Goal: Use online tool/utility: Use online tool/utility

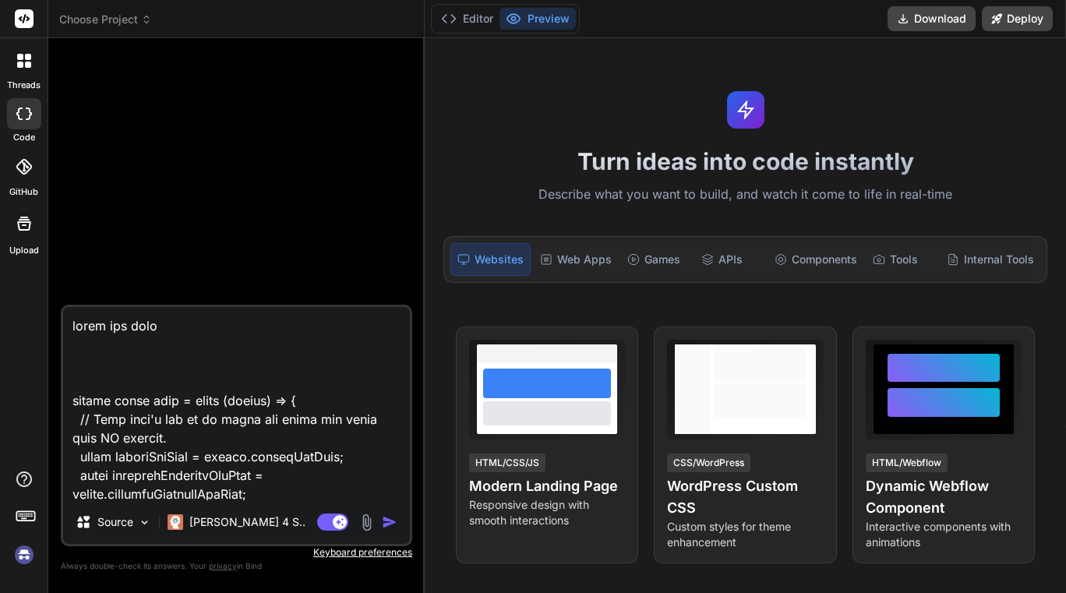
click at [131, 16] on span "Choose Project" at bounding box center [105, 20] width 93 height 16
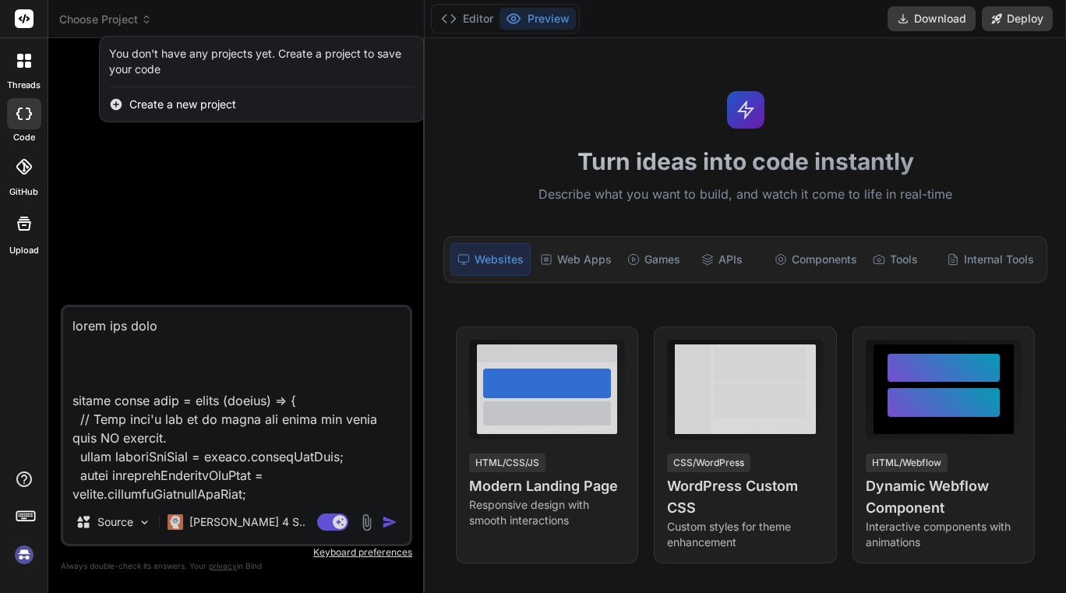
click at [24, 563] on img at bounding box center [24, 554] width 26 height 26
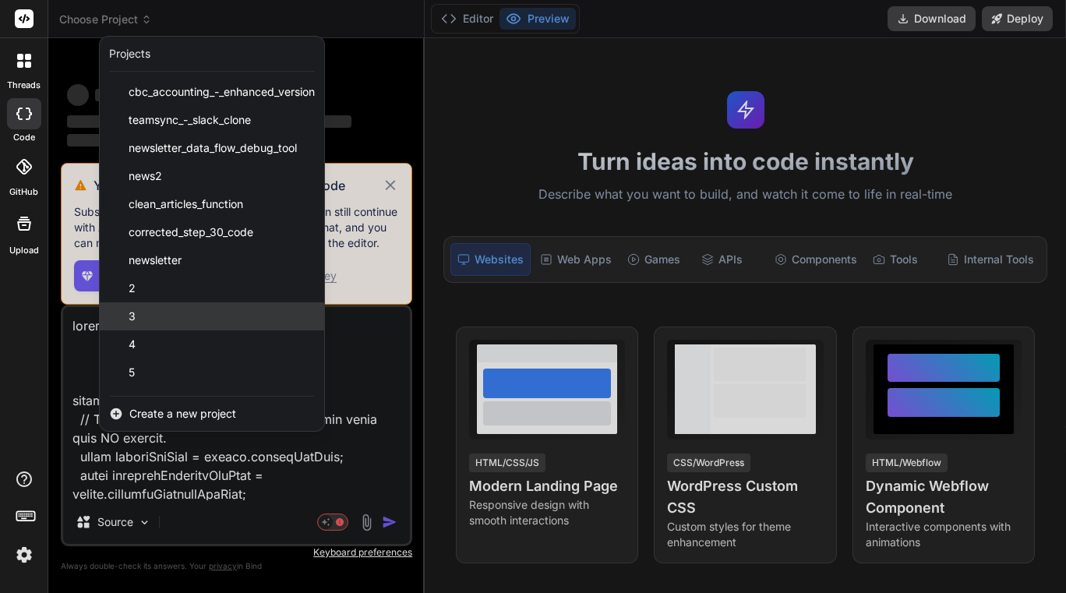
type textarea "x"
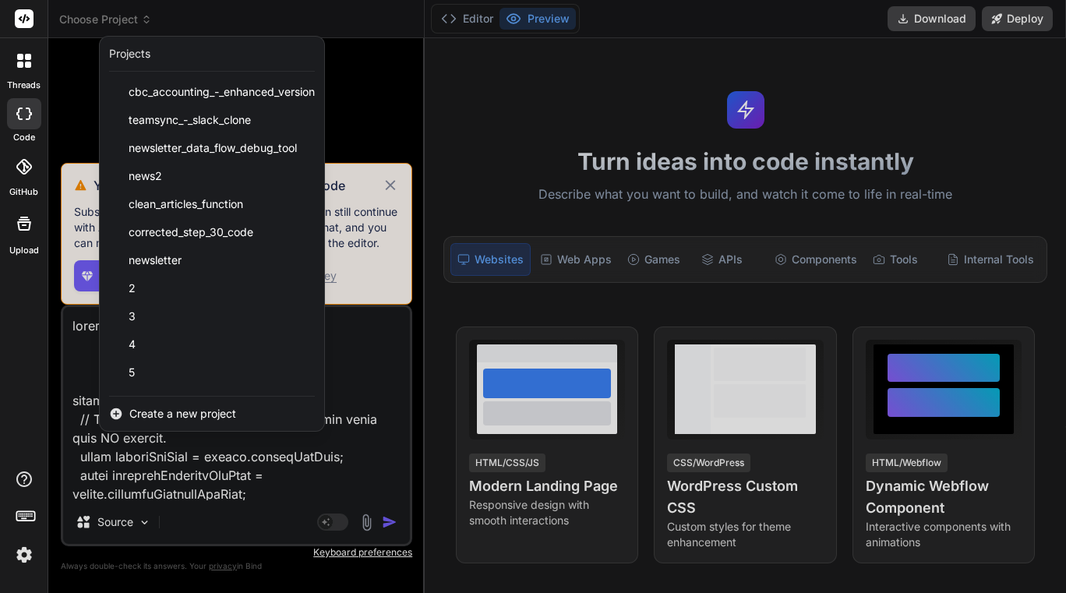
click at [178, 413] on span "Create a new project" at bounding box center [182, 414] width 107 height 16
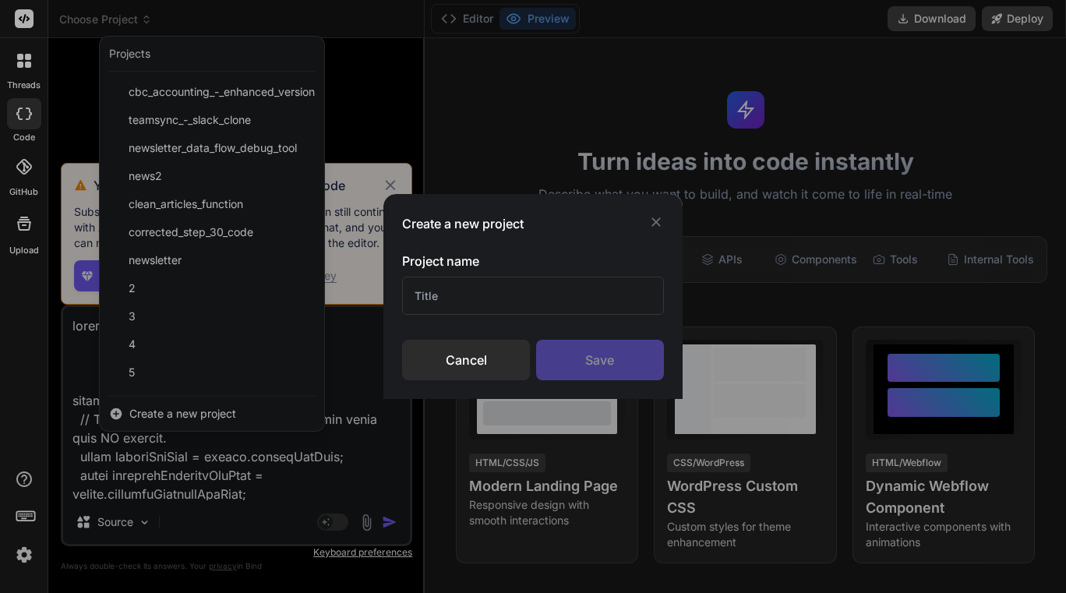
click at [459, 299] on input "text" at bounding box center [532, 296] width 261 height 38
type input "ee"
click at [587, 368] on div "Save" at bounding box center [600, 360] width 128 height 41
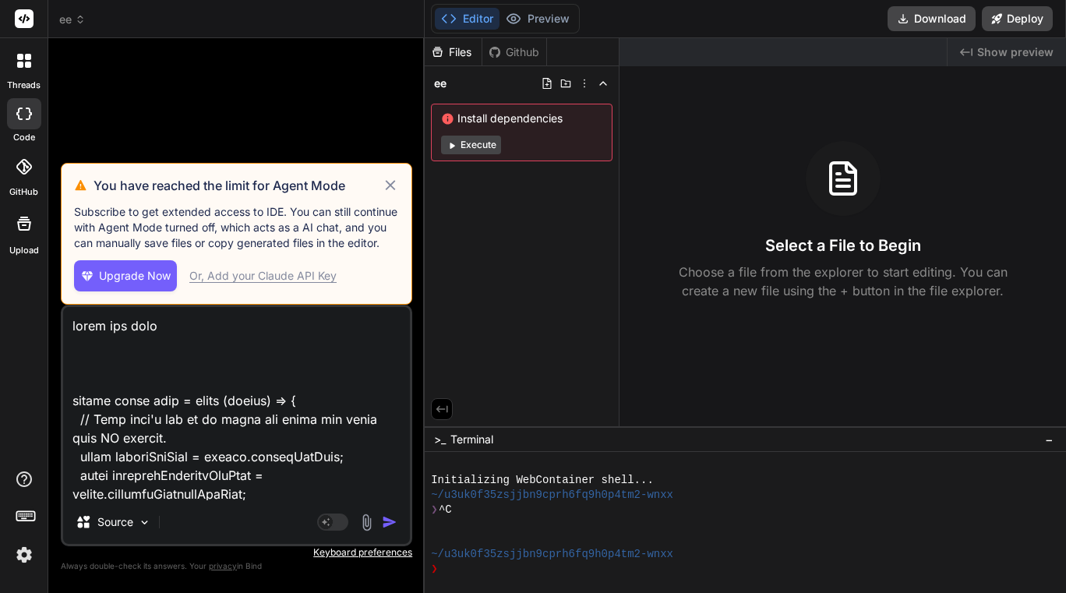
click at [391, 184] on icon at bounding box center [390, 185] width 10 height 10
type textarea "x"
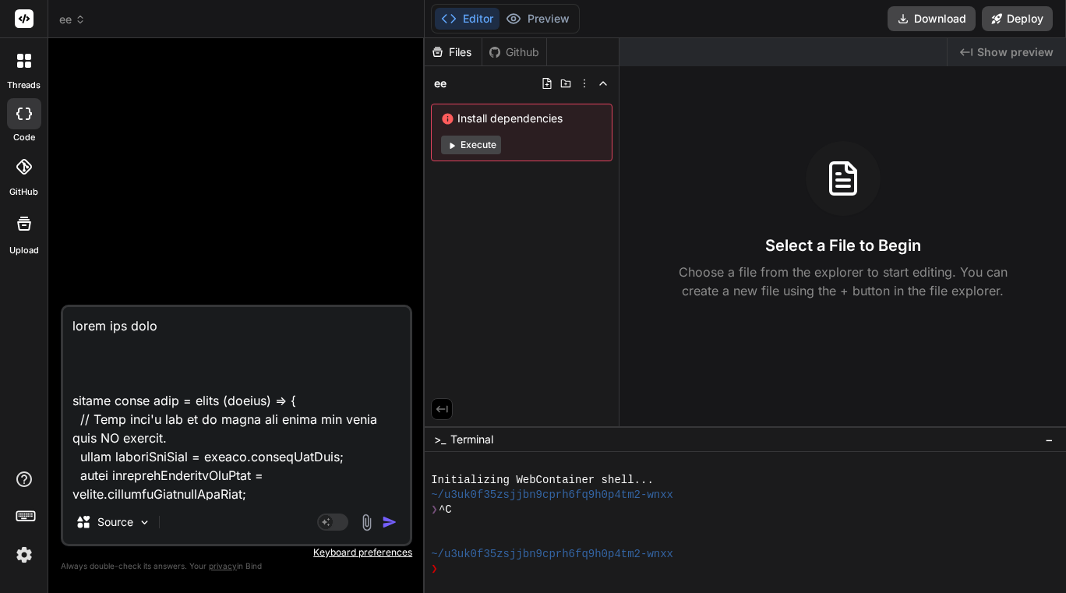
click at [244, 436] on textarea at bounding box center [236, 403] width 347 height 193
type textarea "x"
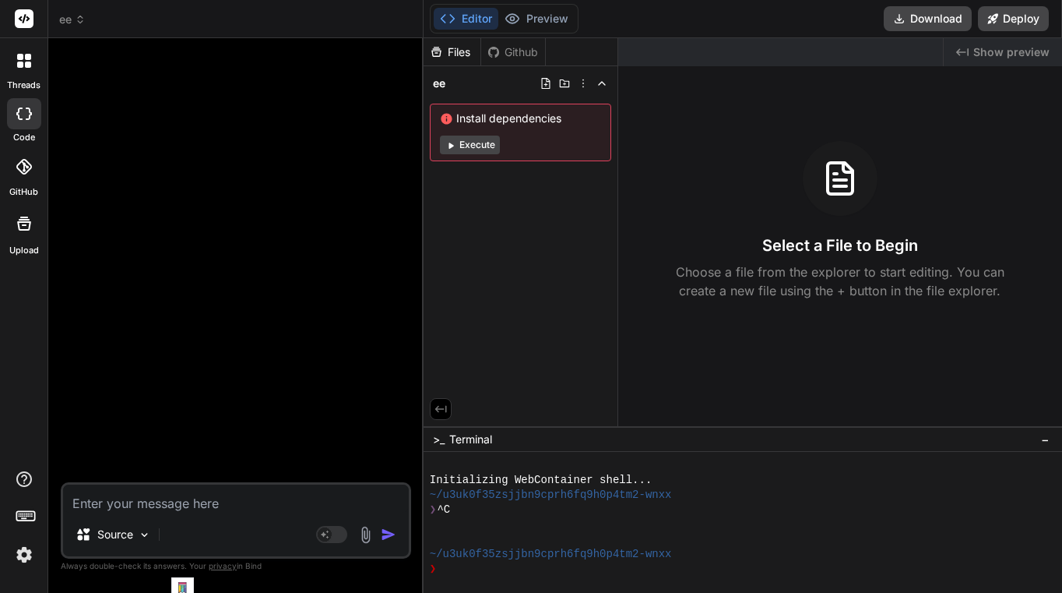
type textarea "i"
type textarea "x"
type textarea "in"
type textarea "x"
type textarea "inp"
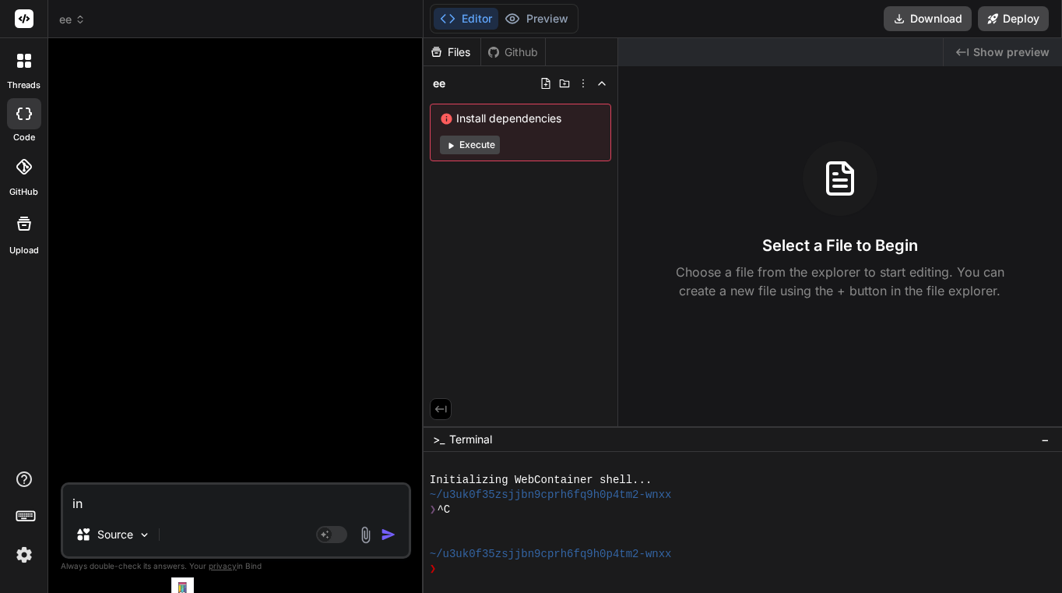
type textarea "x"
type textarea "inpu"
type textarea "x"
type textarea "input"
type textarea "x"
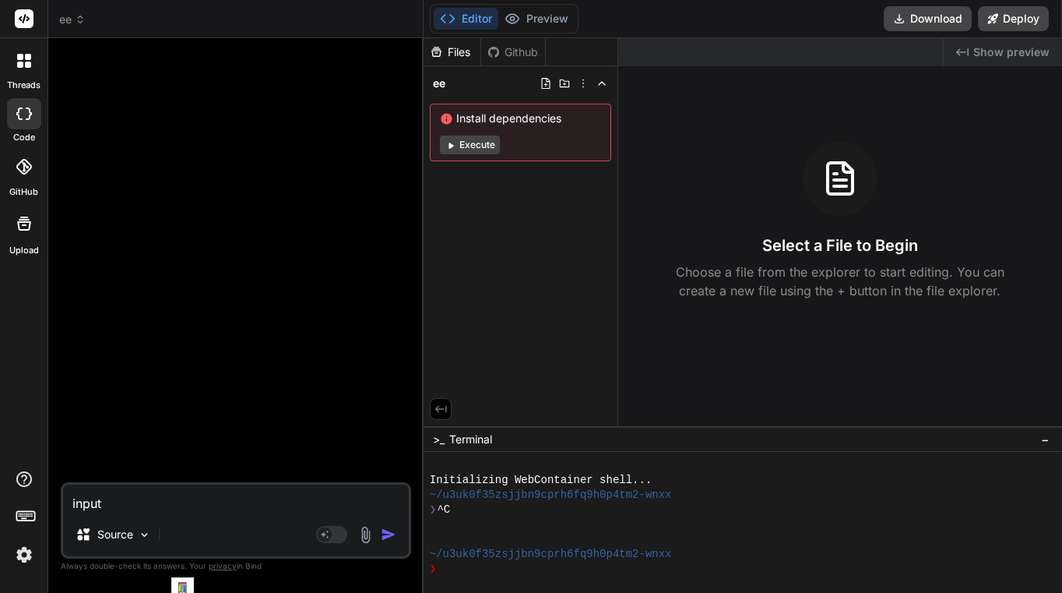
type textarea "input"
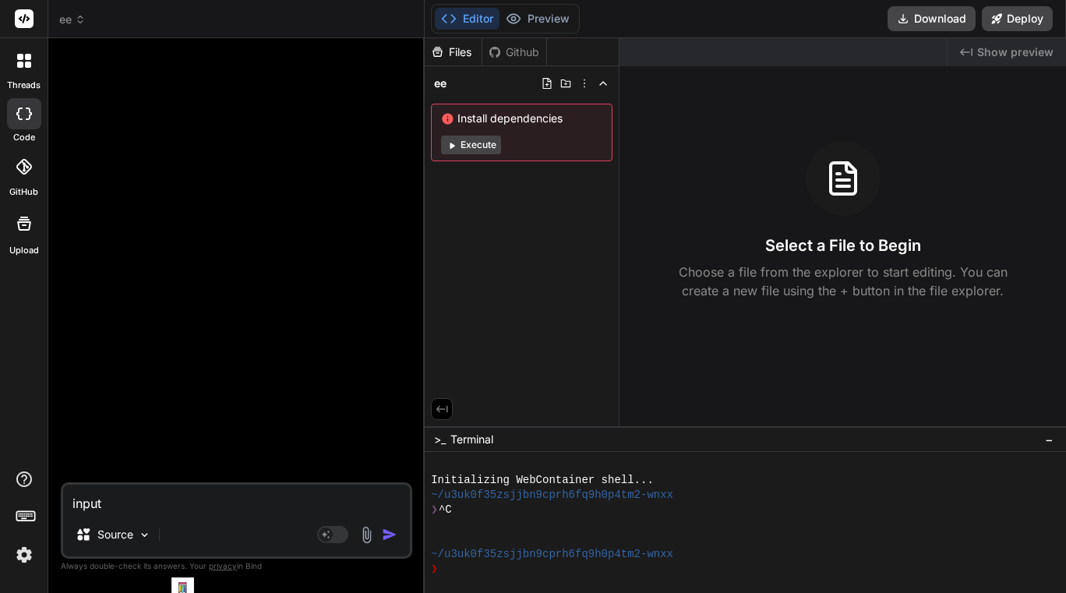
type textarea "x"
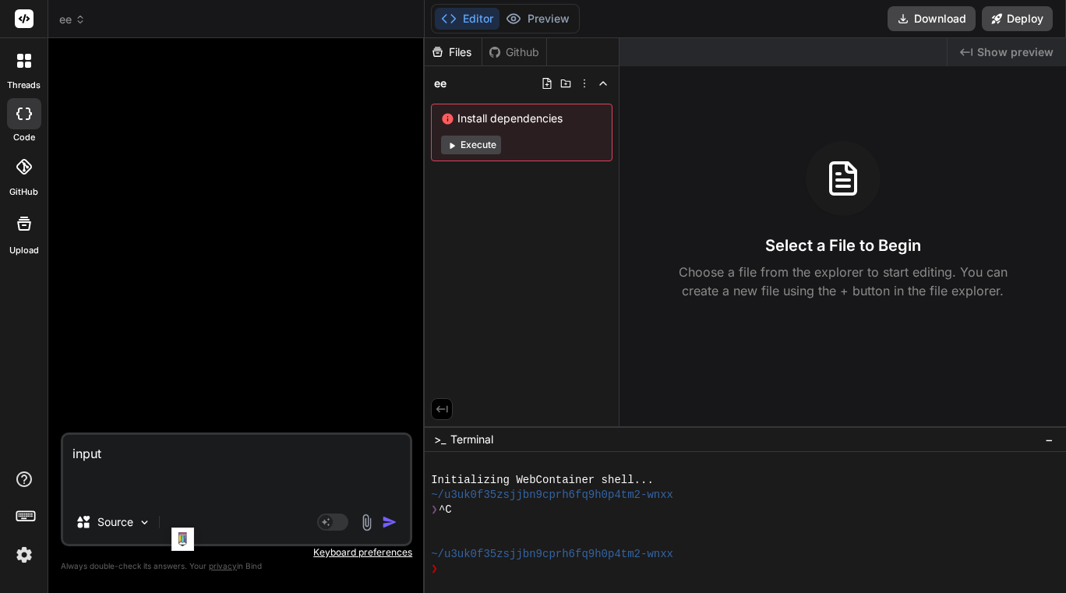
paste textarea "{ "loremipsum": { "do": 35, "sitametcon_ad": "8e489s39-4192-93do-0e99-t6i921815…"
type textarea "lorem { "ipsumdolor": { "si": 86, "ametconsec_ad": "2e110s72-9992-23do-8e85-t4i…"
type textarea "x"
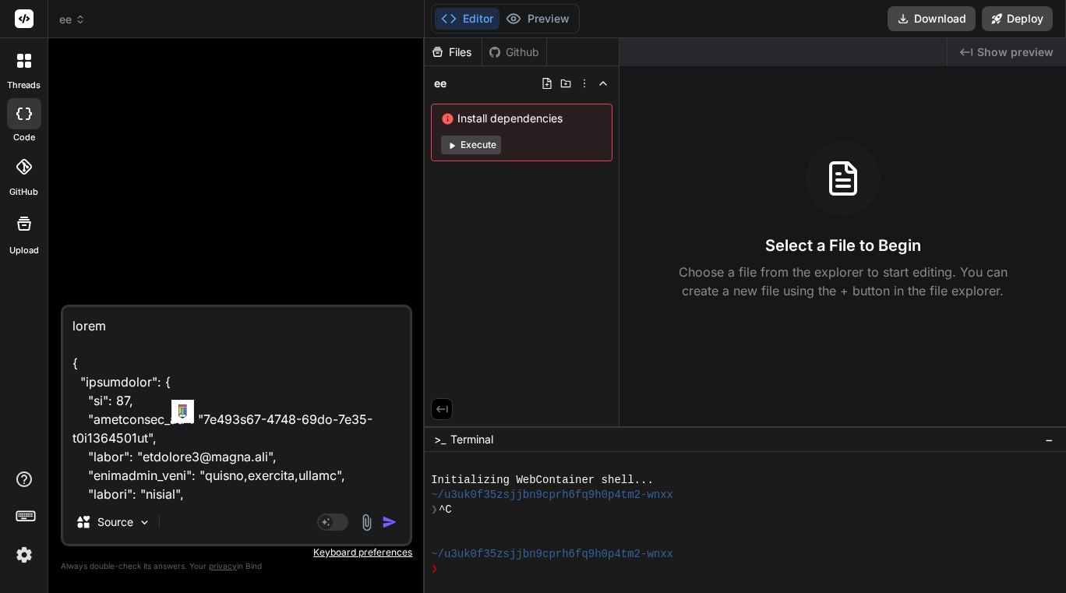
scroll to position [21611, 0]
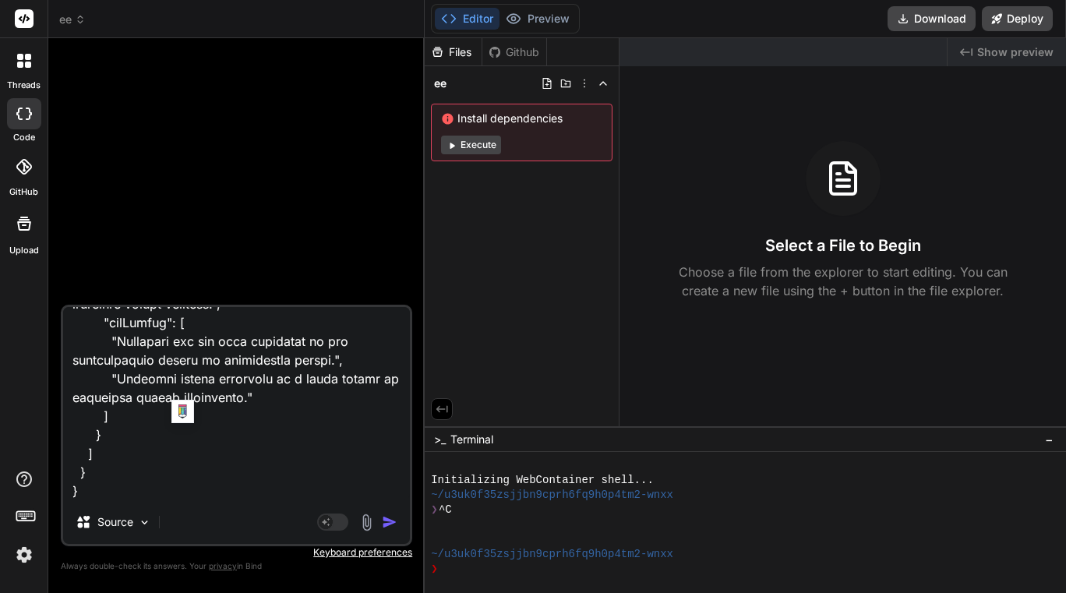
type textarea "lorem { "ipsumdolor": { "si": 86, "ametconsec_ad": "2e110s72-9992-23do-8e85-t4i…"
type textarea "x"
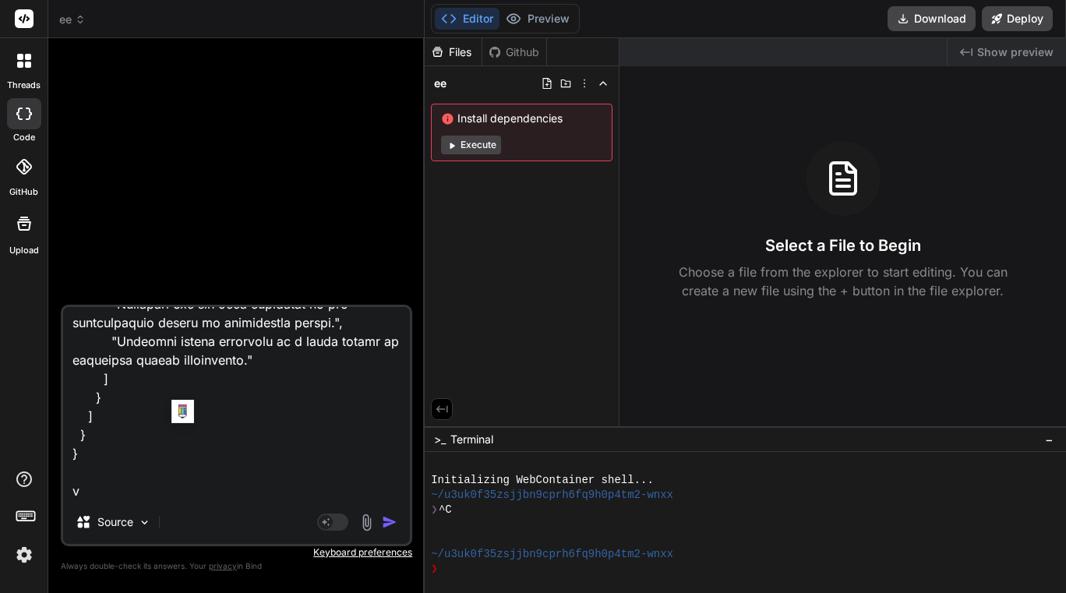
type textarea "lorem { "ipsumdolor": { "si": 86, "ametconsec_ad": "2e110s72-9992-23do-8e85-t4i…"
type textarea "x"
type textarea "lorem { "ipsumdolor": { "si": 86, "ametconsec_ad": "2e110s72-9992-23do-8e85-t4i…"
type textarea "x"
type textarea "lorem { "ipsumdolor": { "si": 86, "ametconsec_ad": "2e110s72-9992-23do-8e85-t4i…"
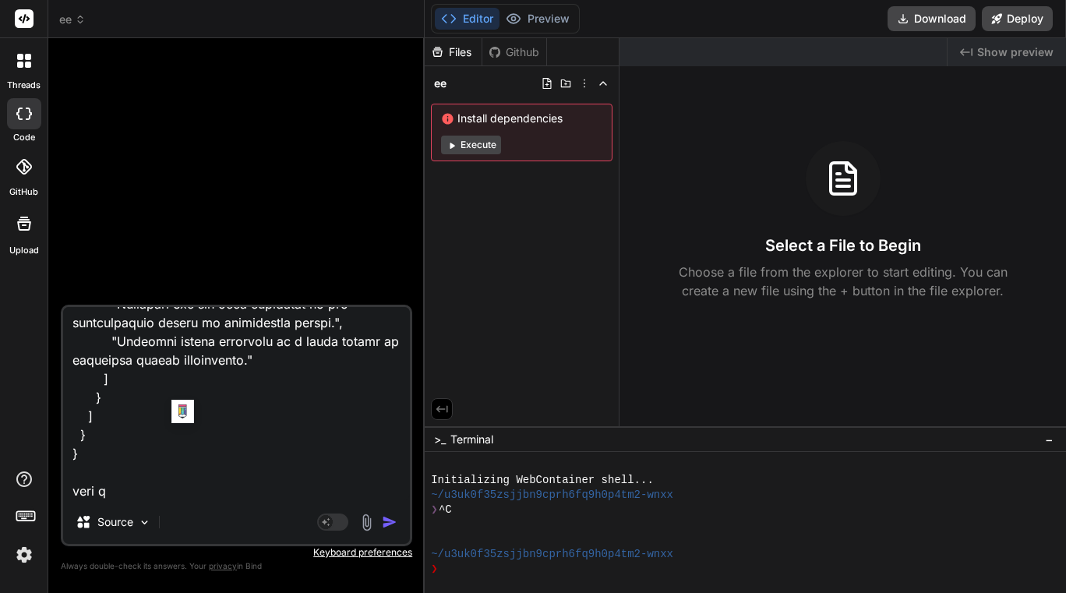
type textarea "x"
type textarea "lorem { "ipsumdolor": { "si": 86, "ametconsec_ad": "2e110s72-9992-23do-8e85-t4i…"
type textarea "x"
type textarea "lorem { "ipsumdolor": { "si": 86, "ametconsec_ad": "2e110s72-9992-23do-8e85-t4i…"
type textarea "x"
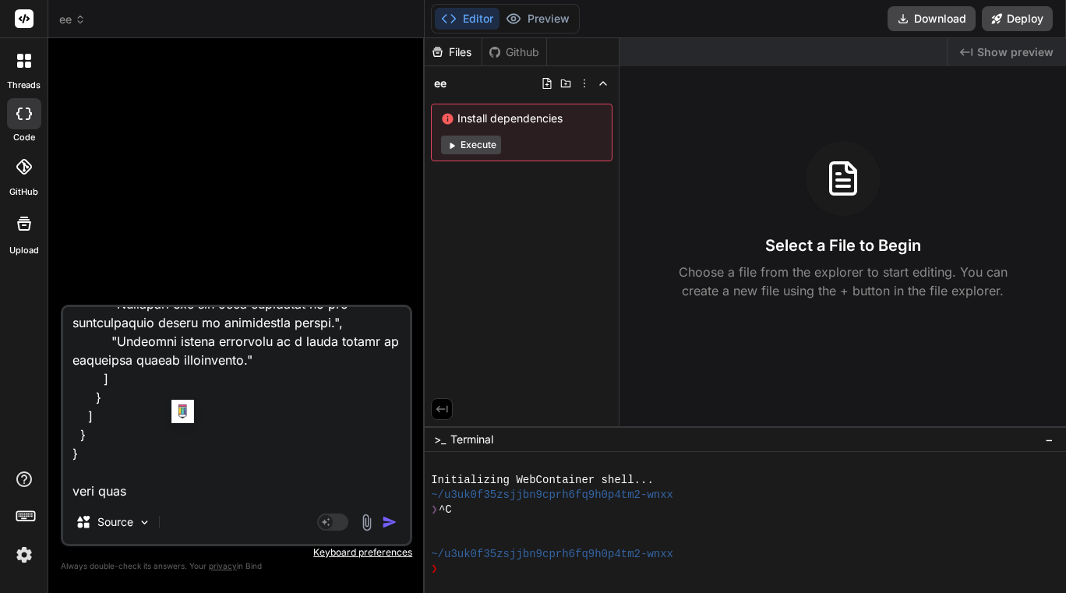
type textarea "lorem { "ipsumdolor": { "si": 86, "ametconsec_ad": "2e110s72-9992-23do-8e85-t4i…"
type textarea "x"
paste textarea "export const code = async (inputs) => { // This step's job is to consolidate an…"
type textarea "lorem { "ipsumdolor": { "si": 86, "ametconsec_ad": "2e110s72-9992-23do-8e85-t4i…"
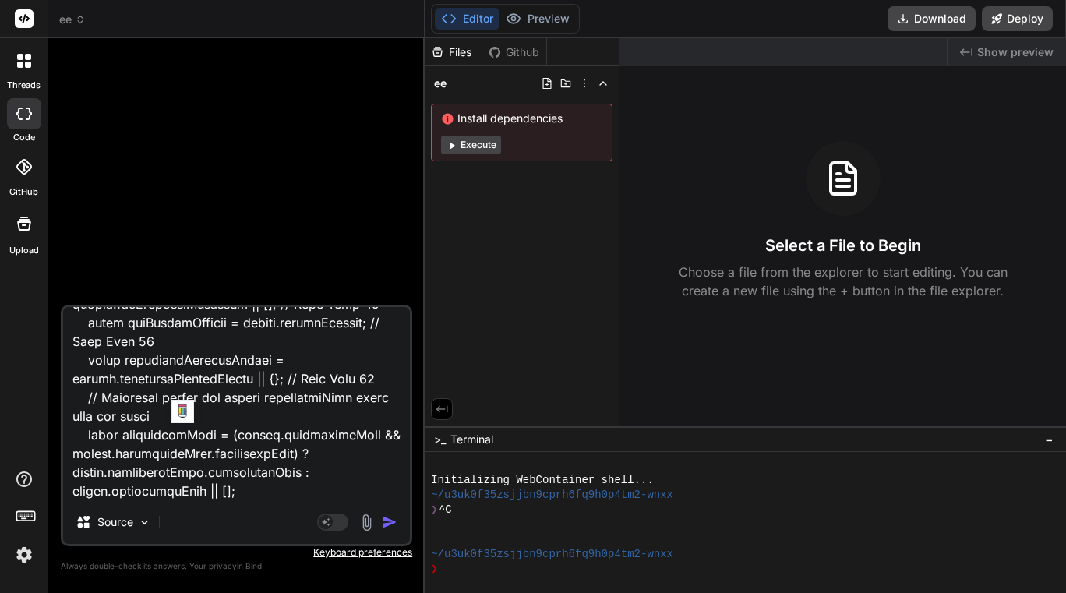
type textarea "x"
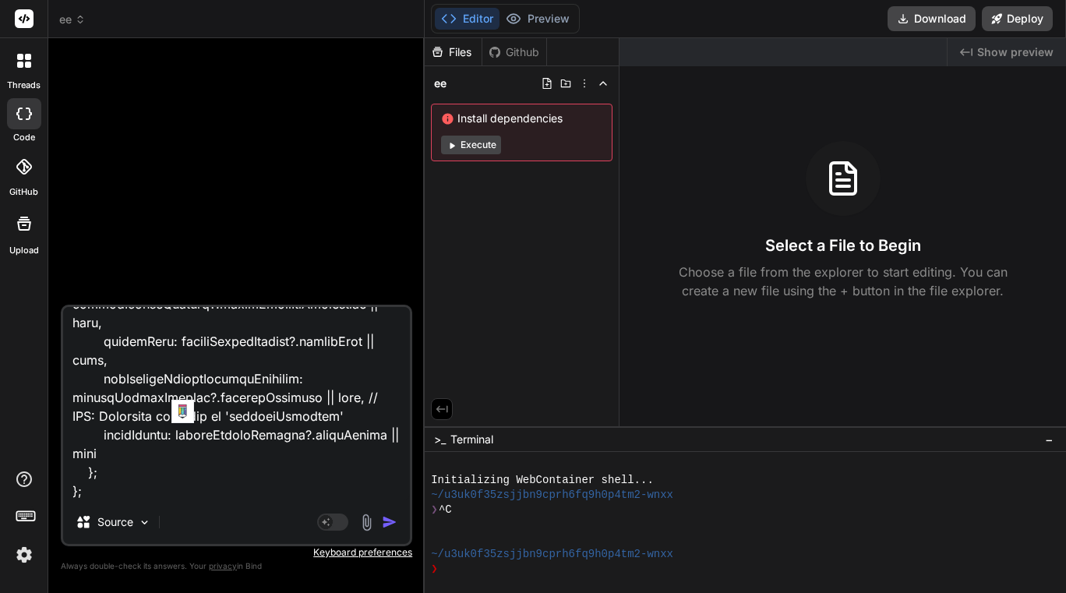
type textarea "lorem { "ipsumdolor": { "si": 86, "ametconsec_ad": "2e110s72-9992-23do-8e85-t4i…"
type textarea "x"
type textarea "lorem { "ipsumdolor": { "si": 86, "ametconsec_ad": "2e110s72-9992-23do-8e85-t4i…"
type textarea "x"
click at [126, 502] on div "Source Agent Mode. When this toggle is activated, AI automatically makes decisi…" at bounding box center [236, 425] width 351 height 241
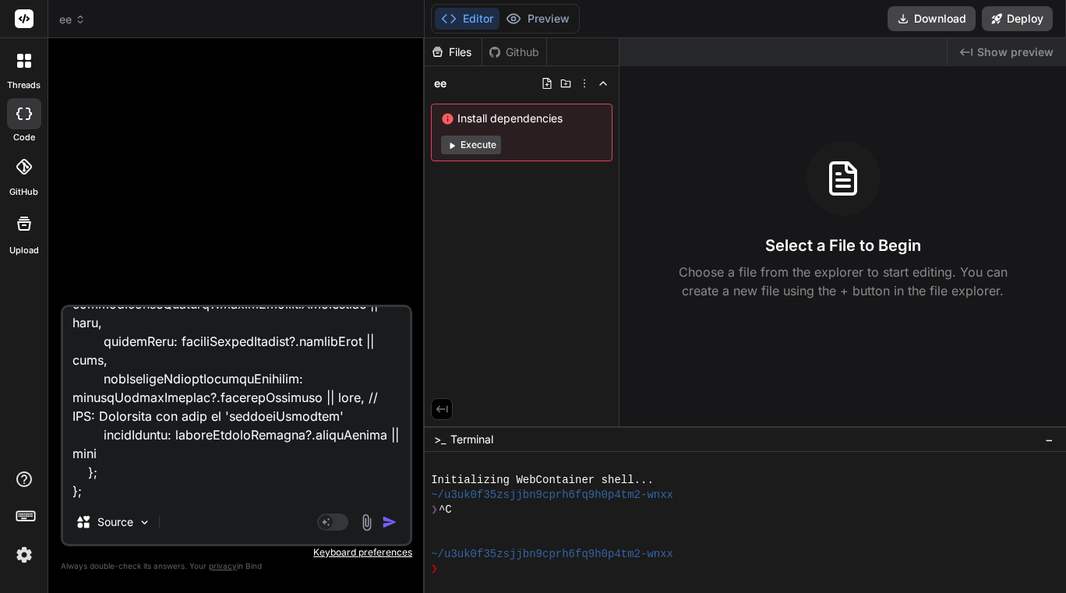
click at [106, 493] on textarea at bounding box center [236, 403] width 347 height 193
type textarea "lorem { "ipsumdolor": { "si": 86, "ametconsec_ad": "2e110s72-9992-23do-8e85-t4i…"
type textarea "x"
type textarea "lorem { "ipsumdolor": { "si": 86, "ametconsec_ad": "2e110s72-9992-23do-8e85-t4i…"
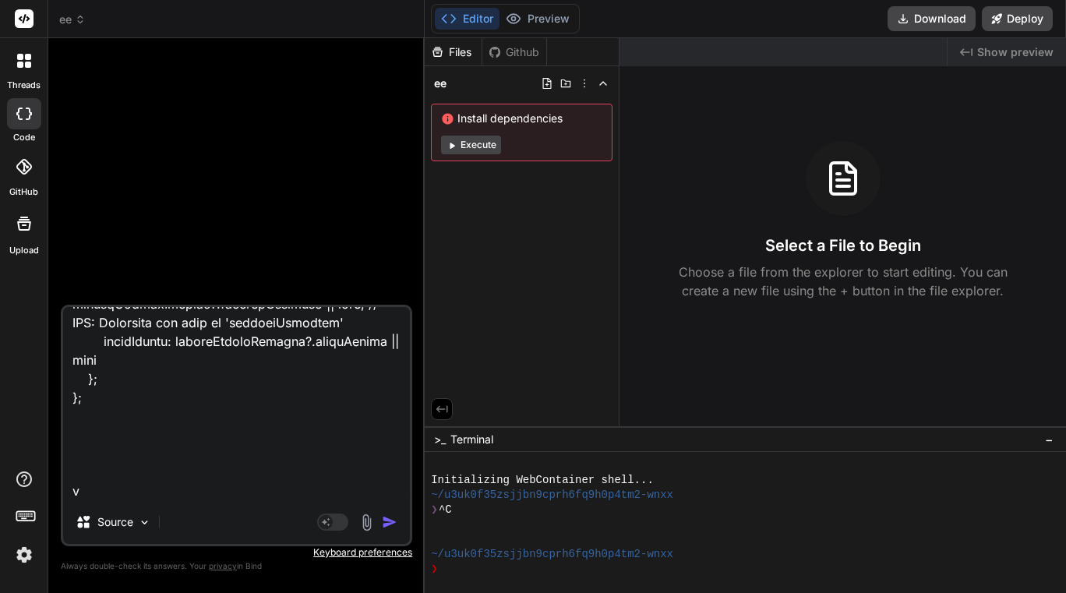
type textarea "x"
type textarea "lorem { "ipsumdolor": { "si": 86, "ametconsec_ad": "2e110s72-9992-23do-8e85-t4i…"
type textarea "x"
type textarea "lorem { "ipsumdolor": { "si": 86, "ametconsec_ad": "2e110s72-9992-23do-8e85-t4i…"
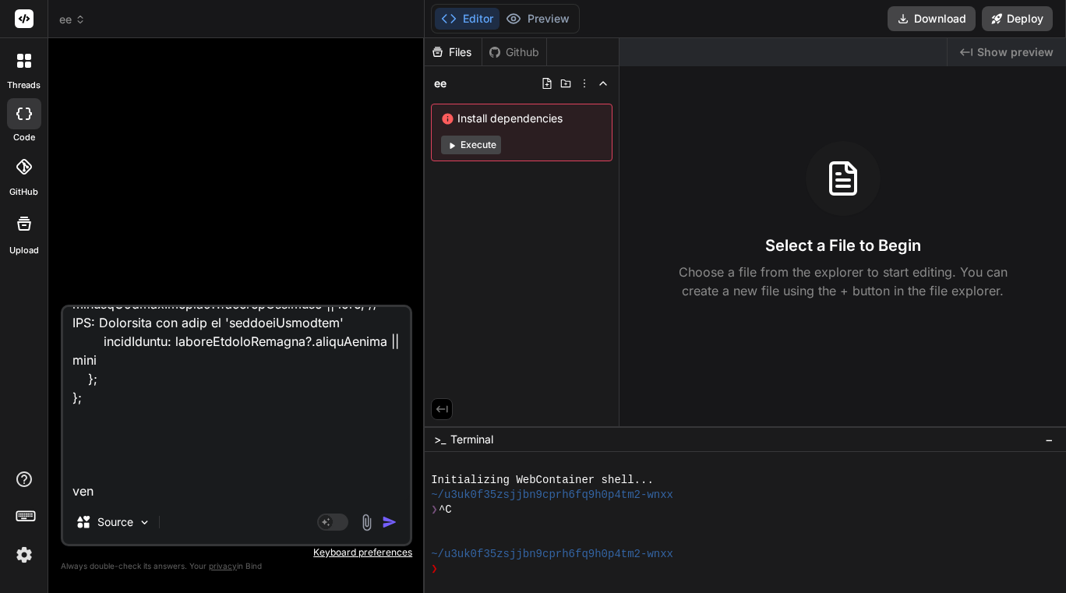
type textarea "x"
type textarea "lorem { "ipsumdolor": { "si": 86, "ametconsec_ad": "2e110s72-9992-23do-8e85-t4i…"
type textarea "x"
type textarea "lorem { "ipsumdolor": { "si": 86, "ametconsec_ad": "2e110s72-9992-23do-8e85-t4i…"
type textarea "x"
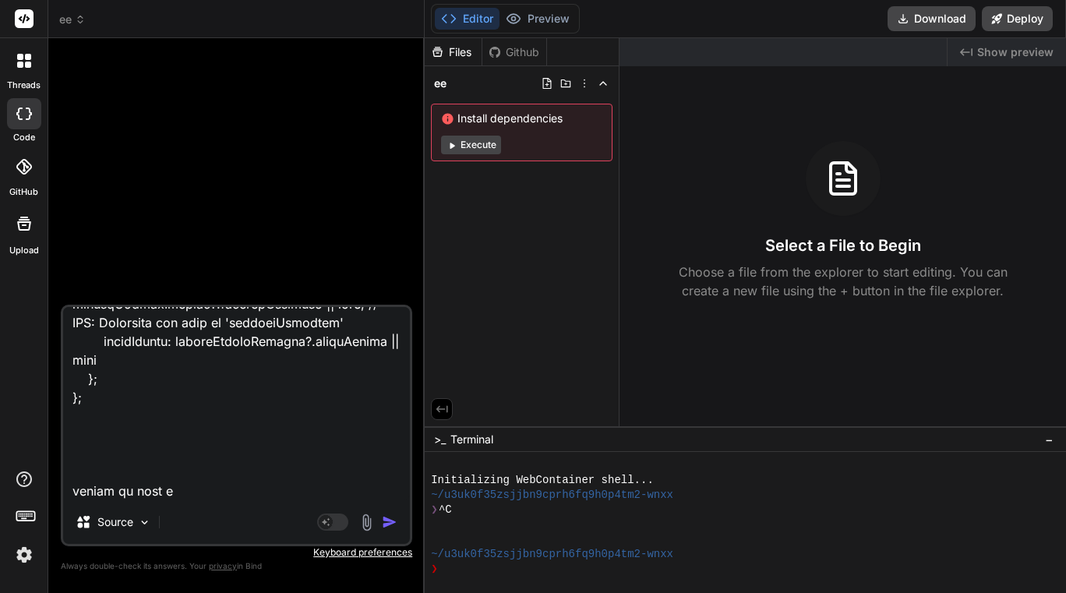
type textarea "lorem { "ipsumdolor": { "si": 86, "ametconsec_ad": "2e110s72-9992-23do-8e85-t4i…"
type textarea "x"
type textarea "lorem { "ipsumdolor": { "si": 86, "ametconsec_ad": "2e110s72-9992-23do-8e85-t4i…"
type textarea "x"
type textarea "lorem { "ipsumdolor": { "si": 86, "ametconsec_ad": "2e110s72-9992-23do-8e85-t4i…"
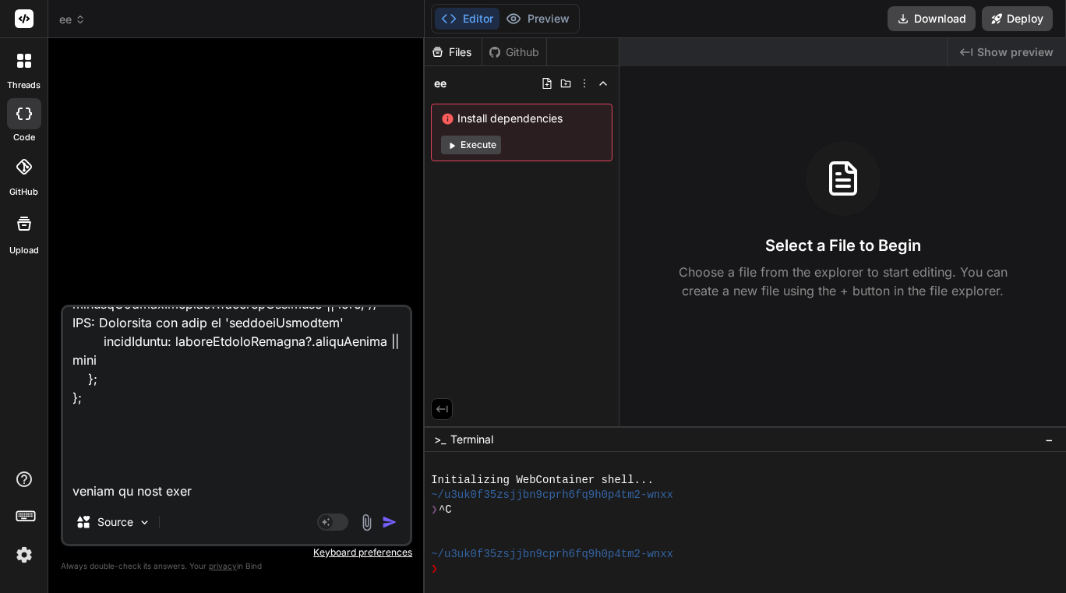
type textarea "x"
type textarea "lorem { "ipsumdolor": { "si": 86, "ametconsec_ad": "2e110s72-9992-23do-8e85-t4i…"
type textarea "x"
paste textarea "{ "investmentNews": [ { "organization": "Empower - LACERA & SEIU Local 721 (Cou…"
type textarea "lorem { "ipsumdolor": { "si": 86, "ametconsec_ad": "2e110s72-9992-23do-8e85-t4i…"
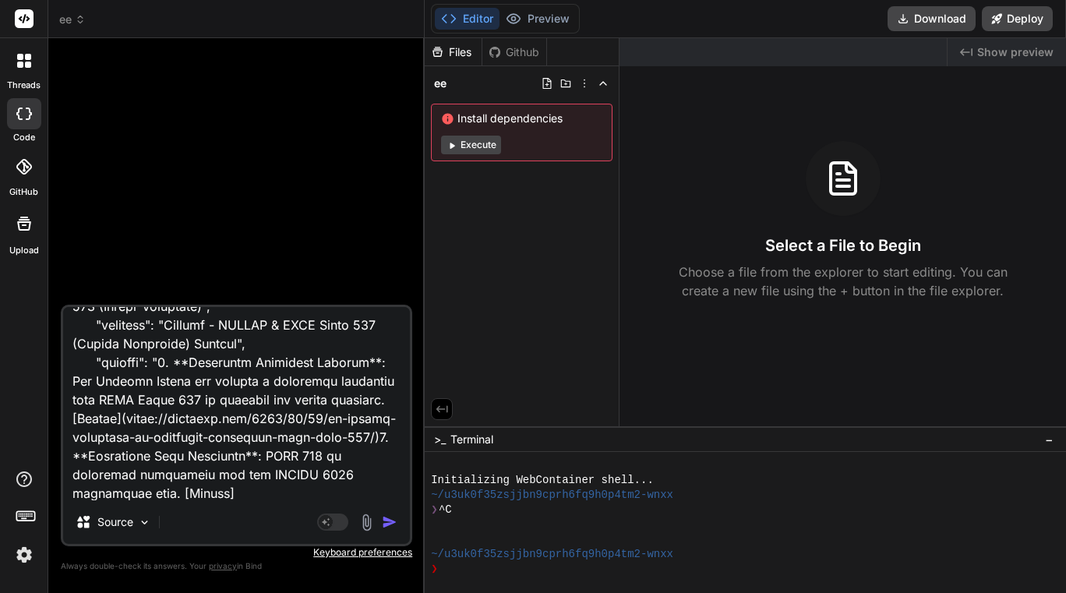
type textarea "x"
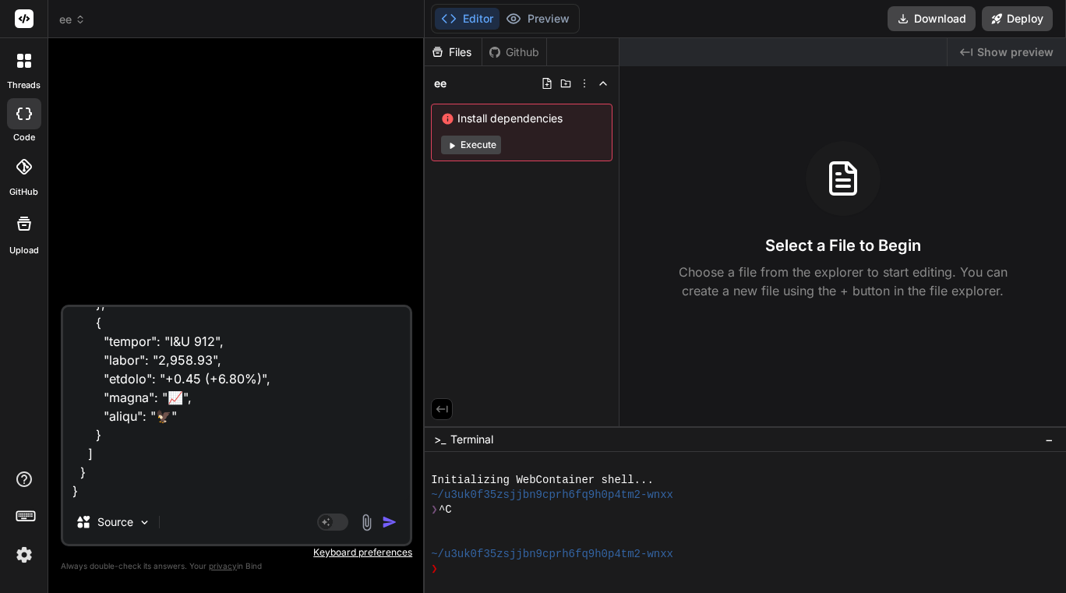
type textarea "lorem { "ipsumdolor": { "si": 86, "ametconsec_ad": "2e110s72-9992-23do-8e85-t4i…"
type textarea "x"
type textarea "lorem { "ipsumdolor": { "si": 86, "ametconsec_ad": "2e110s72-9992-23do-8e85-t4i…"
type textarea "x"
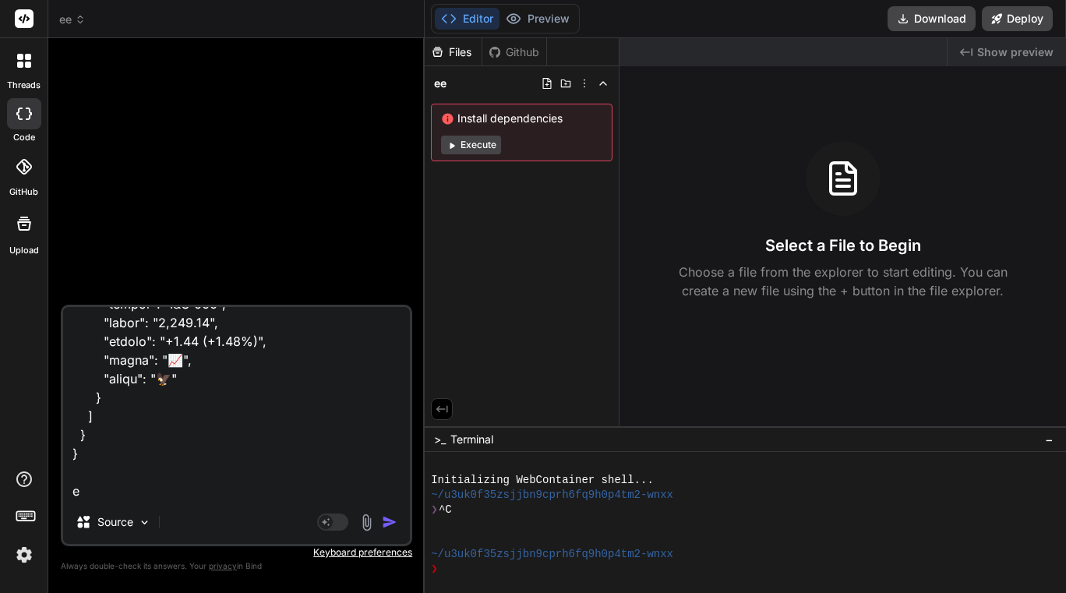
type textarea "lorem { "ipsumdolor": { "si": 86, "ametconsec_ad": "2e110s72-9992-23do-8e85-t4i…"
type textarea "x"
type textarea "lorem { "ipsumdolor": { "si": 86, "ametconsec_ad": "2e110s72-9992-23do-8e85-t4i…"
type textarea "x"
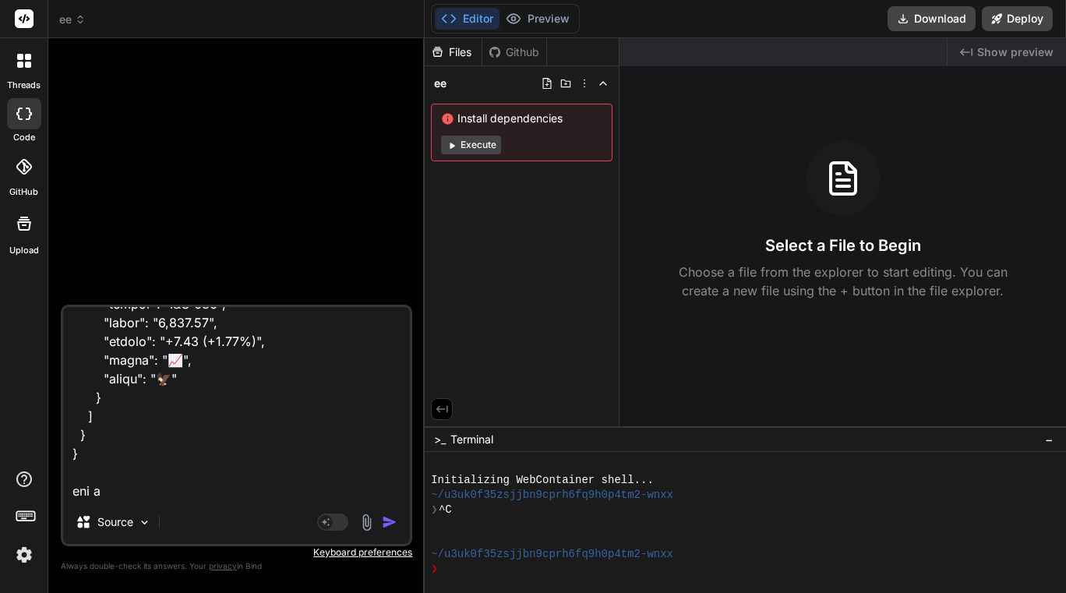
type textarea "lorem { "ipsumdolor": { "si": 86, "ametconsec_ad": "2e110s72-9992-23do-8e85-t4i…"
type textarea "x"
type textarea "lorem { "ipsumdolor": { "si": 86, "ametconsec_ad": "2e110s72-9992-23do-8e85-t4i…"
type textarea "x"
type textarea "lorem { "ipsumdolor": { "si": 86, "ametconsec_ad": "2e110s72-9992-23do-8e85-t4i…"
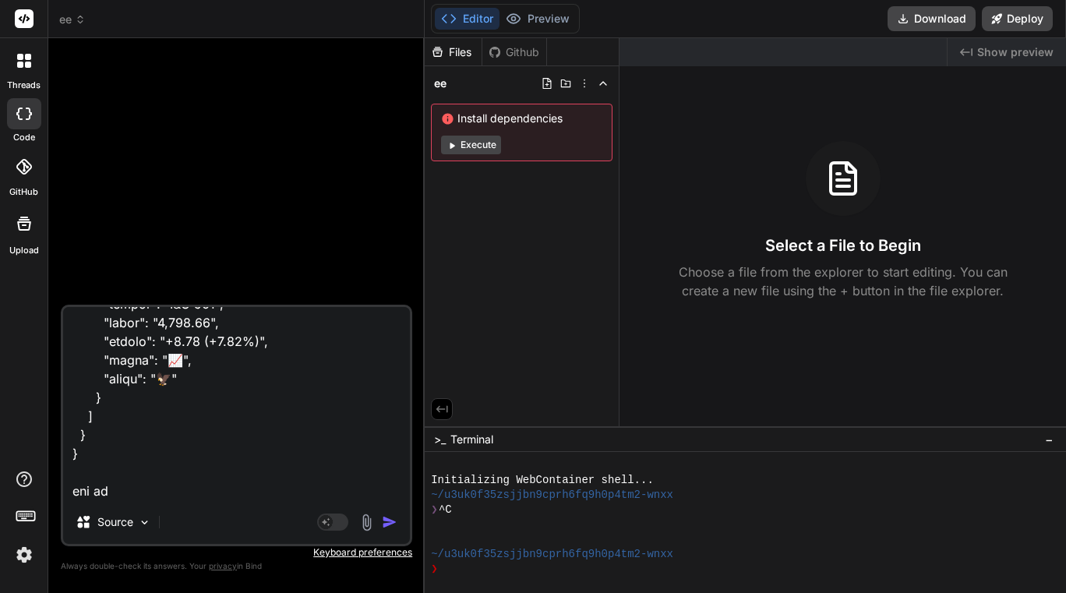
type textarea "x"
type textarea "lorem { "ipsumdolor": { "si": 86, "ametconsec_ad": "2e110s72-9992-23do-8e85-t4i…"
type textarea "x"
type textarea "lorem { "ipsumdolor": { "si": 86, "ametconsec_ad": "2e110s72-9992-23do-8e85-t4i…"
type textarea "x"
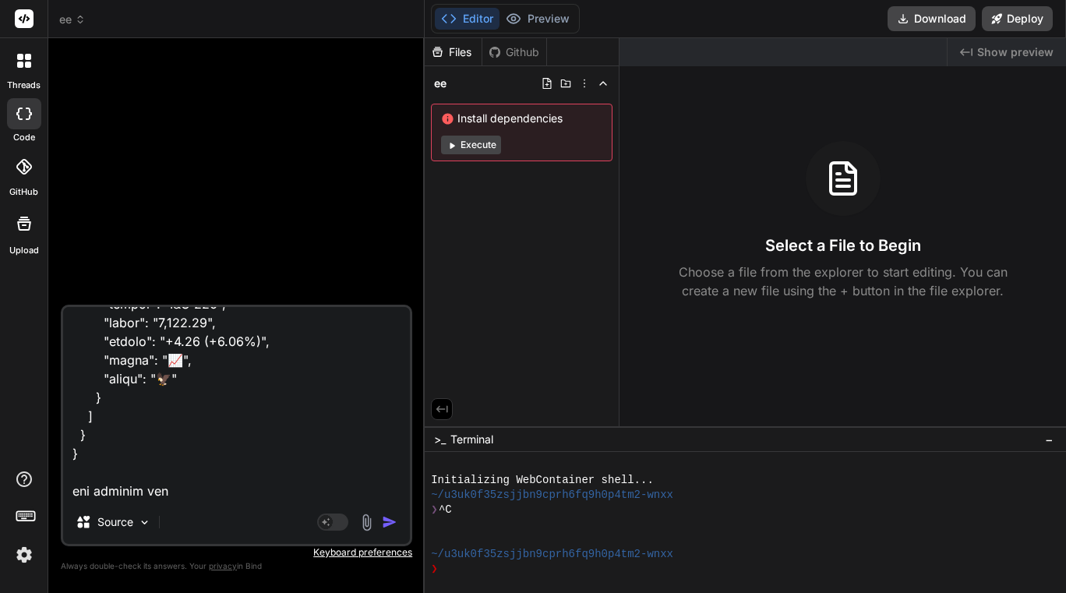
type textarea "lorem { "ipsumdolor": { "si": 86, "ametconsec_ad": "2e110s72-9992-23do-8e85-t4i…"
type textarea "x"
type textarea "lorem { "ipsumdolor": { "si": 86, "ametconsec_ad": "2e110s72-9992-23do-8e85-t4i…"
type textarea "x"
type textarea "lorem { "ipsumdolor": { "si": 86, "ametconsec_ad": "2e110s72-9992-23do-8e85-t4i…"
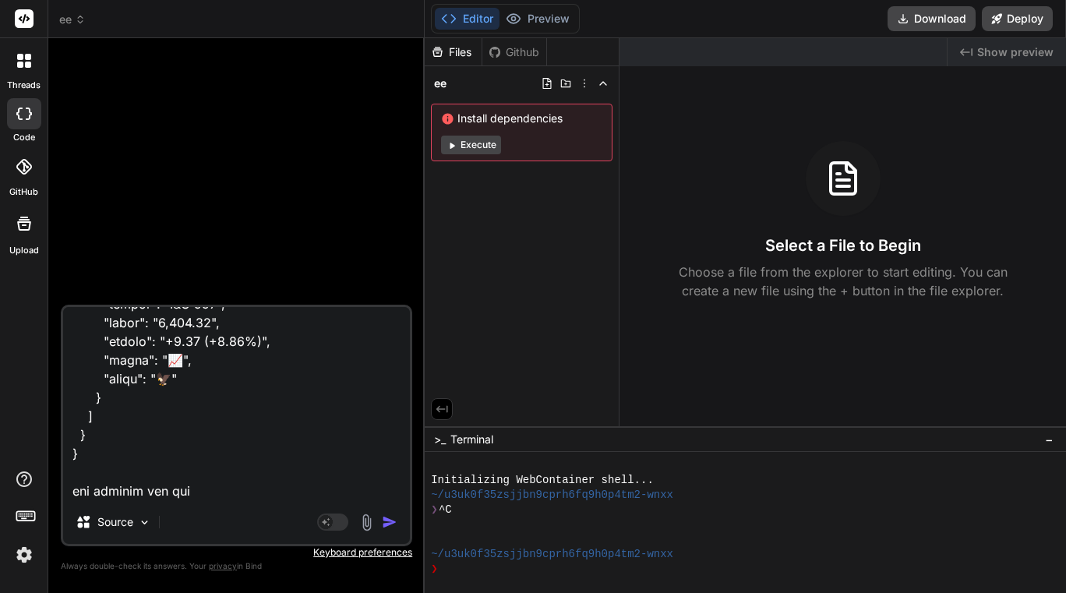
type textarea "x"
type textarea "lorem { "ipsumdolor": { "si": 86, "ametconsec_ad": "2e110s72-9992-23do-8e85-t4i…"
type textarea "x"
type textarea "lorem { "ipsumdolor": { "si": 86, "ametconsec_ad": "2e110s72-9992-23do-8e85-t4i…"
type textarea "x"
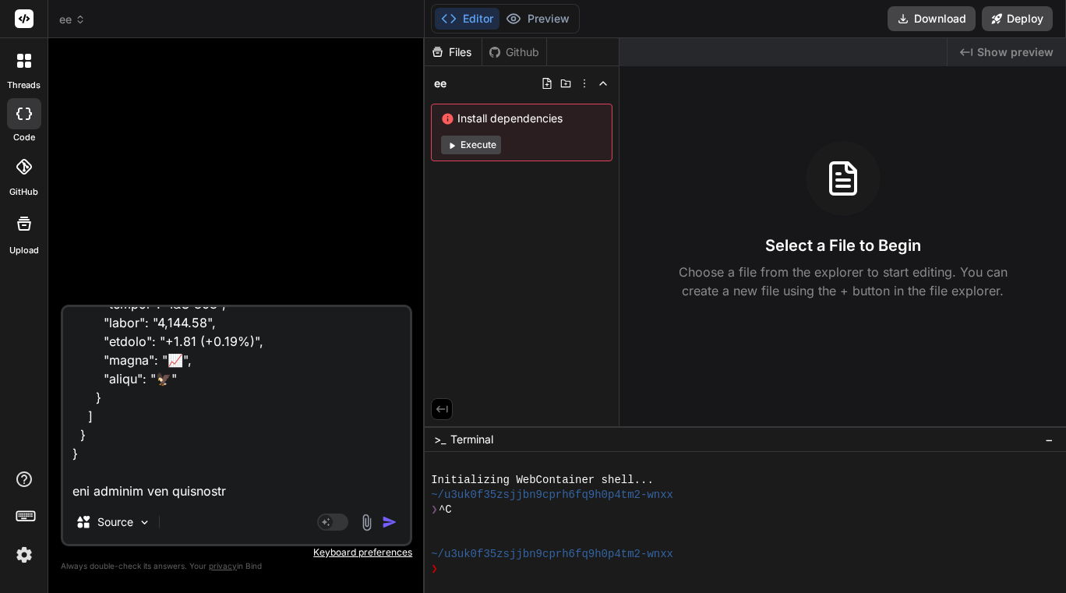
type textarea "lorem { "ipsumdolor": { "si": 86, "ametconsec_ad": "2e110s72-9992-23do-8e85-t4i…"
type textarea "x"
type textarea "lorem { "ipsumdolor": { "si": 86, "ametconsec_ad": "2e110s72-9992-23do-8e85-t4i…"
type textarea "x"
type textarea "lorem { "ipsumdolor": { "si": 86, "ametconsec_ad": "2e110s72-9992-23do-8e85-t4i…"
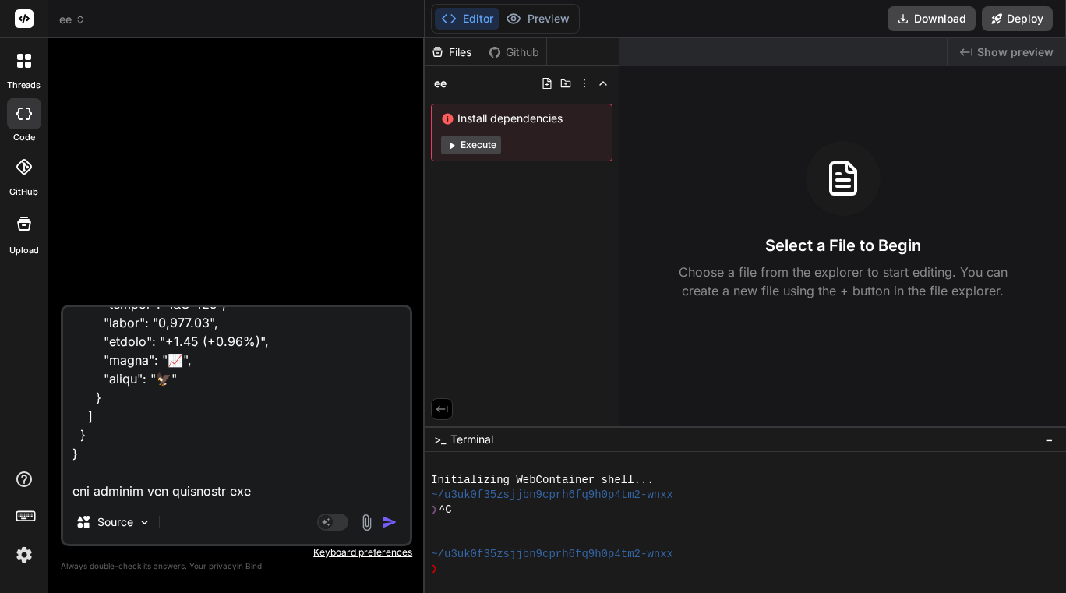
type textarea "x"
type textarea "lorem { "ipsumdolor": { "si": 86, "ametconsec_ad": "2e110s72-9992-23do-8e85-t4i…"
type textarea "x"
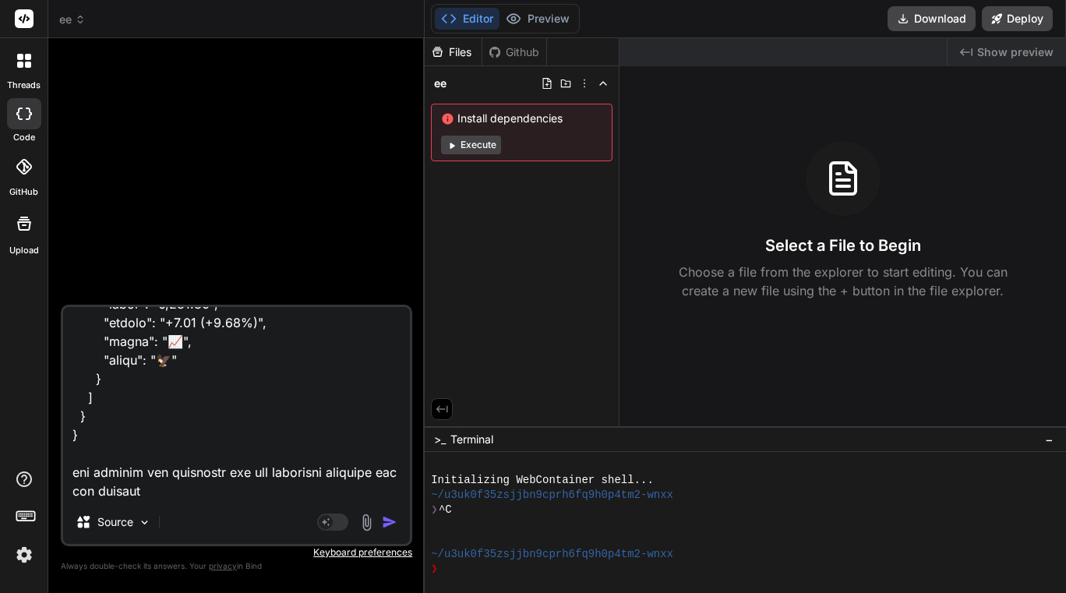
type textarea "lorem { "ipsumdolor": { "si": 86, "ametconsec_ad": "2e110s72-9992-23do-8e85-t4i…"
type textarea "x"
type textarea "lorem { "ipsumdolor": { "si": 86, "ametconsec_ad": "2e110s72-9992-23do-8e85-t4i…"
type textarea "x"
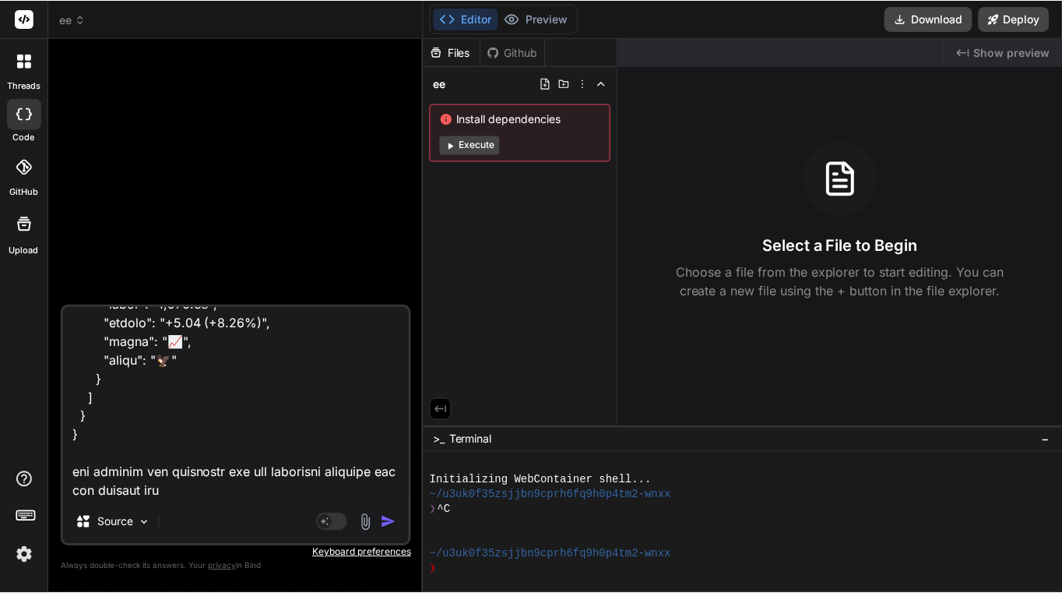
scroll to position [27761, 0]
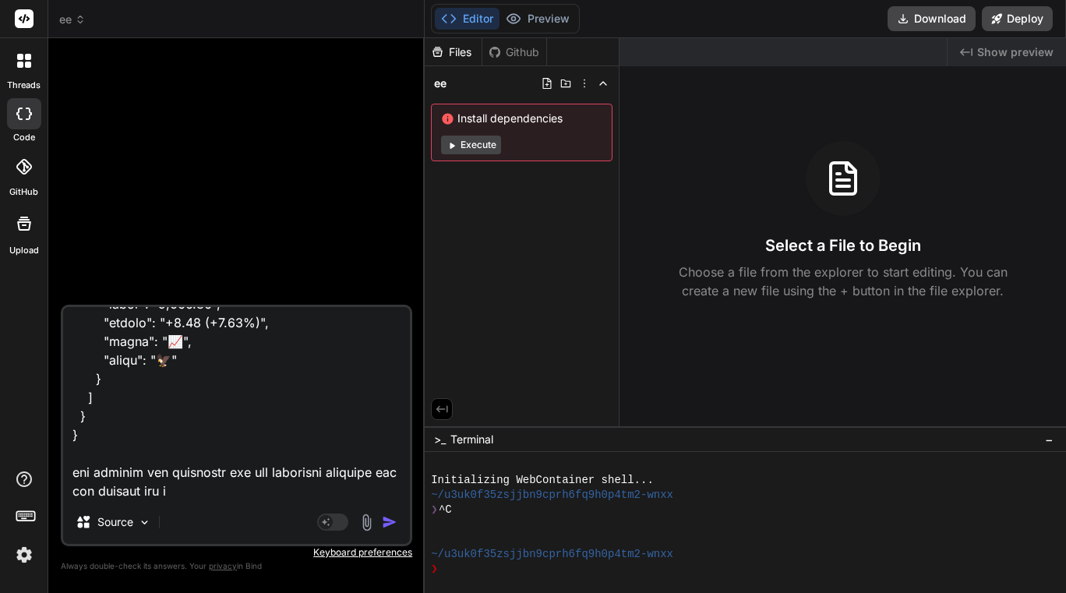
type textarea "lorem { "ipsumdolor": { "si": 86, "ametconsec_ad": "2e110s72-9992-23do-8e85-t4i…"
type textarea "x"
type textarea "lorem { "ipsumdolor": { "si": 86, "ametconsec_ad": "2e110s72-9992-23do-8e85-t4i…"
type textarea "x"
type textarea "lorem { "ipsumdolor": { "si": 86, "ametconsec_ad": "2e110s72-9992-23do-8e85-t4i…"
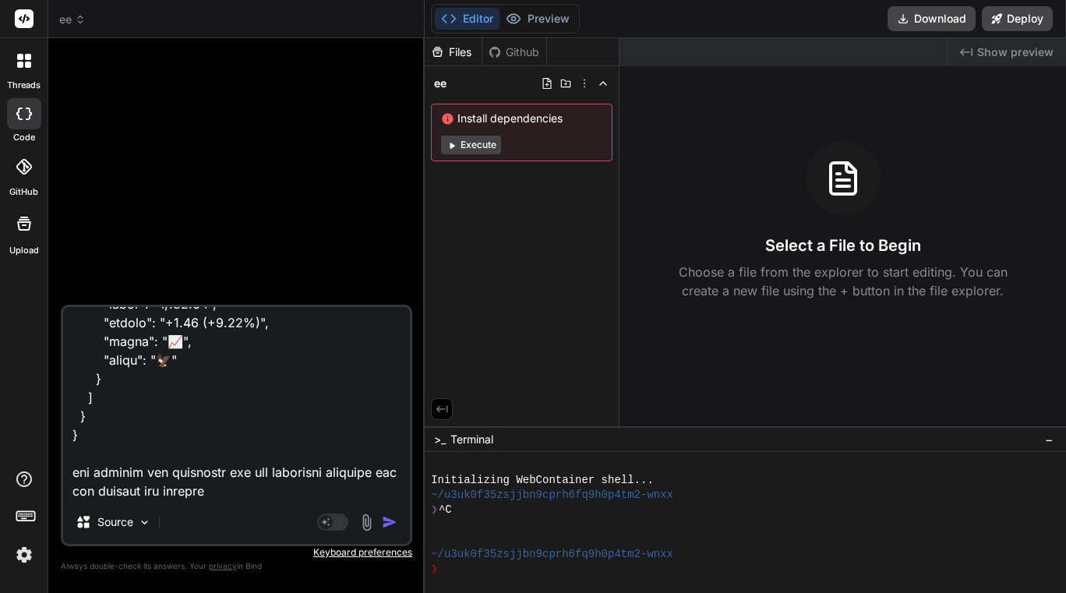
type textarea "x"
type textarea "lorem { "ipsumdolor": { "si": 86, "ametconsec_ad": "2e110s72-9992-23do-8e85-t4i…"
type textarea "x"
type textarea "lorem { "ipsumdolor": { "si": 86, "ametconsec_ad": "2e110s72-9992-23do-8e85-t4i…"
type textarea "x"
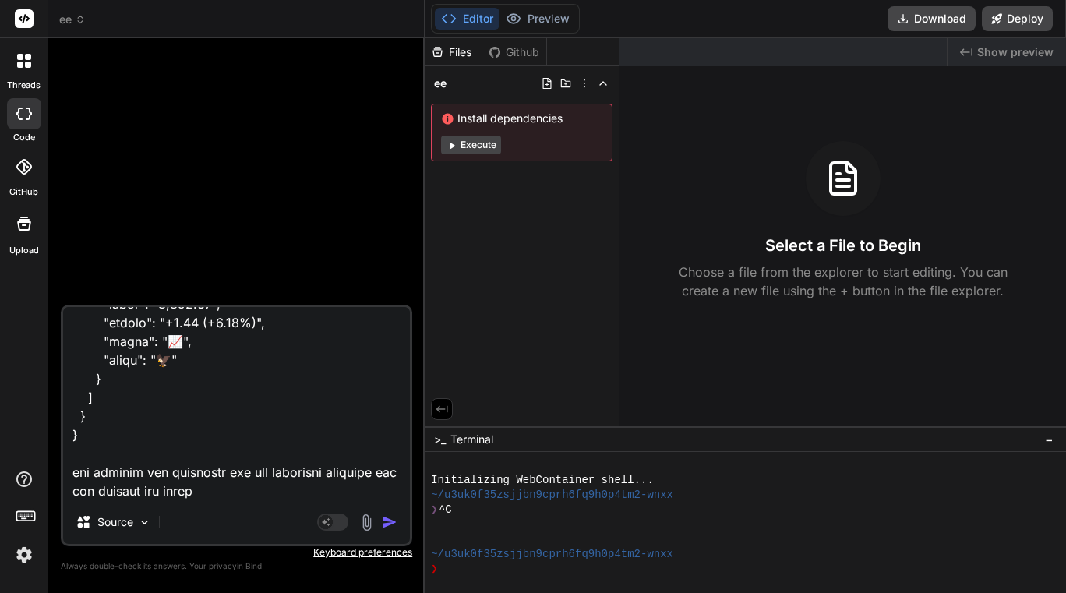
type textarea "lorem { "ipsumdolor": { "si": 86, "ametconsec_ad": "2e110s72-9992-23do-8e85-t4i…"
type textarea "x"
type textarea "lorem { "ipsumdolor": { "si": 86, "ametconsec_ad": "2e110s72-9992-23do-8e85-t4i…"
type textarea "x"
type textarea "lorem { "ipsumdolor": { "si": 86, "ametconsec_ad": "2e110s72-9992-23do-8e85-t4i…"
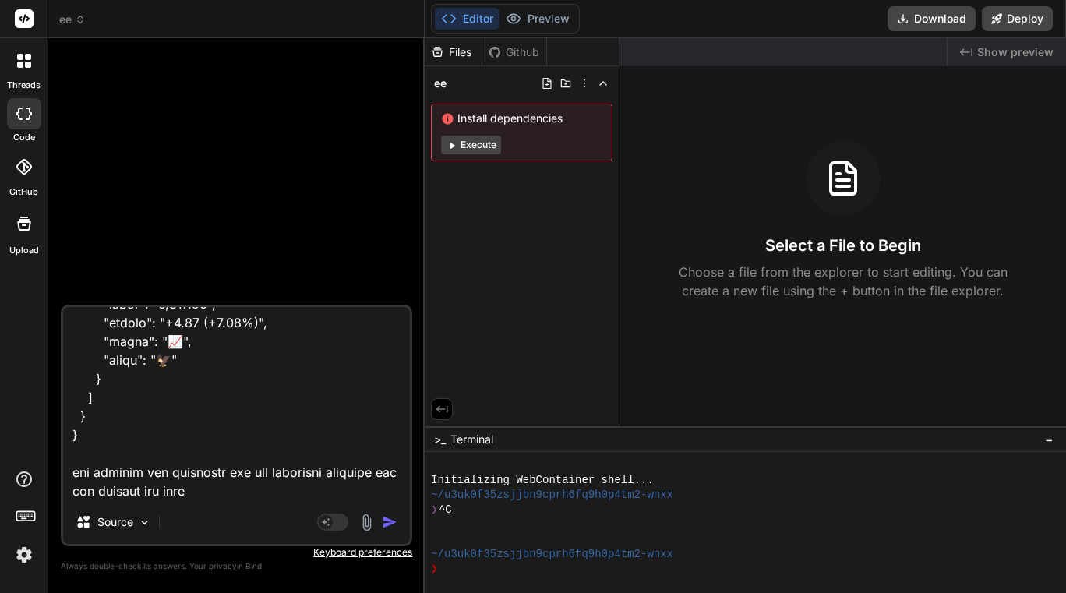
type textarea "x"
type textarea "lorem { "ipsumdolor": { "si": 86, "ametconsec_ad": "2e110s72-9992-23do-8e85-t4i…"
type textarea "x"
type textarea "lorem { "ipsumdolor": { "si": 86, "ametconsec_ad": "2e110s72-9992-23do-8e85-t4i…"
type textarea "x"
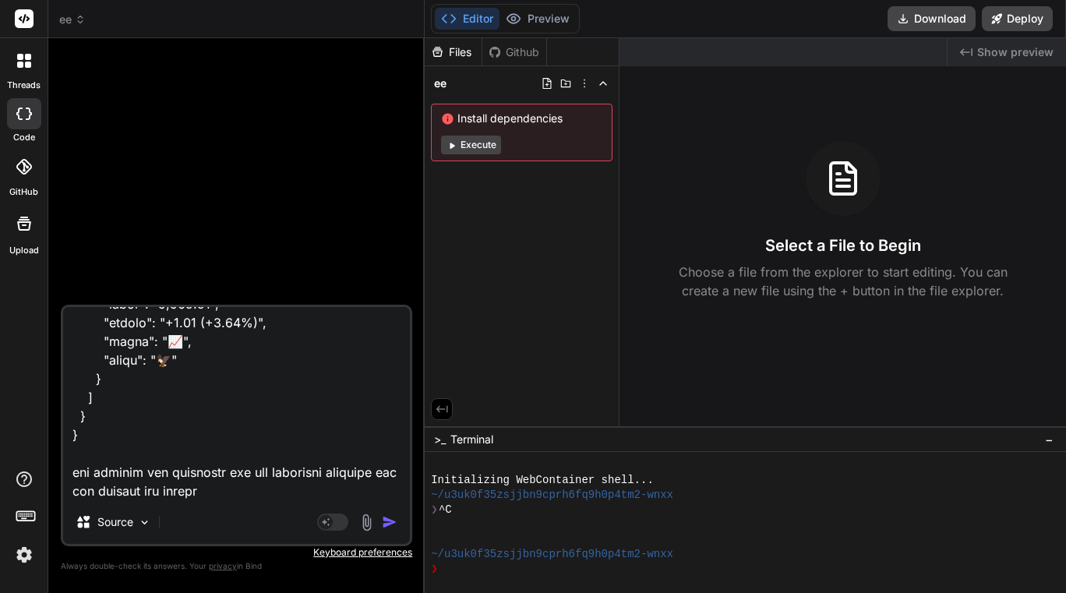
type textarea "lorem { "ipsumdolor": { "si": 86, "ametconsec_ad": "2e110s72-9992-23do-8e85-t4i…"
type textarea "x"
type textarea "lorem { "ipsumdolor": { "si": 86, "ametconsec_ad": "2e110s72-9992-23do-8e85-t4i…"
type textarea "x"
type textarea "lorem { "ipsumdolor": { "si": 86, "ametconsec_ad": "2e110s72-9992-23do-8e85-t4i…"
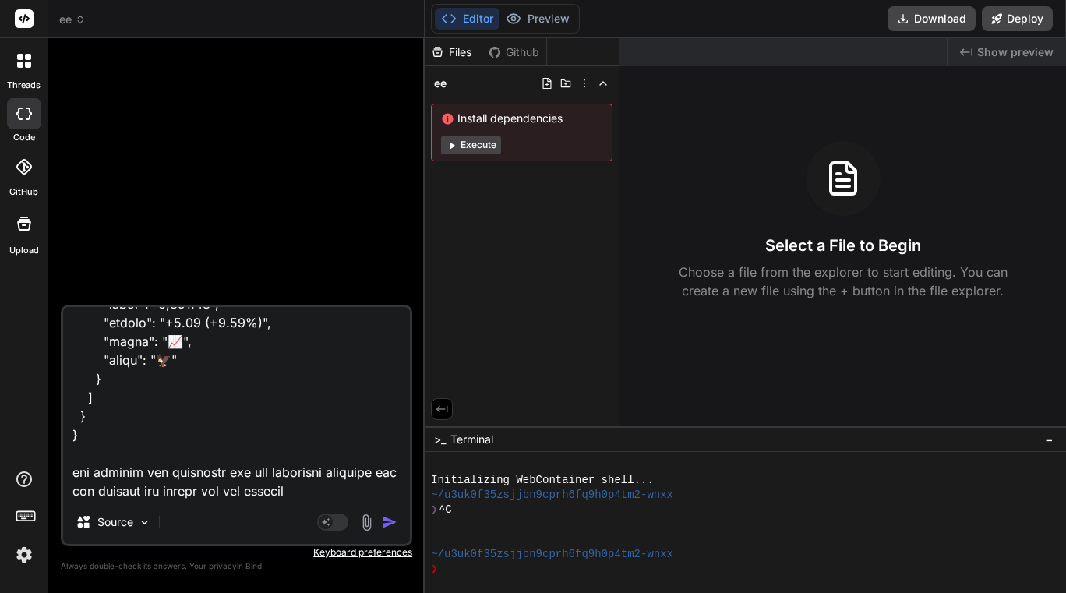
type textarea "x"
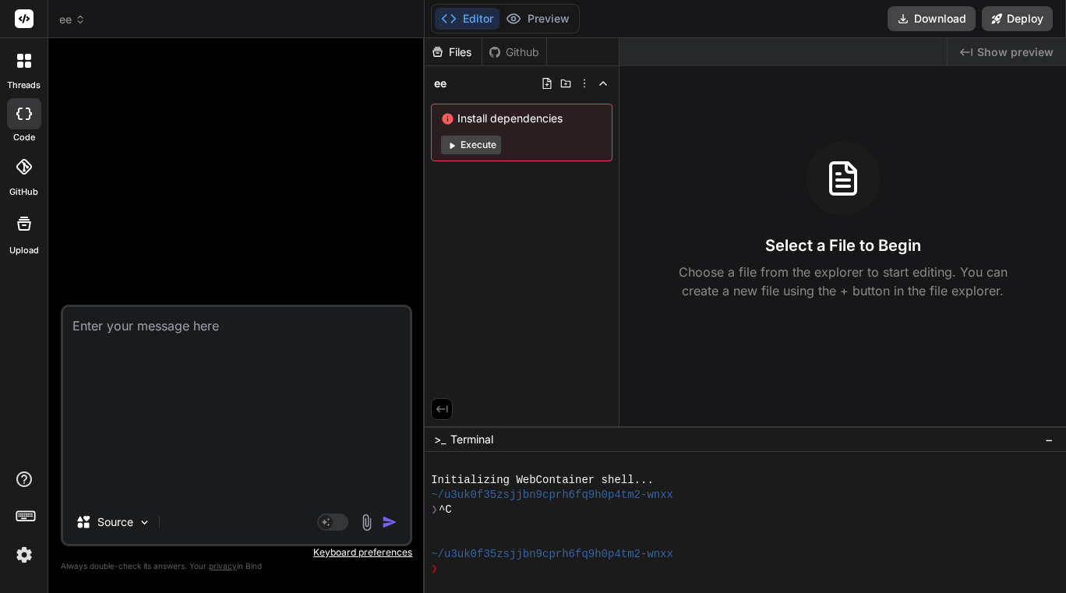
type textarea "x"
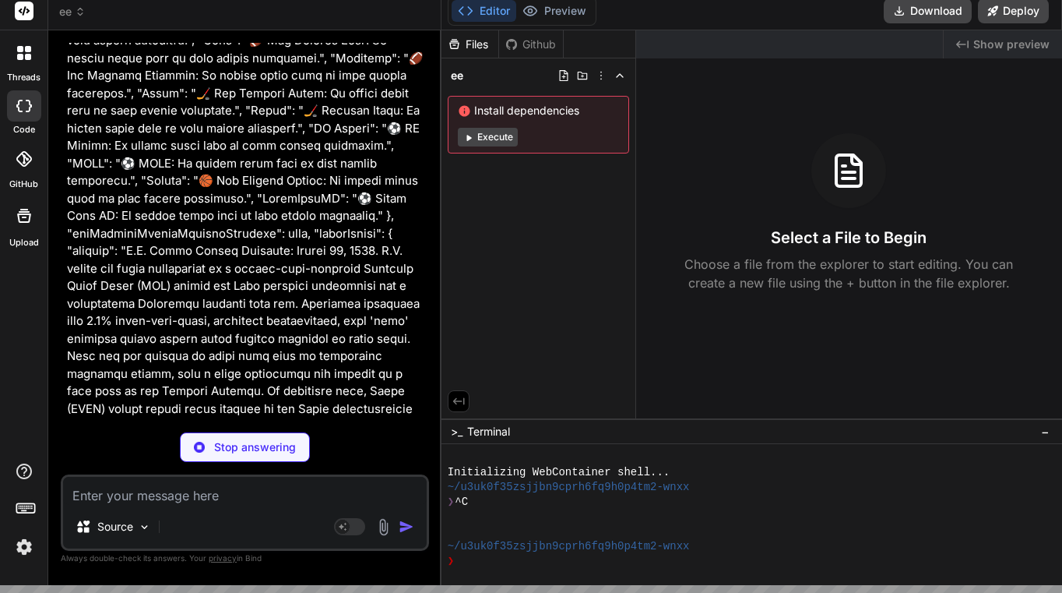
scroll to position [8, 0]
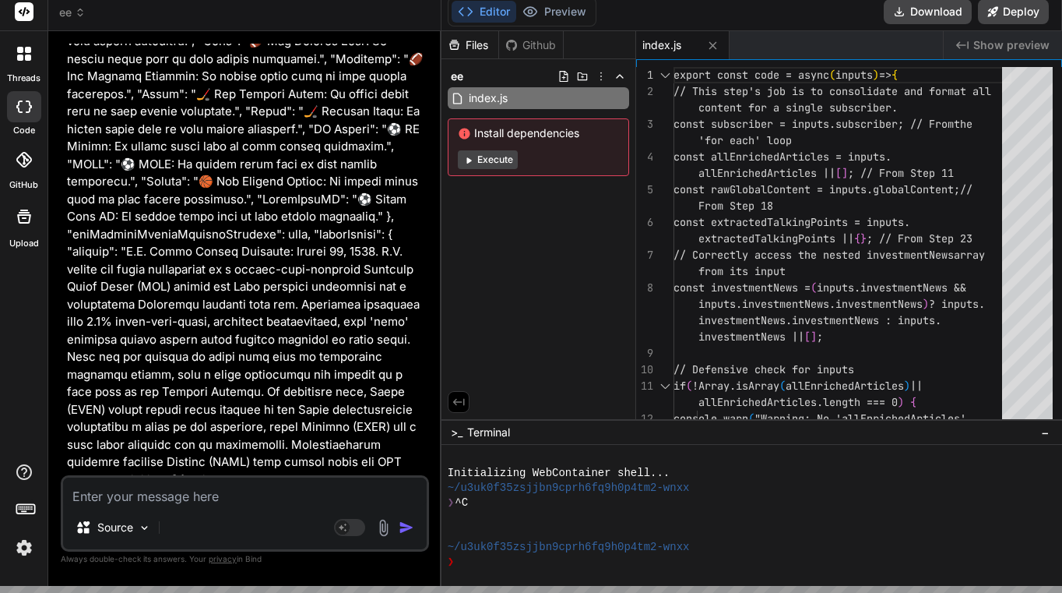
type textarea "x"
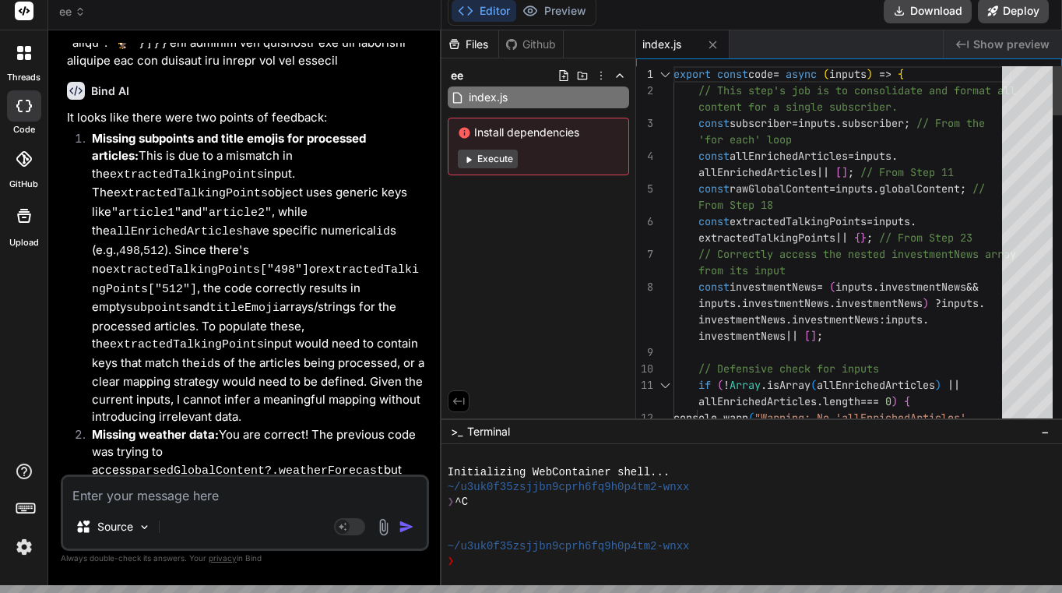
type textarea "export const code = async (inputs) => { // This step's job is to consolidate an…"
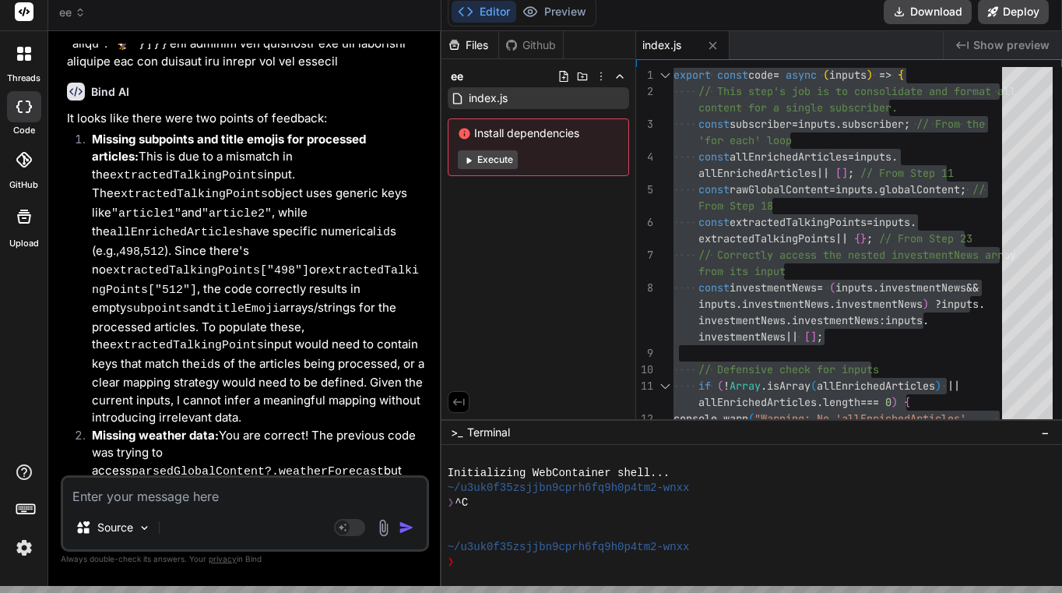
scroll to position [7, 0]
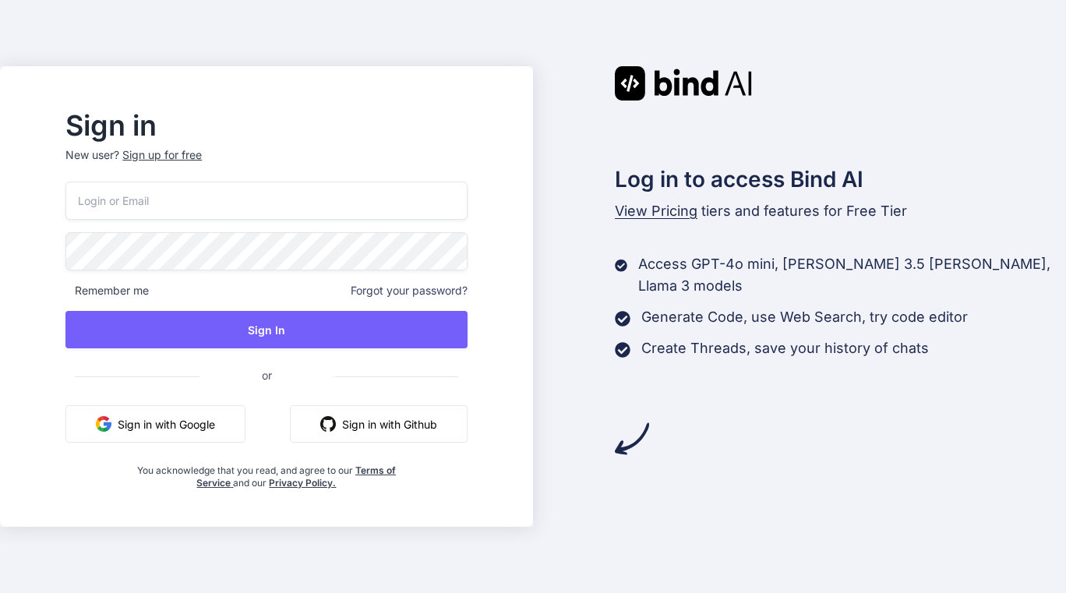
click at [393, 222] on div "Remember me Forgot your password? Sign In or Sign in with Google Sign in with G…" at bounding box center [265, 335] width 401 height 308
click at [366, 203] on input "email" at bounding box center [265, 200] width 401 height 38
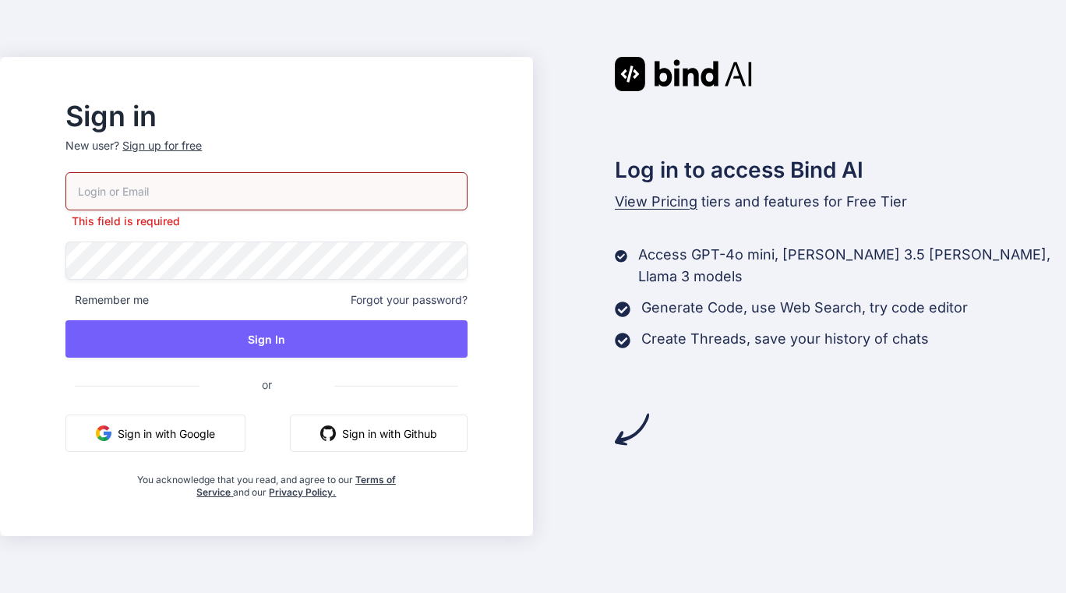
type input "landon.hairston@citybenefitscounseling.com"
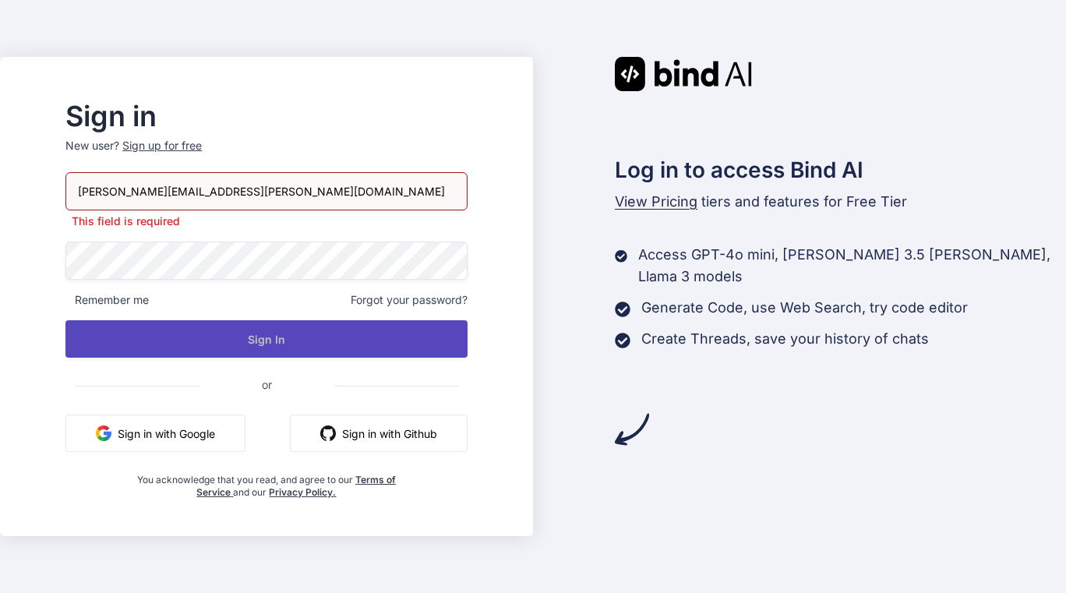
click at [245, 331] on button "Sign In" at bounding box center [265, 338] width 401 height 37
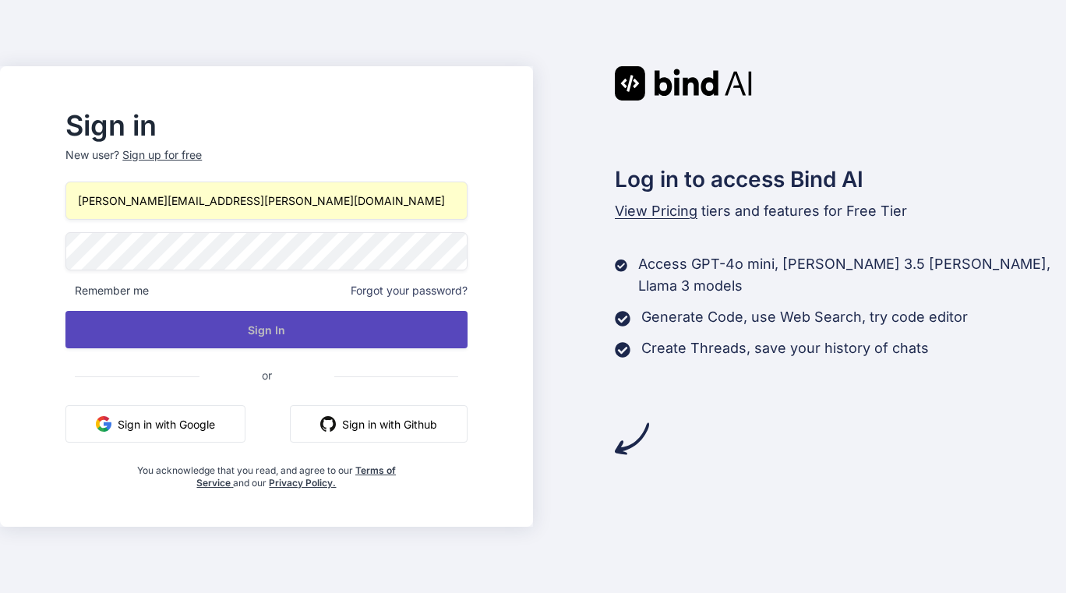
click at [308, 322] on button "Sign In" at bounding box center [265, 329] width 401 height 37
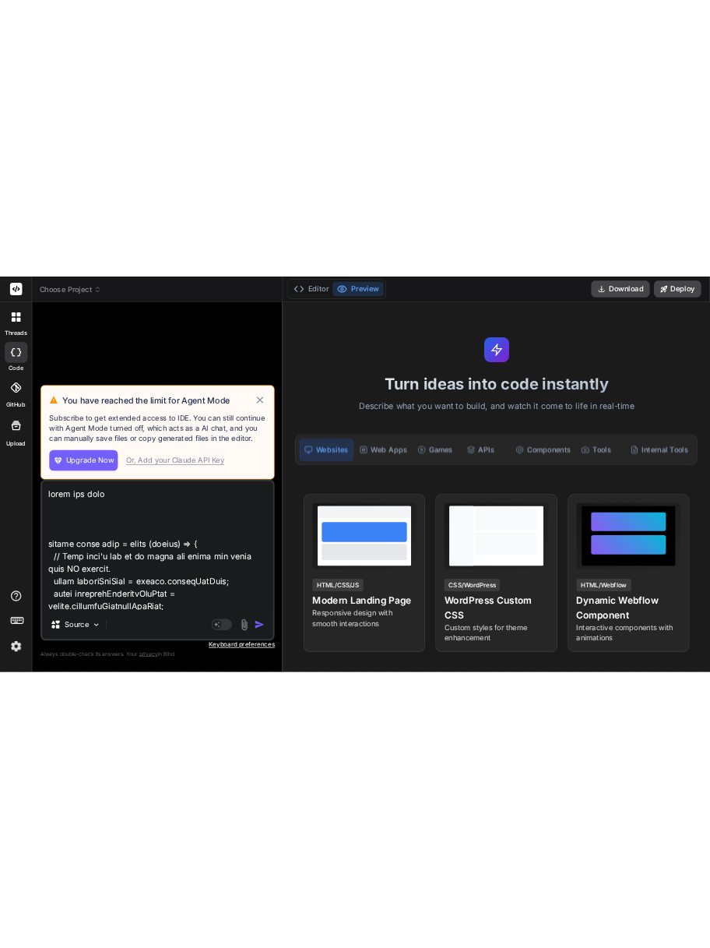
scroll to position [1330, 0]
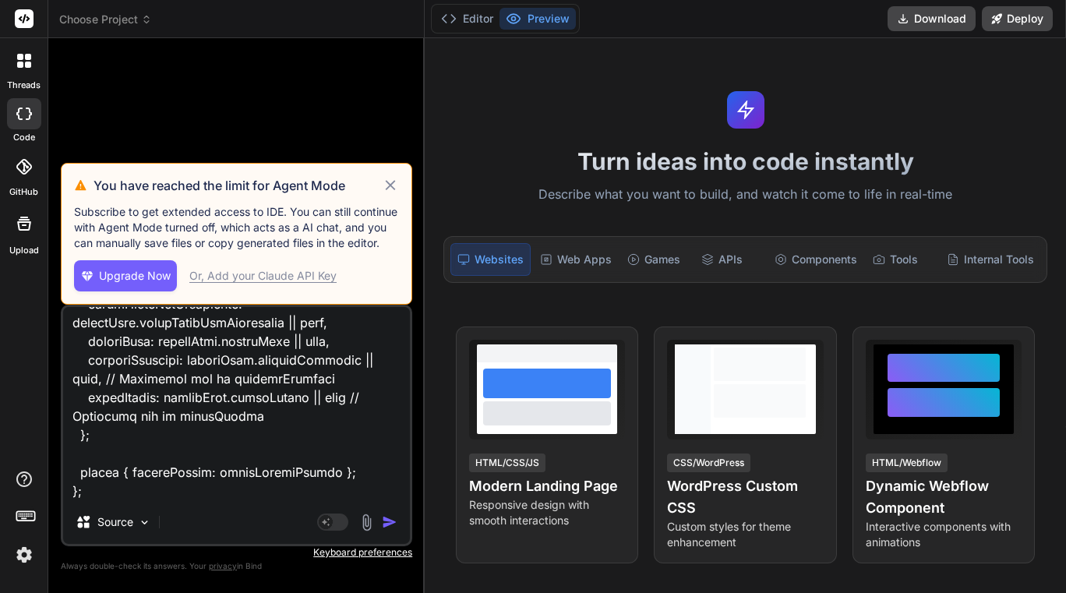
type textarea "x"
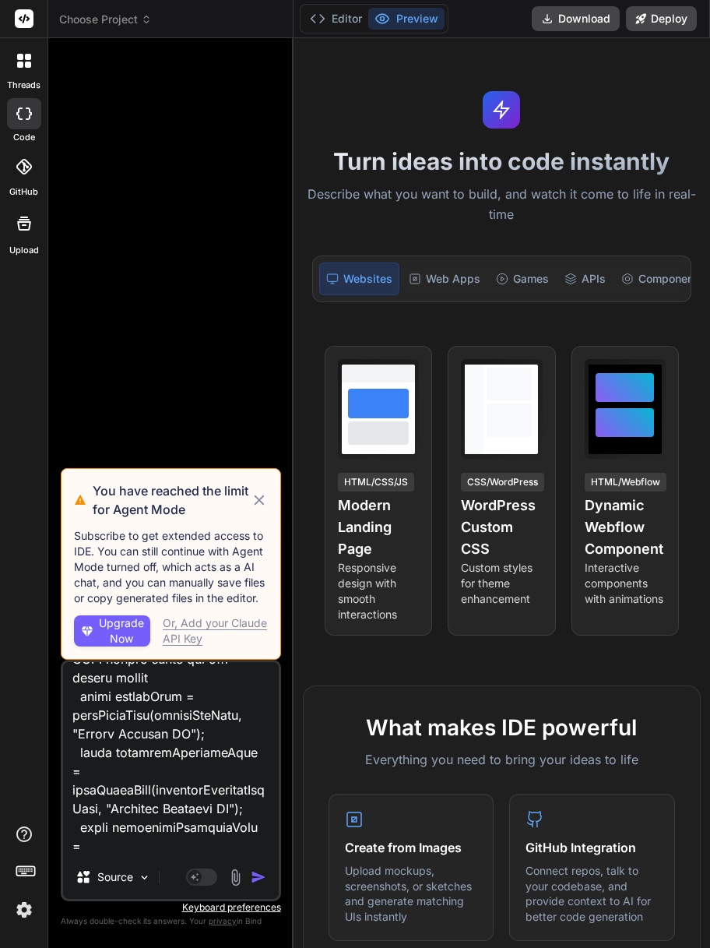
scroll to position [1643, 0]
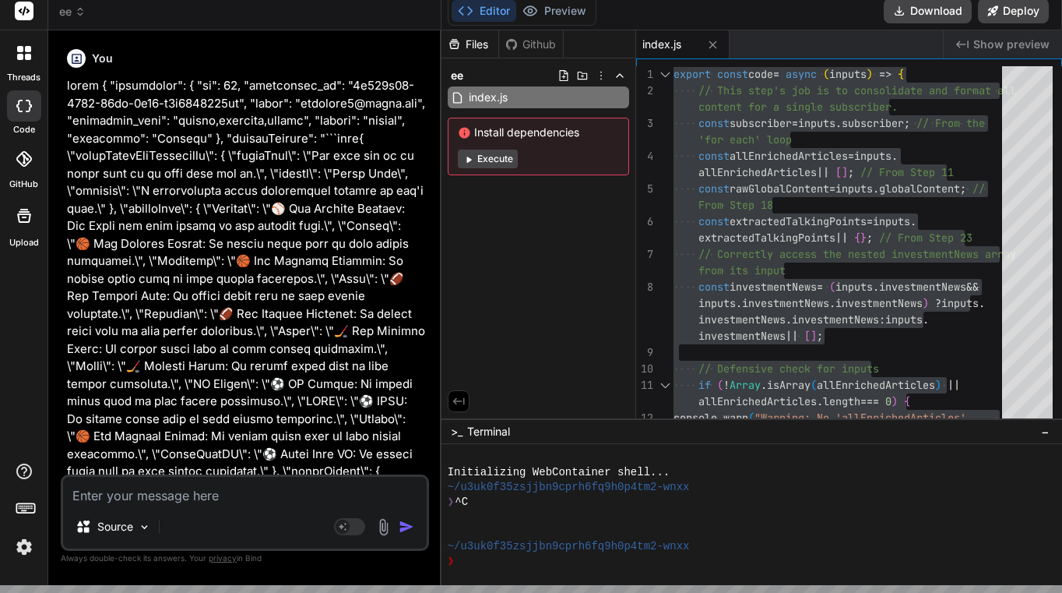
scroll to position [17463, 0]
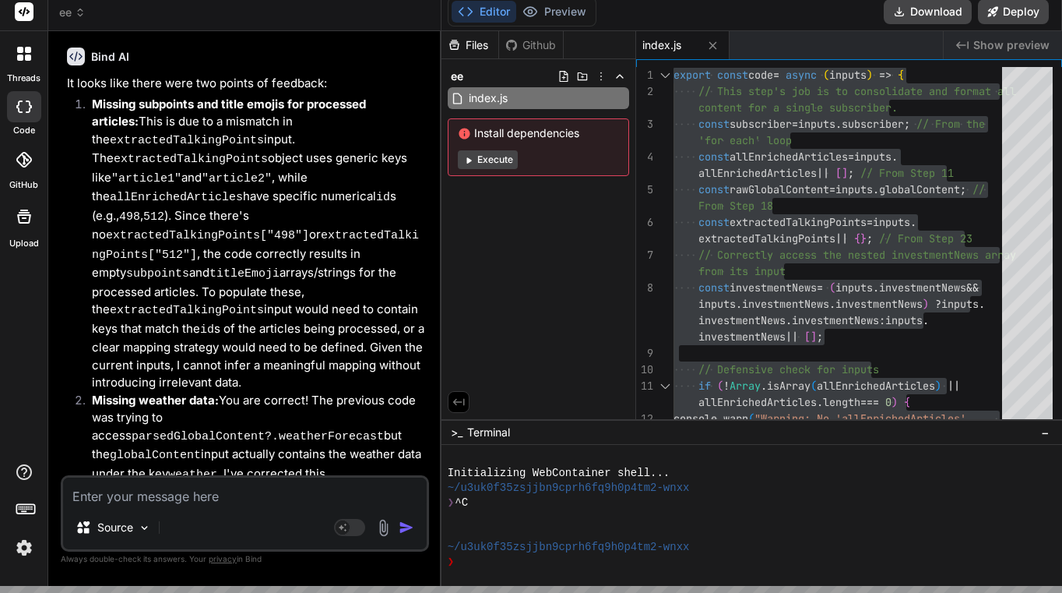
click at [219, 494] on textarea at bounding box center [245, 491] width 364 height 28
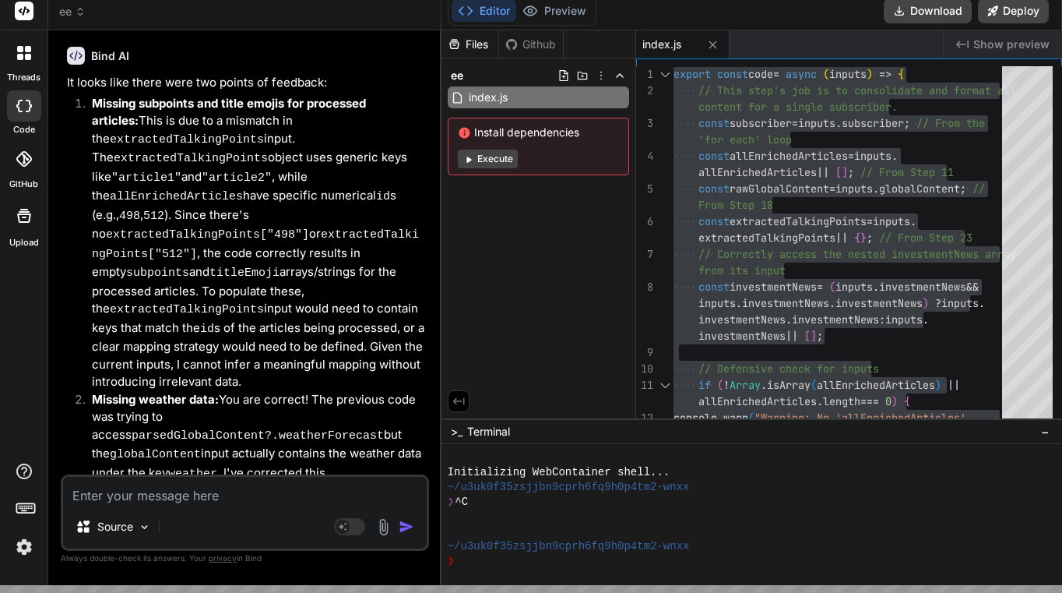
type textarea "t"
type textarea "x"
type textarea "th"
type textarea "x"
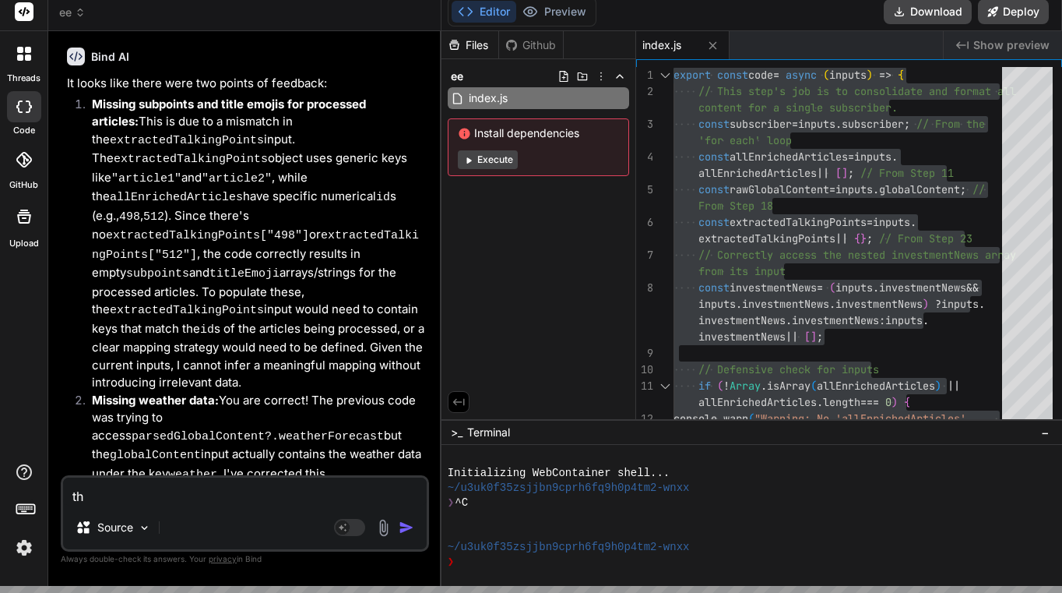
type textarea "the"
type textarea "x"
type textarea "the"
type textarea "x"
type textarea "the o"
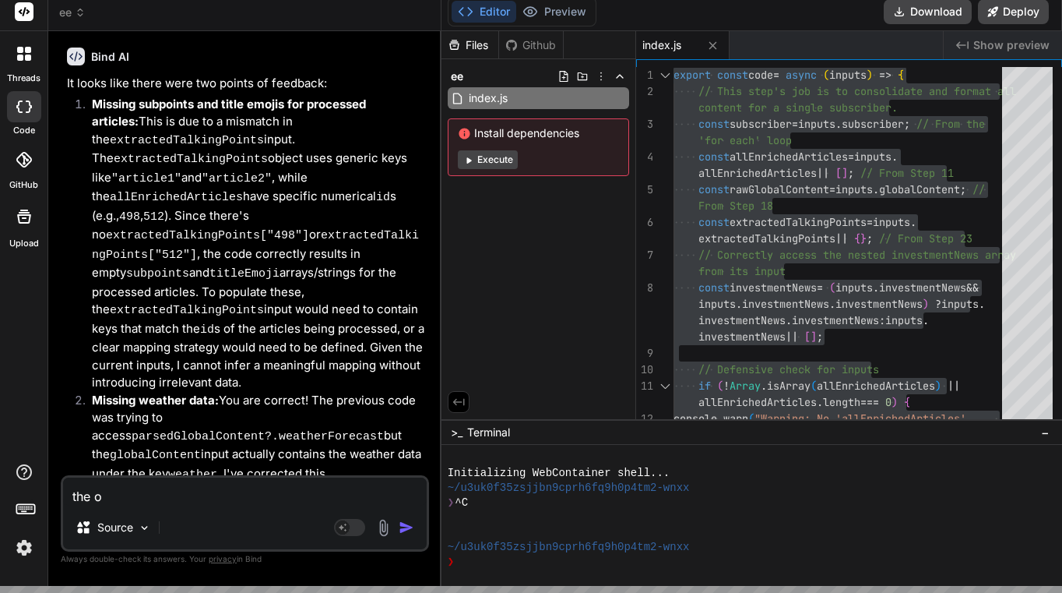
type textarea "x"
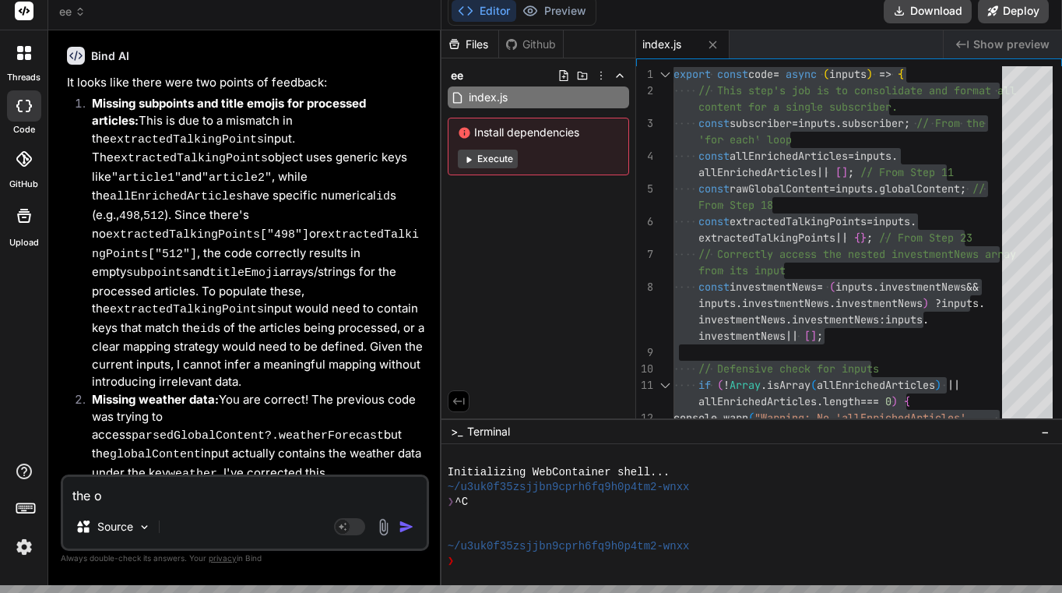
type textarea "the on"
type textarea "x"
type textarea "the onl"
type textarea "x"
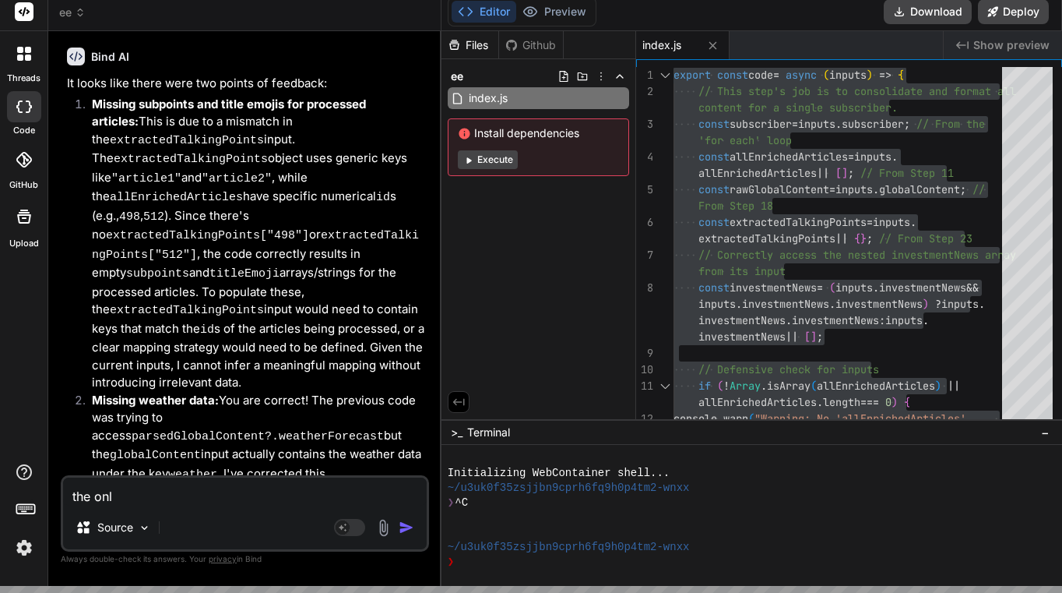
type textarea "the only"
type textarea "x"
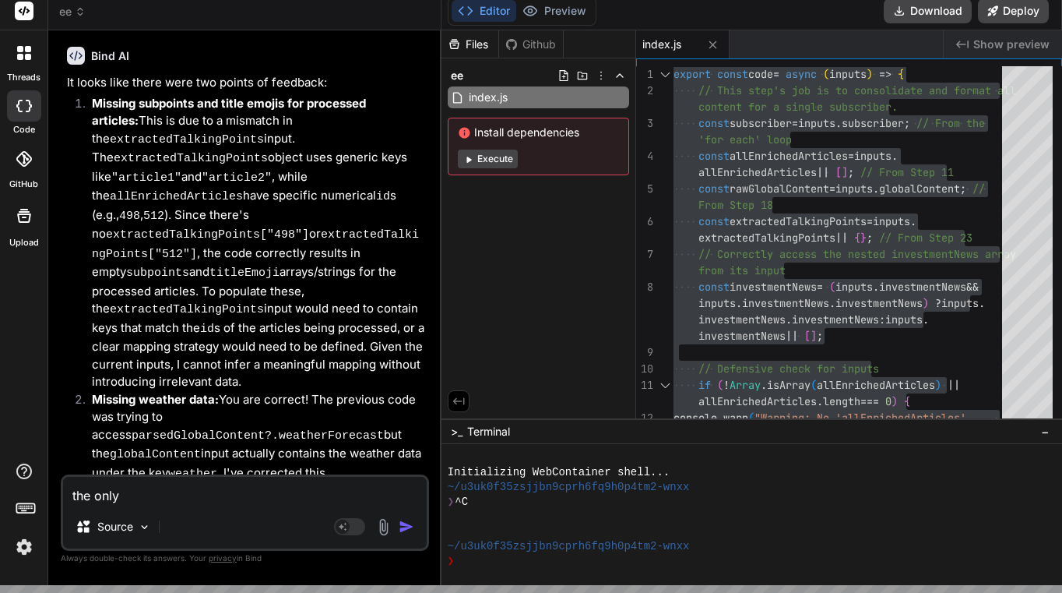
type textarea "the only"
type textarea "x"
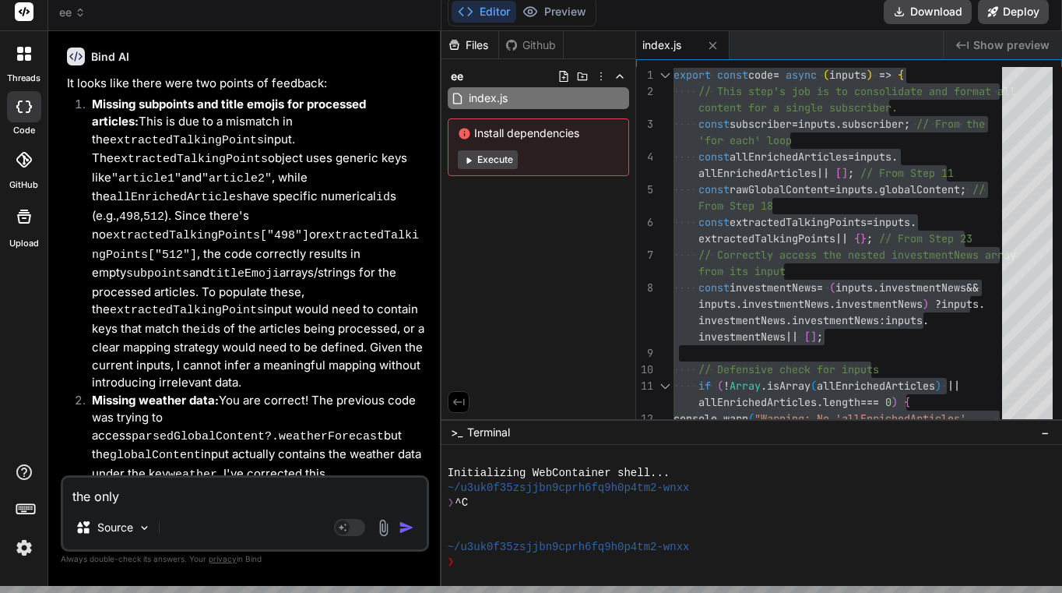
type textarea "the only t"
type textarea "x"
type textarea "the only th"
type textarea "x"
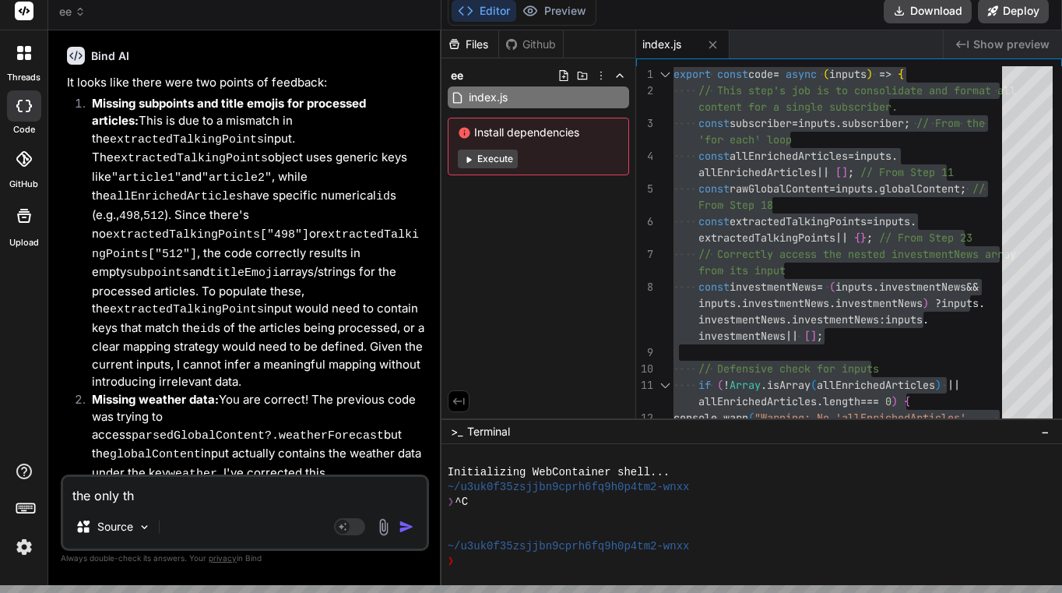
type textarea "the only thi"
type textarea "x"
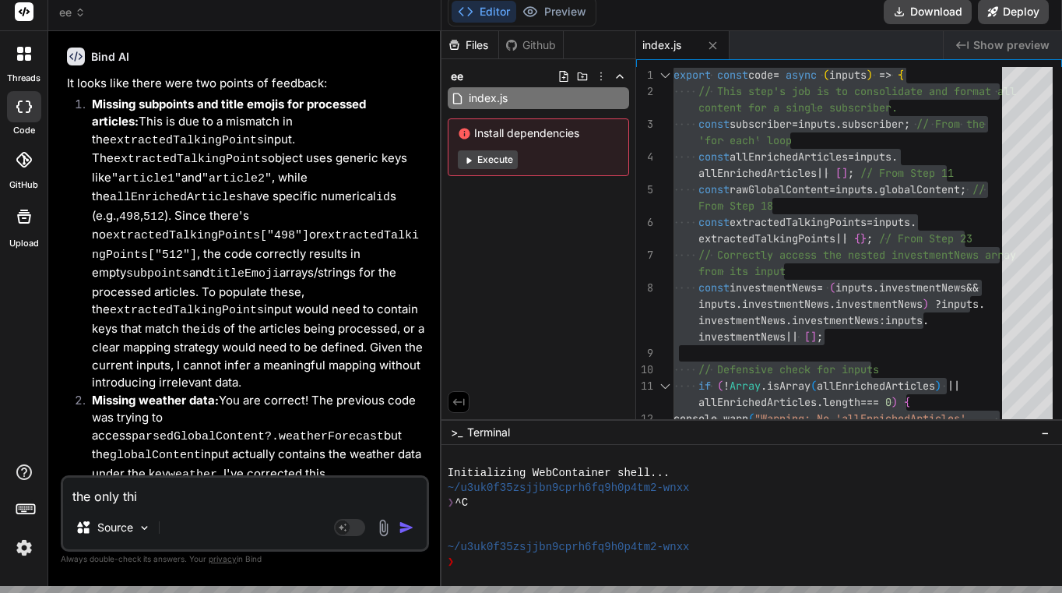
type textarea "the only thin"
type textarea "x"
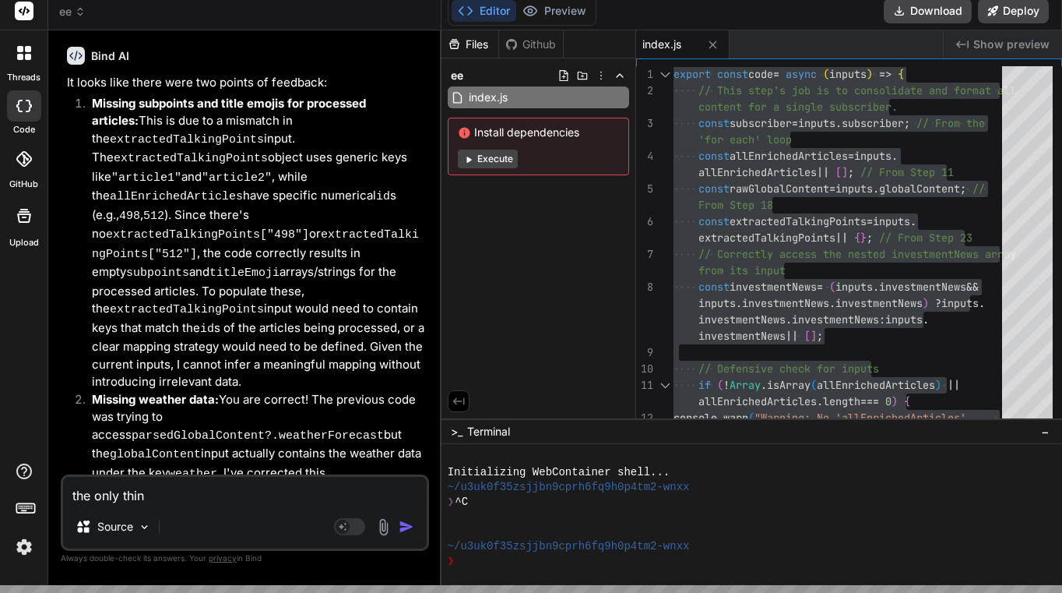
type textarea "the only thing"
type textarea "x"
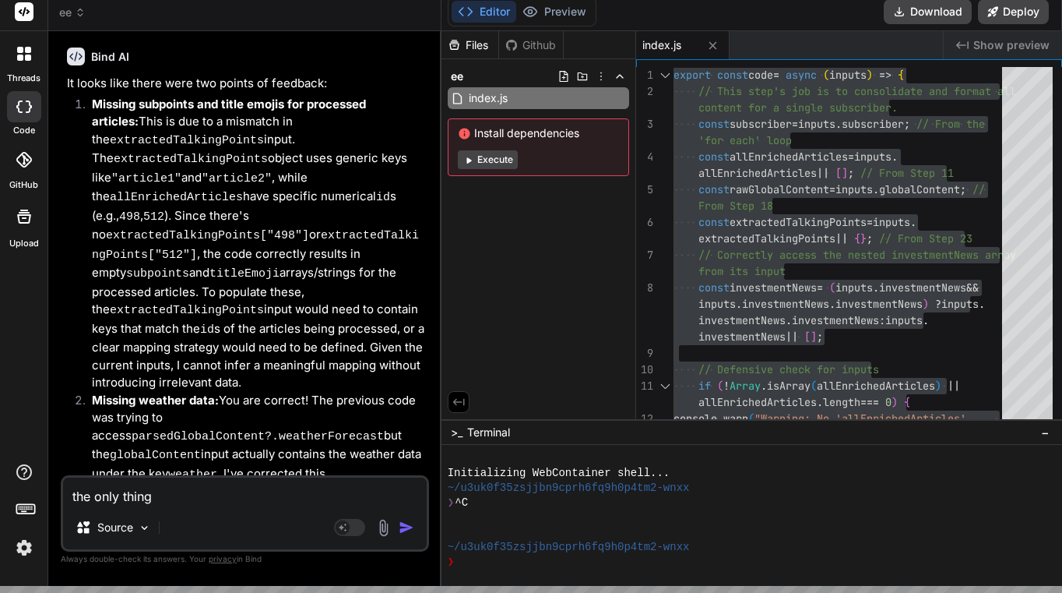
type textarea "the only thing"
type textarea "x"
type textarea "the only thing s"
type textarea "x"
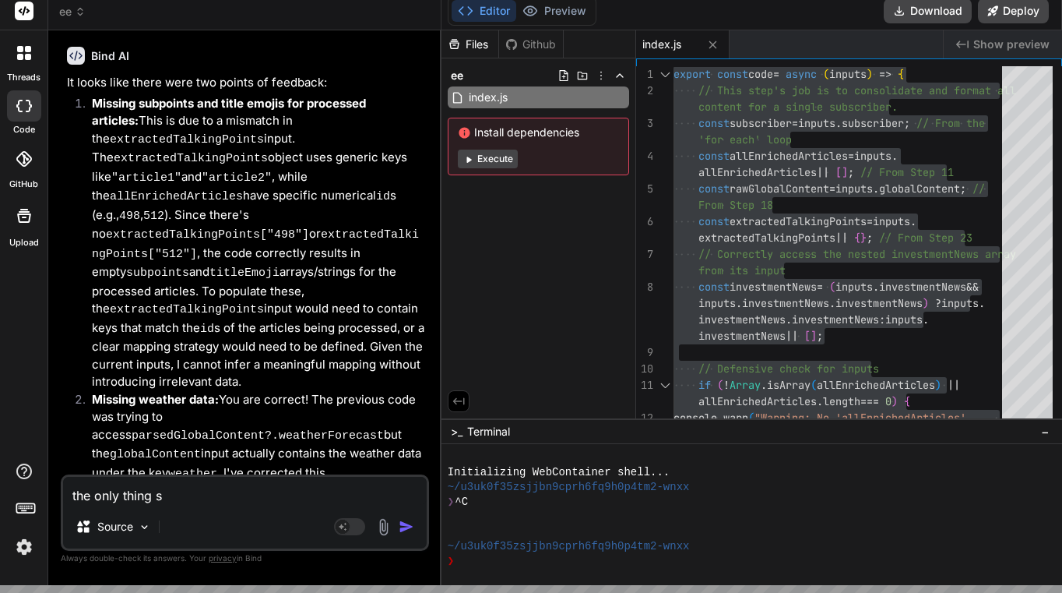
type textarea "the only thing st"
type textarea "x"
type textarea "the only thing sti"
type textarea "x"
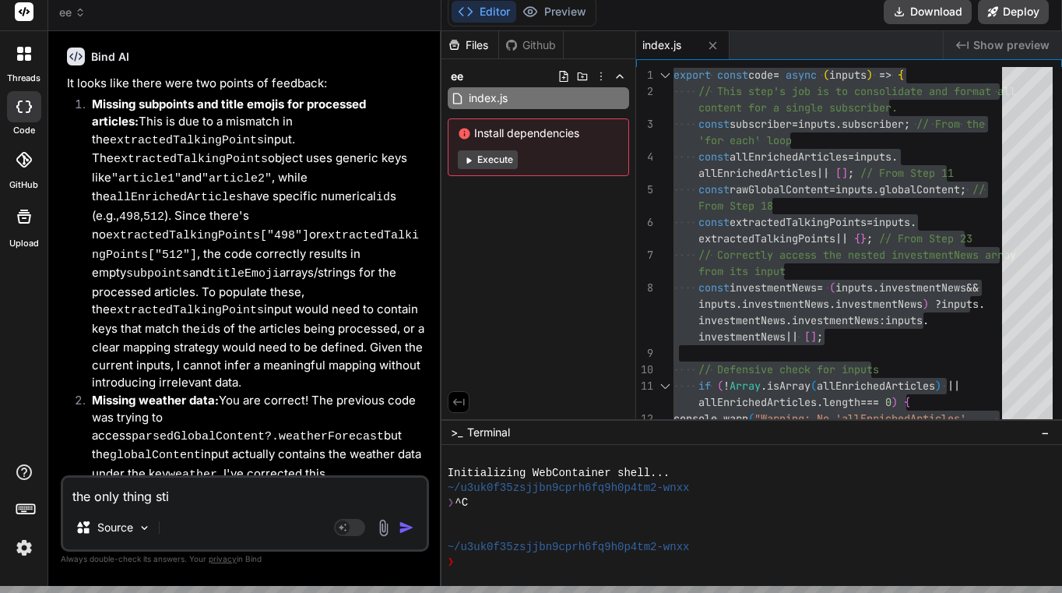
type textarea "the only thing stil"
type textarea "x"
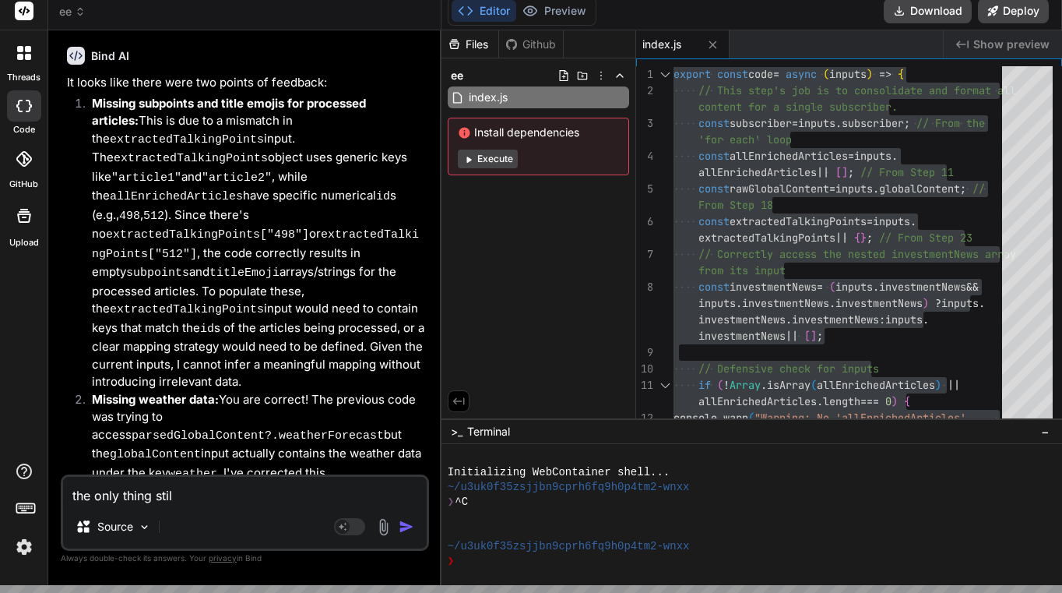
type textarea "the only thing still"
type textarea "x"
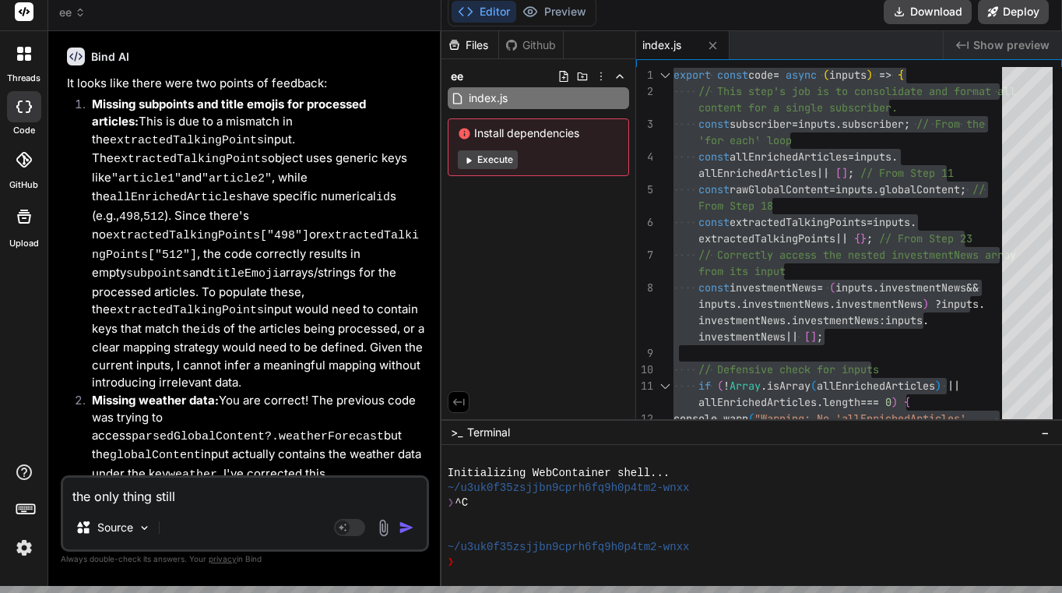
type textarea "the only thing still"
type textarea "x"
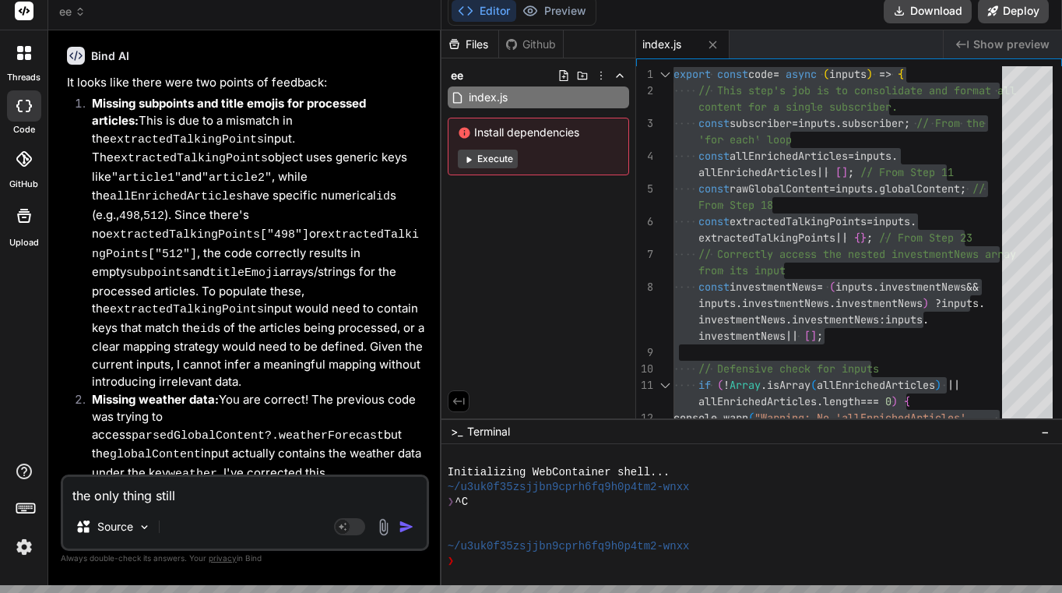
type textarea "the only thing still m"
type textarea "x"
type textarea "the only thing still mi"
type textarea "x"
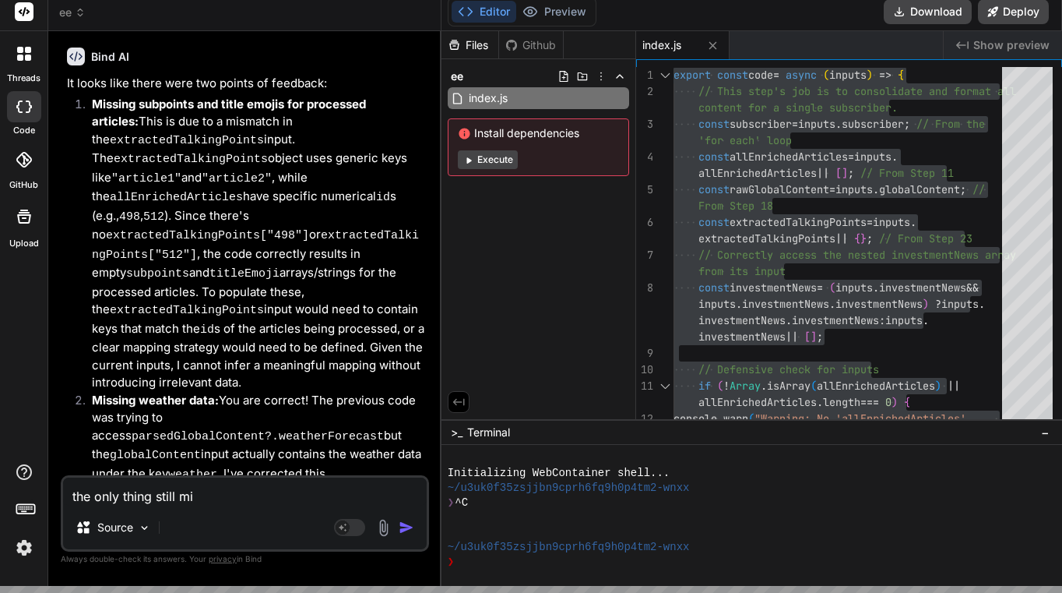
type textarea "the only thing still mis"
type textarea "x"
type textarea "the only thing still miss"
type textarea "x"
type textarea "the only thing still missi"
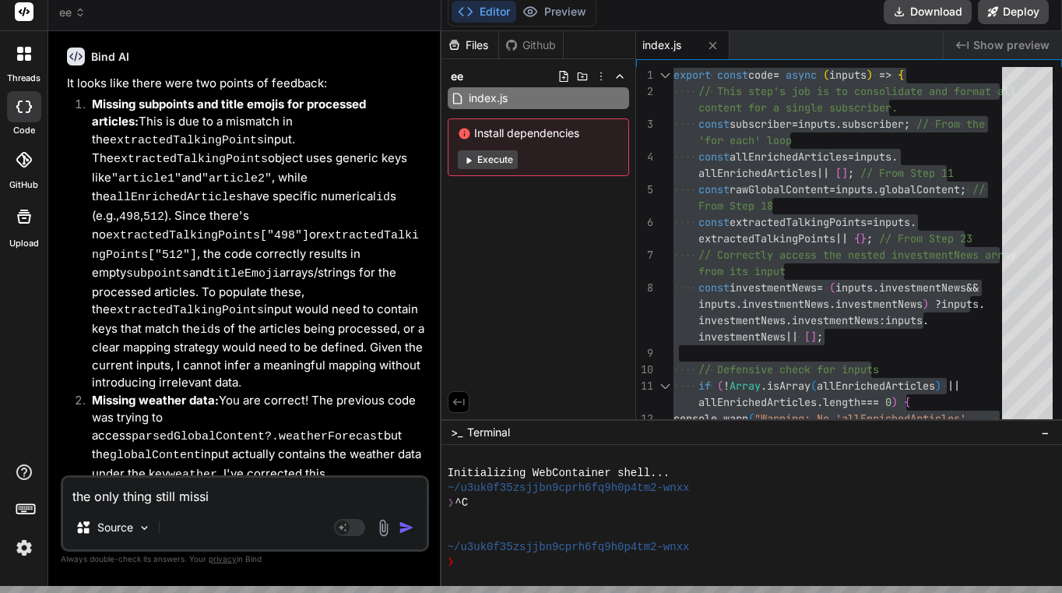
type textarea "x"
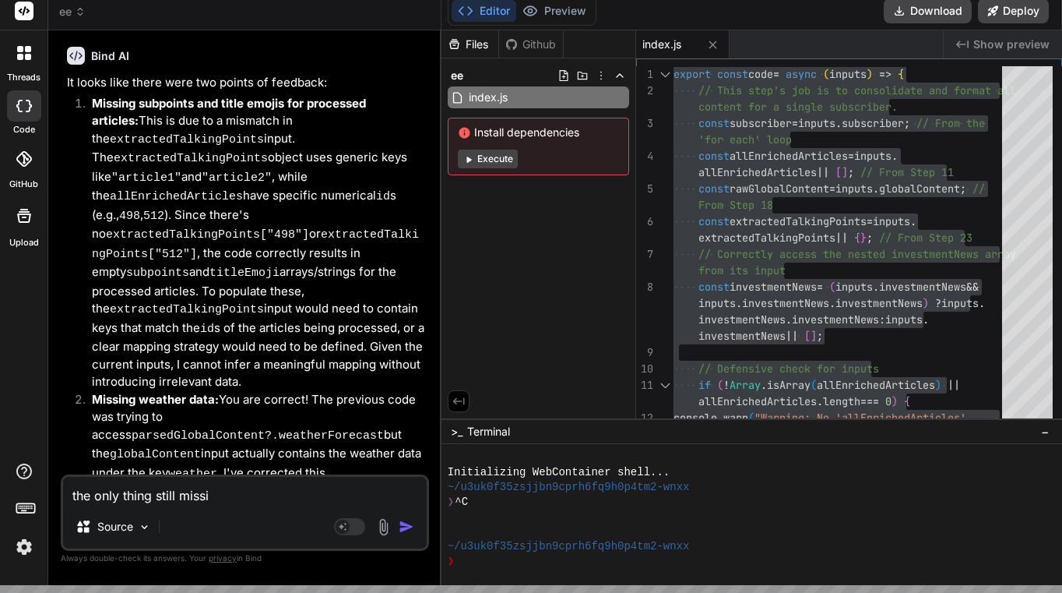
type textarea "the only thing still missin"
type textarea "x"
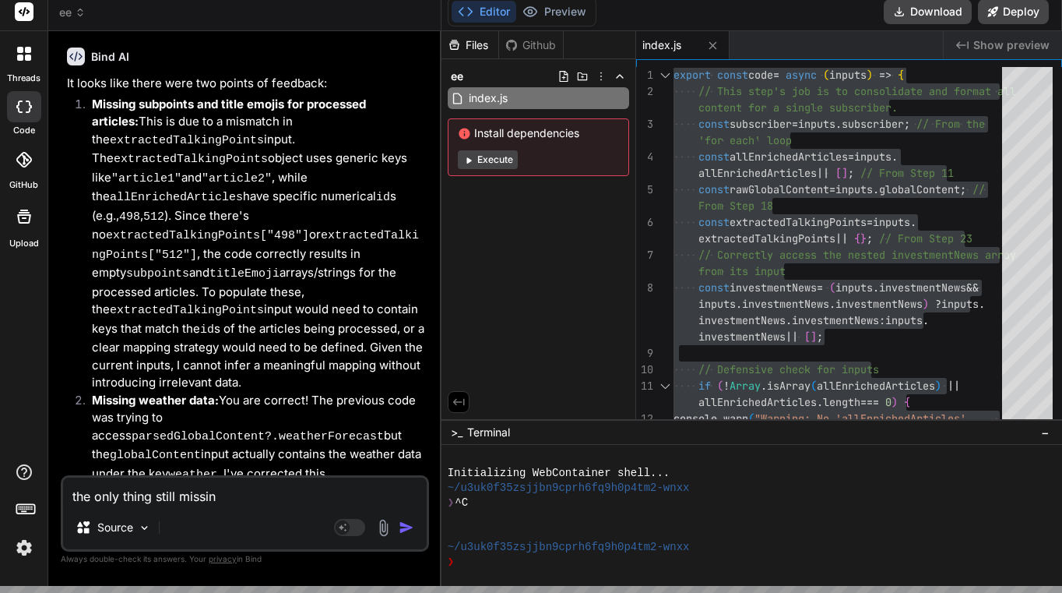
type textarea "the only thing still missing"
type textarea "x"
type textarea "the only thing still missing"
type textarea "x"
type textarea "the only thing still missing n"
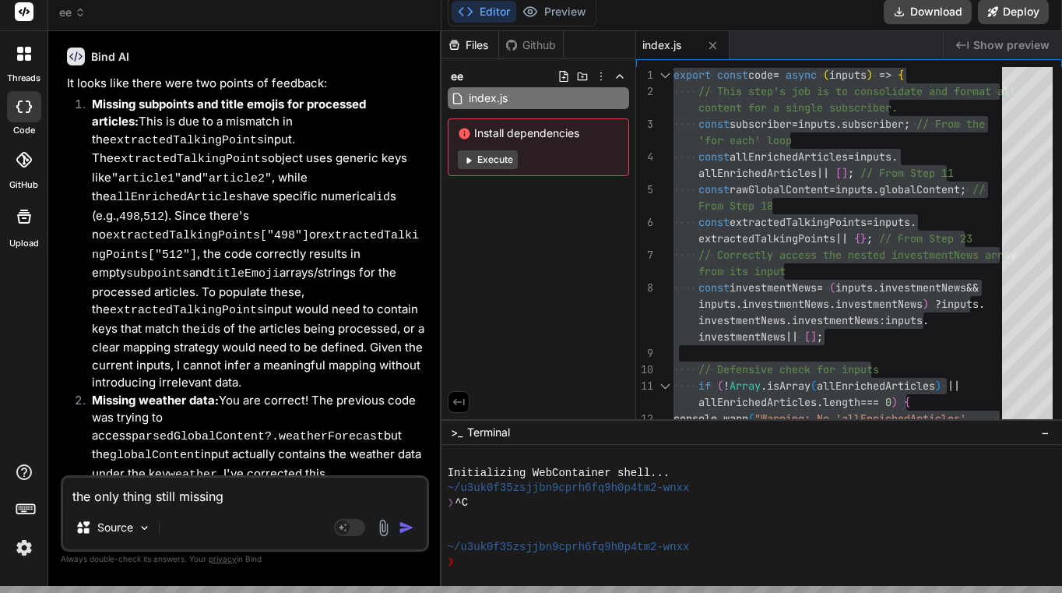
type textarea "x"
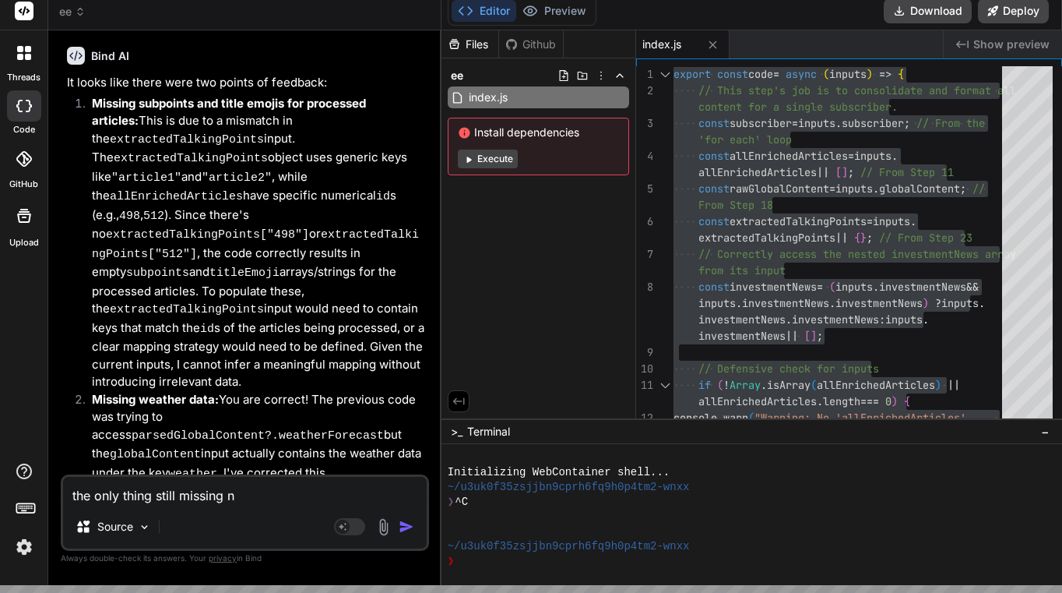
type textarea "the only thing still missing no"
type textarea "x"
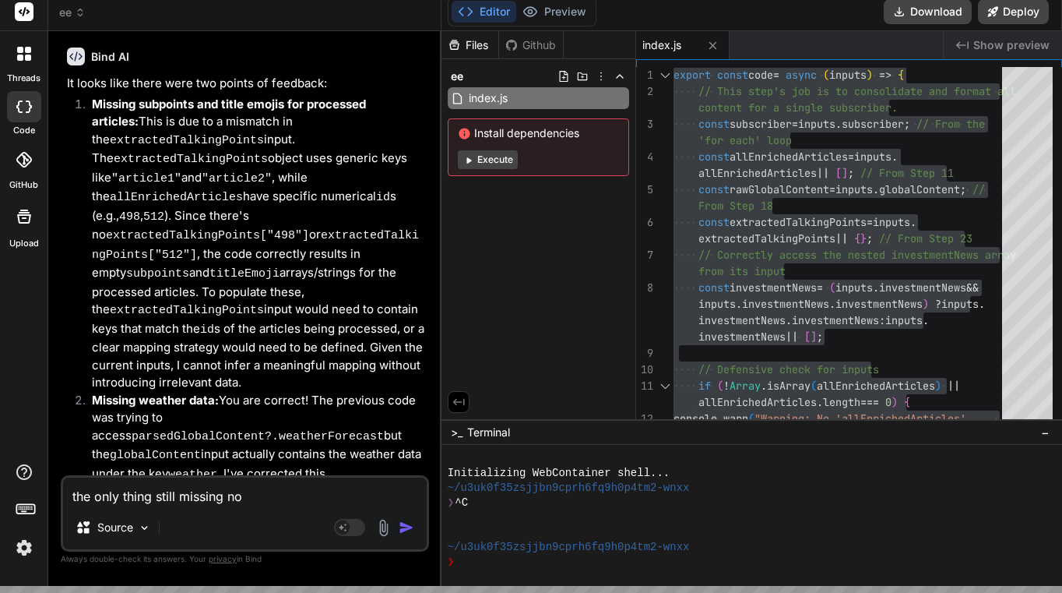
type textarea "the only thing still missing now"
type textarea "x"
type textarea "the only thing still missing now"
type textarea "x"
type textarea "the only thing still missing now a"
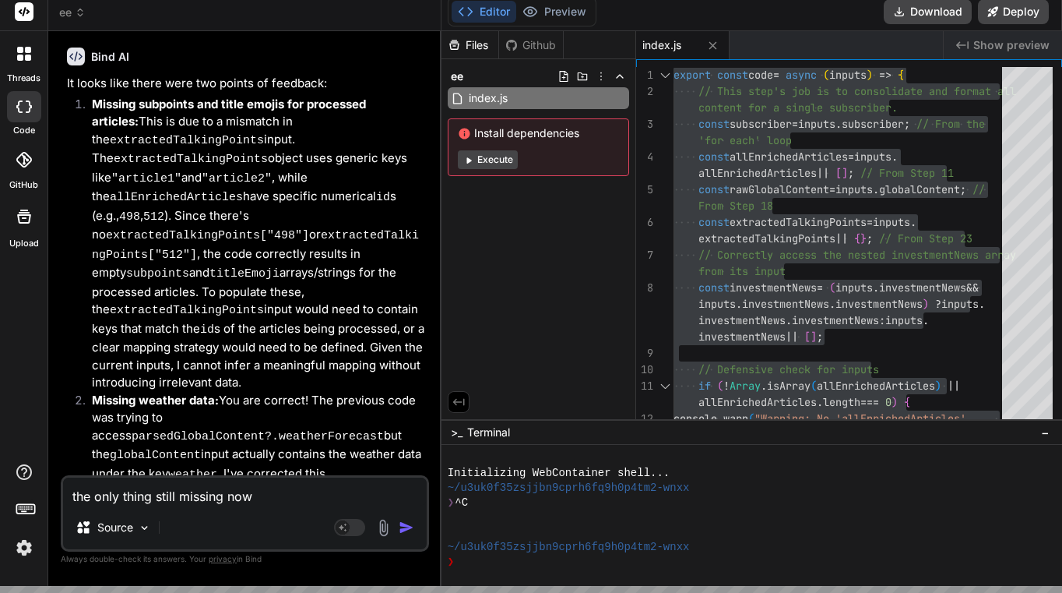
type textarea "x"
type textarea "the only thing still missing now af"
type textarea "x"
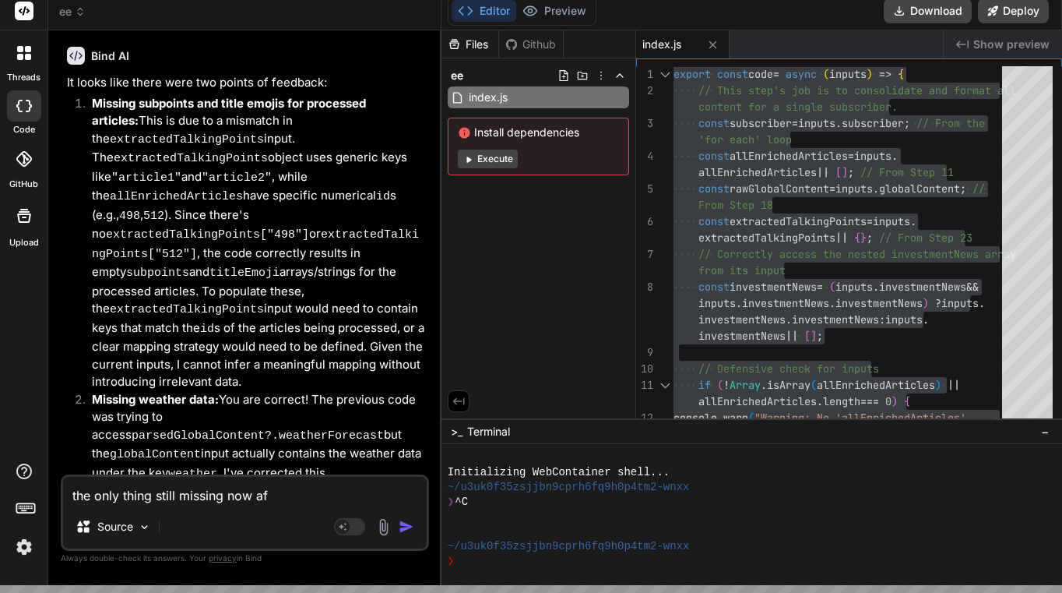
type textarea "the only thing still missing now aft"
type textarea "x"
type textarea "the only thing still missing now afte"
type textarea "x"
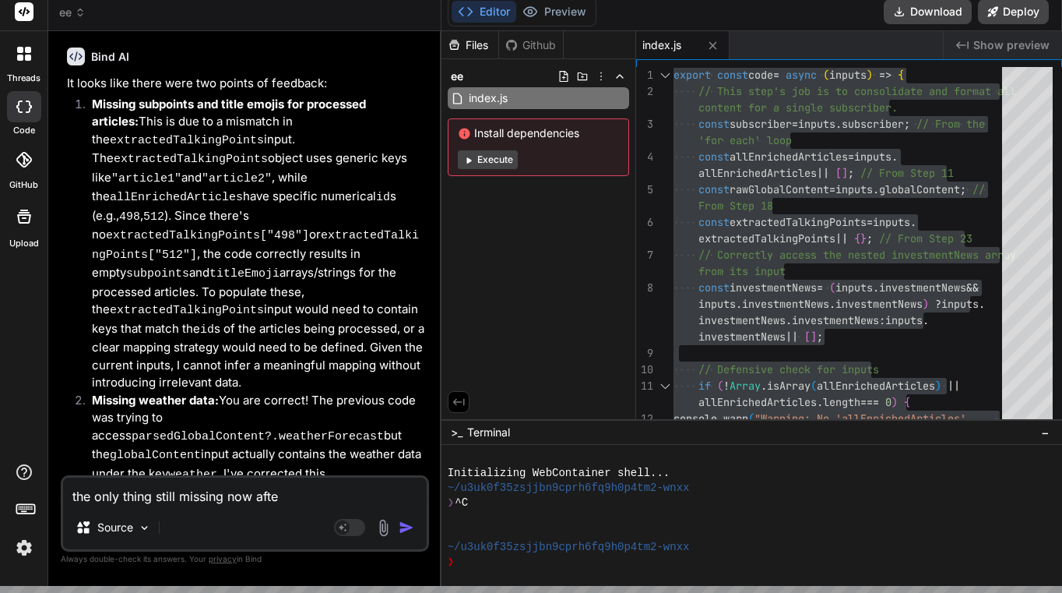
type textarea "the only thing still missing now after"
type textarea "x"
type textarea "the only thing still missing now after"
type textarea "x"
type textarea "the only thing still missing now after y"
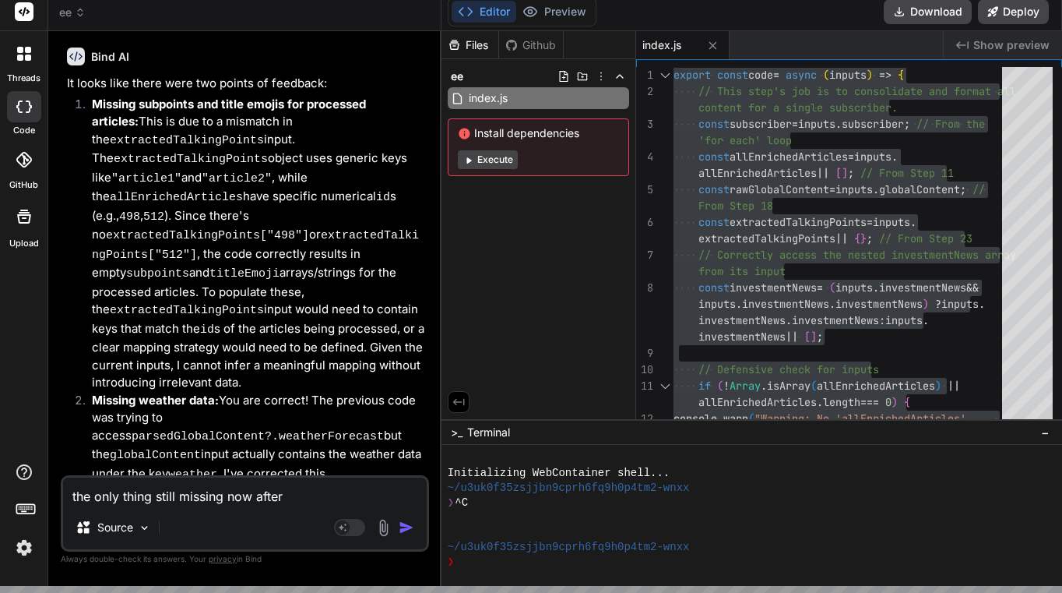
type textarea "x"
type textarea "the only thing still missing now after yo"
type textarea "x"
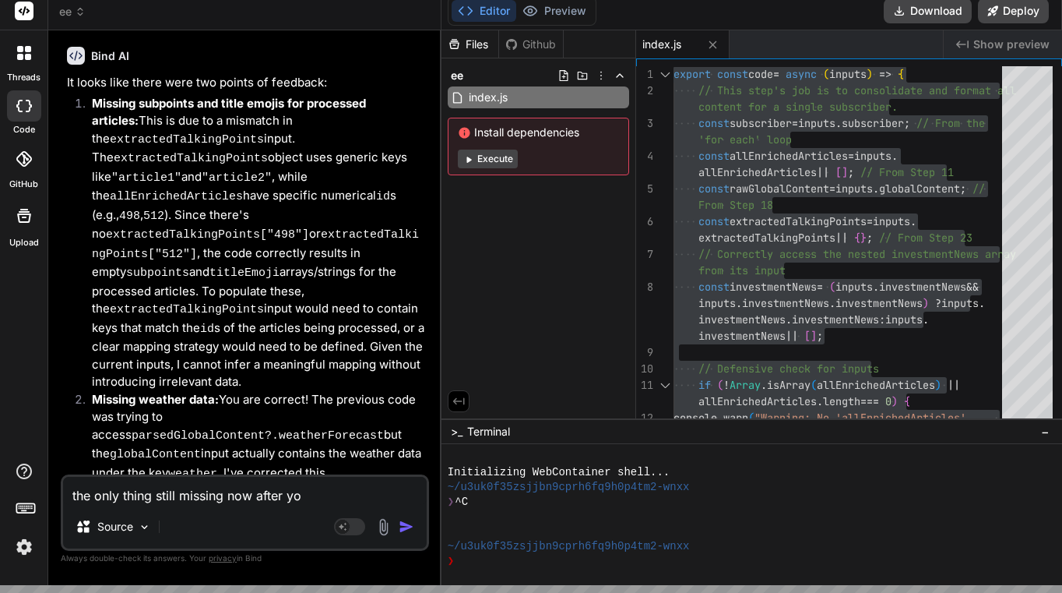
type textarea "the only thing still missing now after you"
type textarea "x"
type textarea "the only thing still missing now after your"
type textarea "x"
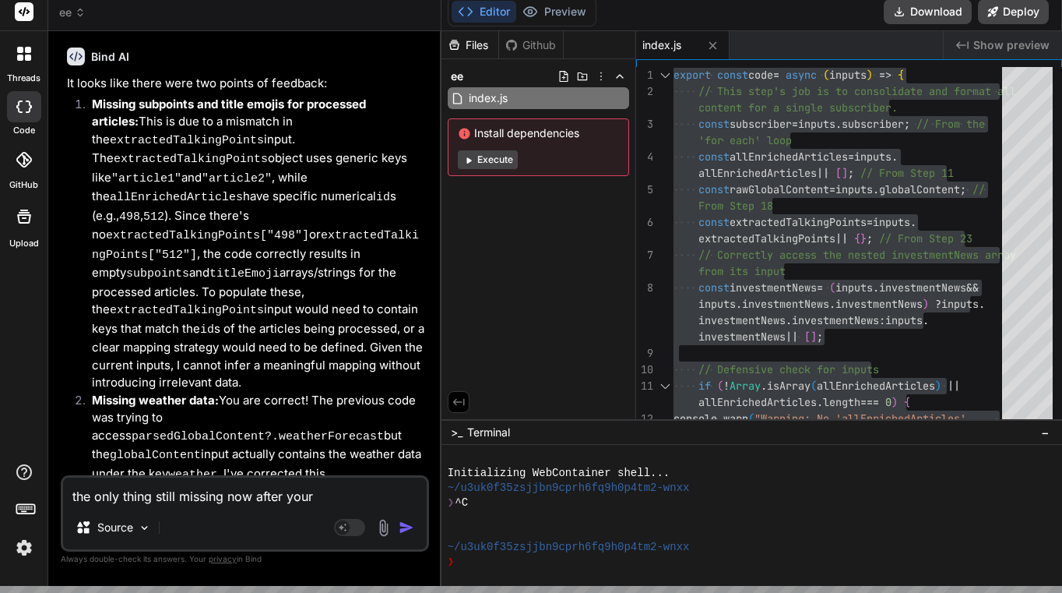
type textarea "the only thing still missing now after your"
type textarea "x"
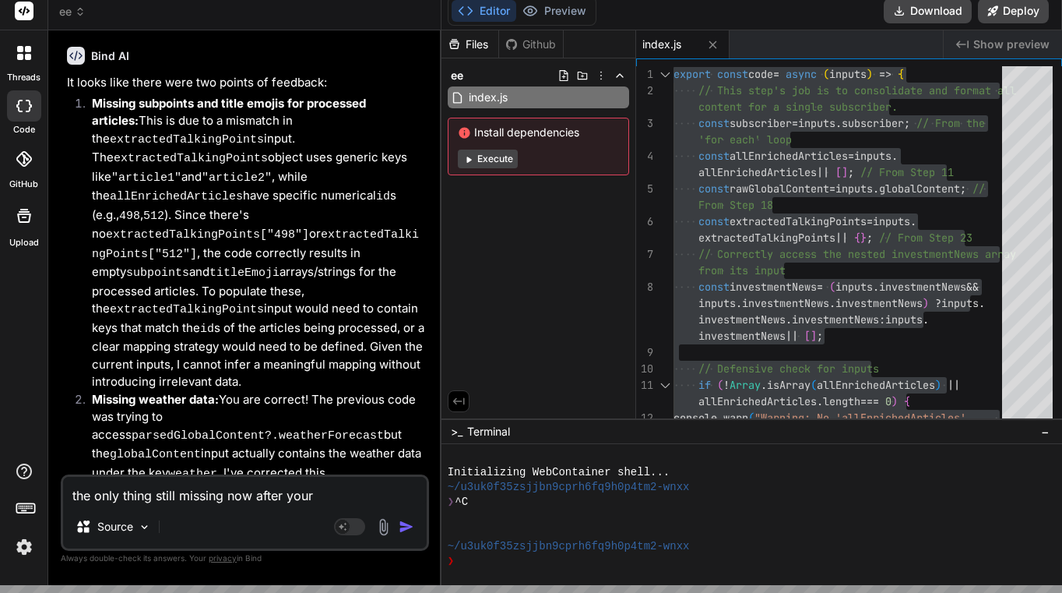
type textarea "the only thing still missing now after your u"
type textarea "x"
type textarea "the only thing still missing now after your up"
type textarea "x"
type textarea "the only thing still missing now after your upd"
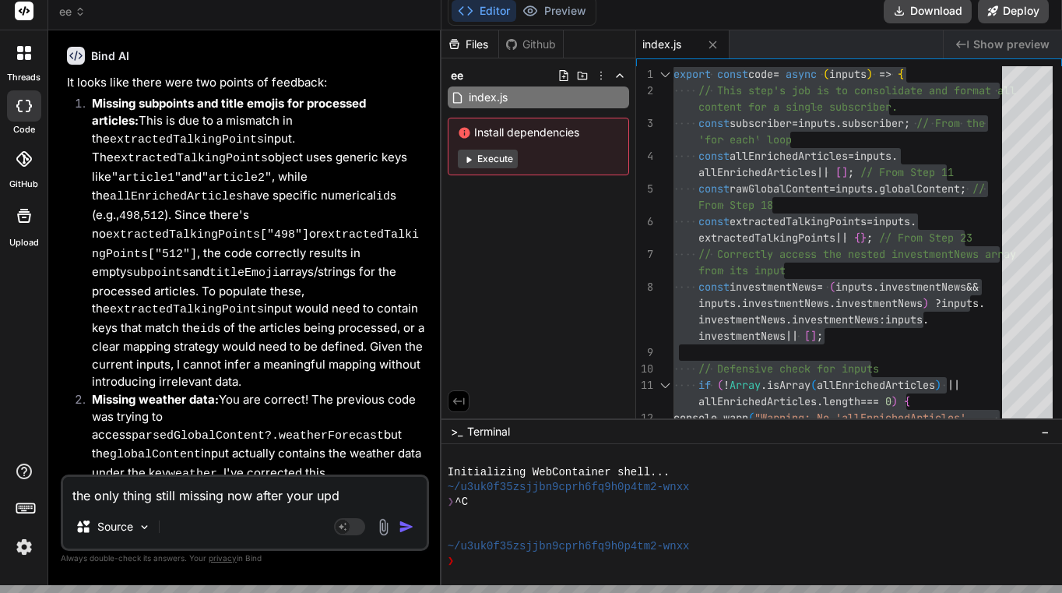
type textarea "x"
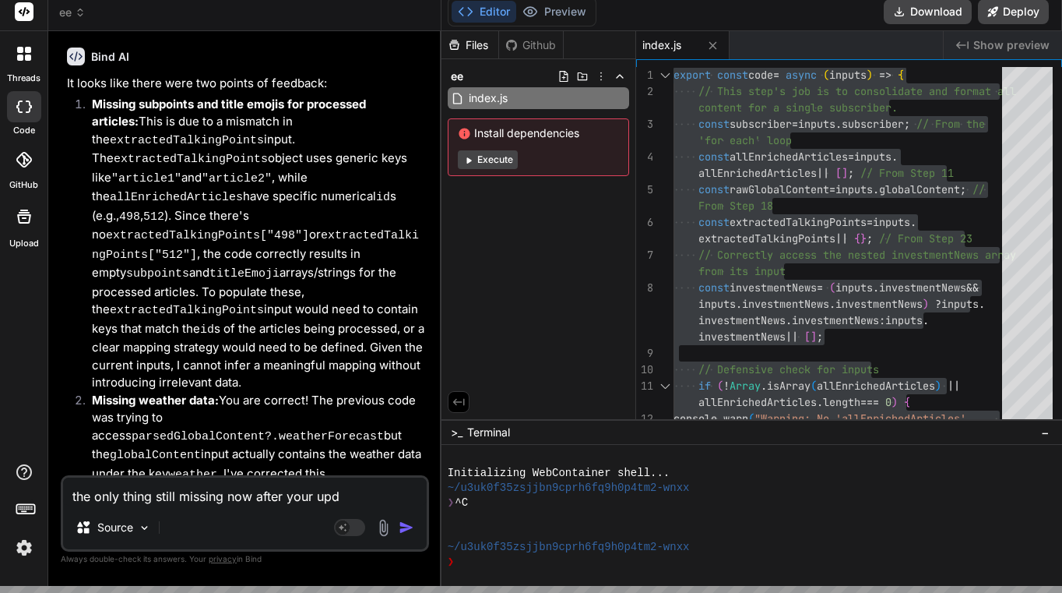
type textarea "the only thing still missing now after your upda"
type textarea "x"
type textarea "the only thing still missing now after your updat"
type textarea "x"
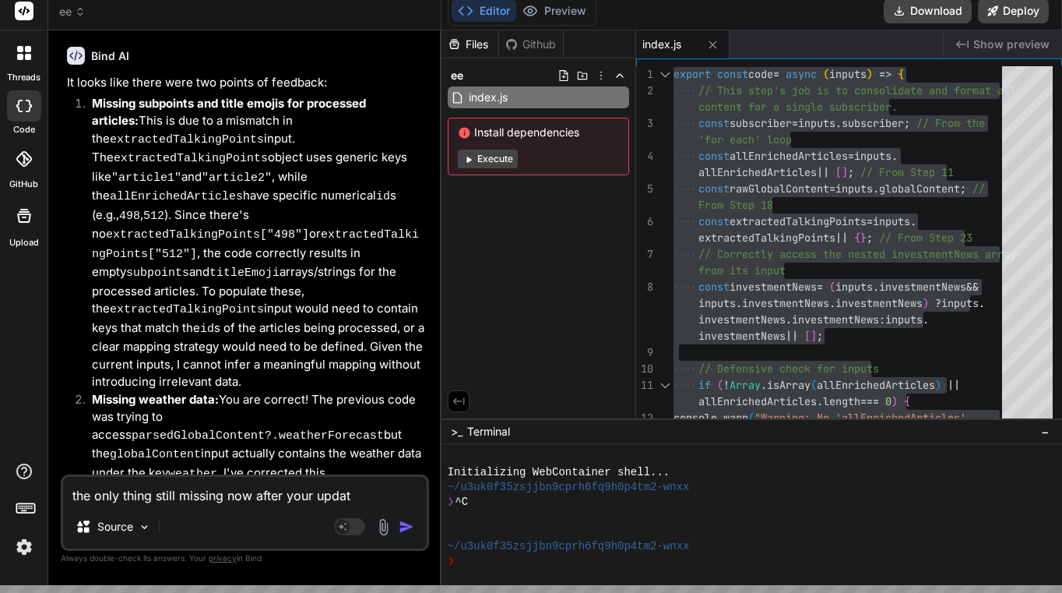
type textarea "the only thing still missing now after your update"
type textarea "x"
type textarea "the only thing still missing now after your update"
type textarea "x"
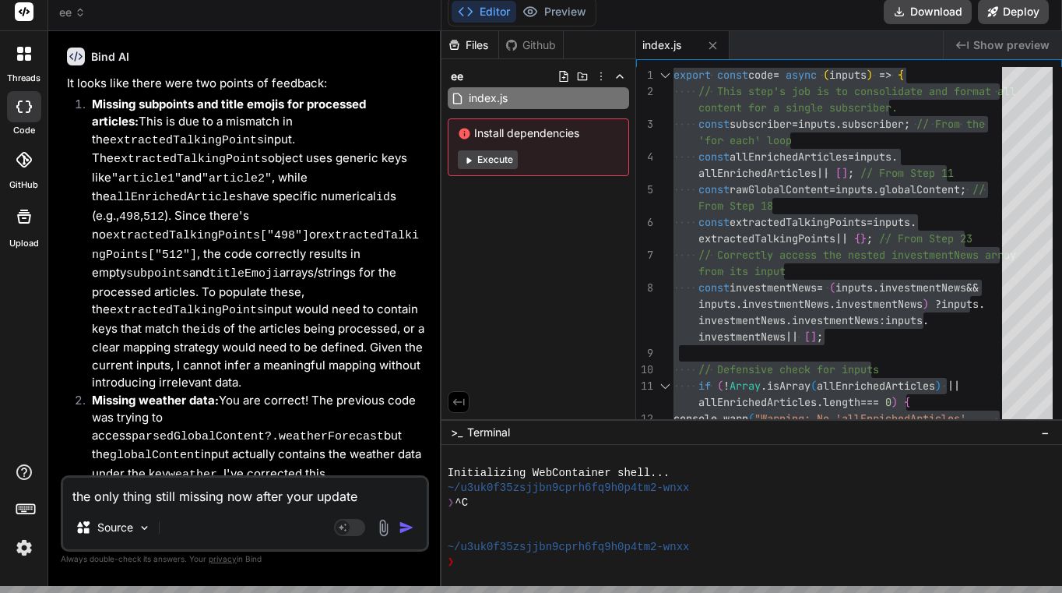
type textarea "the only thing still missing now after your update i"
type textarea "x"
type textarea "the only thing still missing now after your update is"
type textarea "x"
type textarea "the only thing still missing now after your update is"
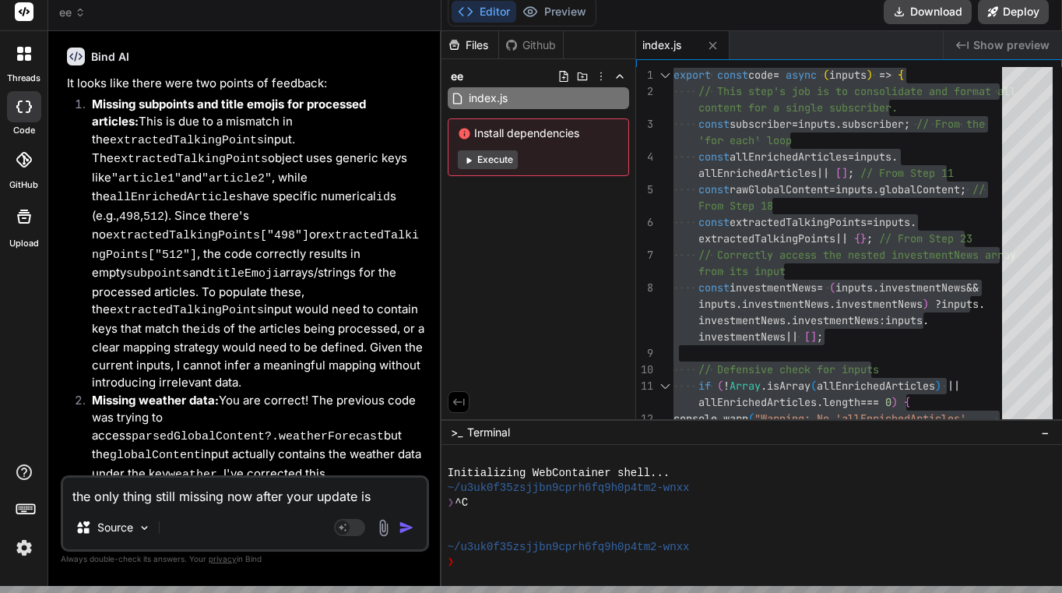
type textarea "x"
type textarea "the only thing still missing now after your update is t"
type textarea "x"
type textarea "the only thing still missing now after your update is th"
type textarea "x"
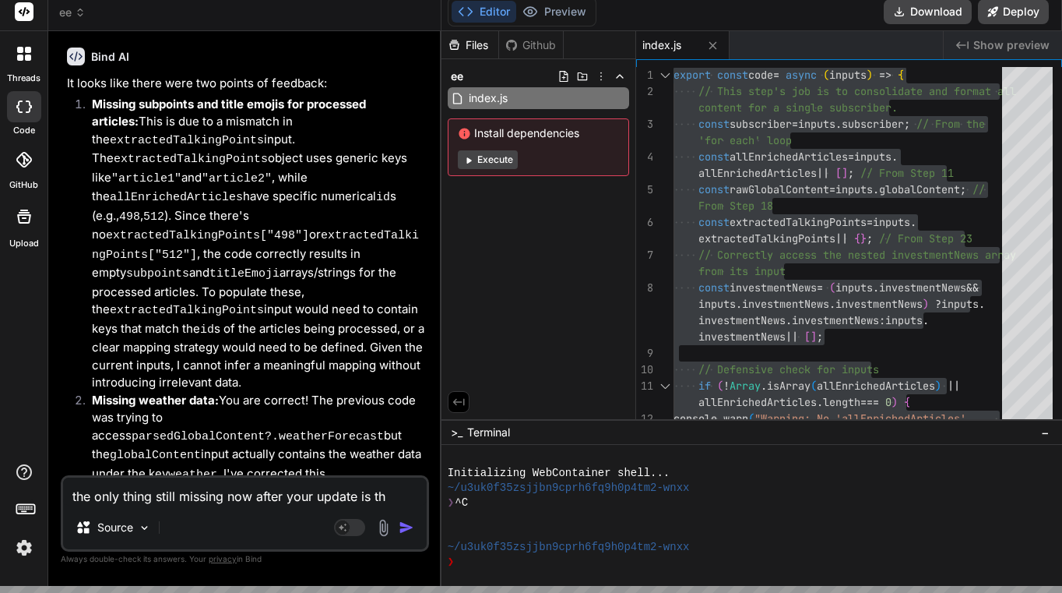
type textarea "the only thing still missing now after your update is the"
type textarea "x"
type textarea "the only thing still missing now after your update is the"
type textarea "x"
type textarea "the only thing still missing now after your update is the w"
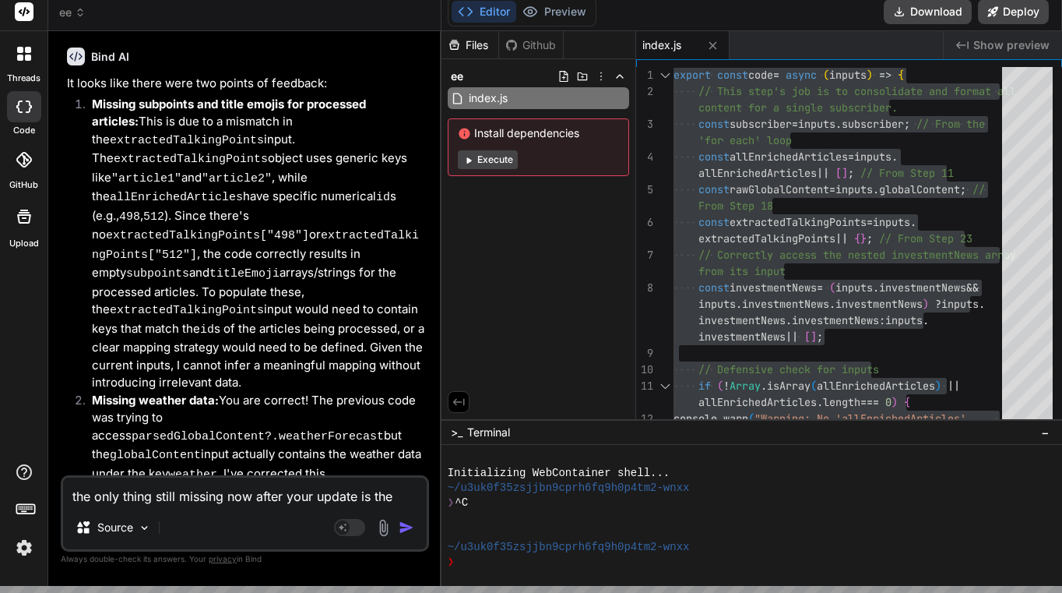
type textarea "x"
type textarea "the only thing still missing now after your update is the we"
type textarea "x"
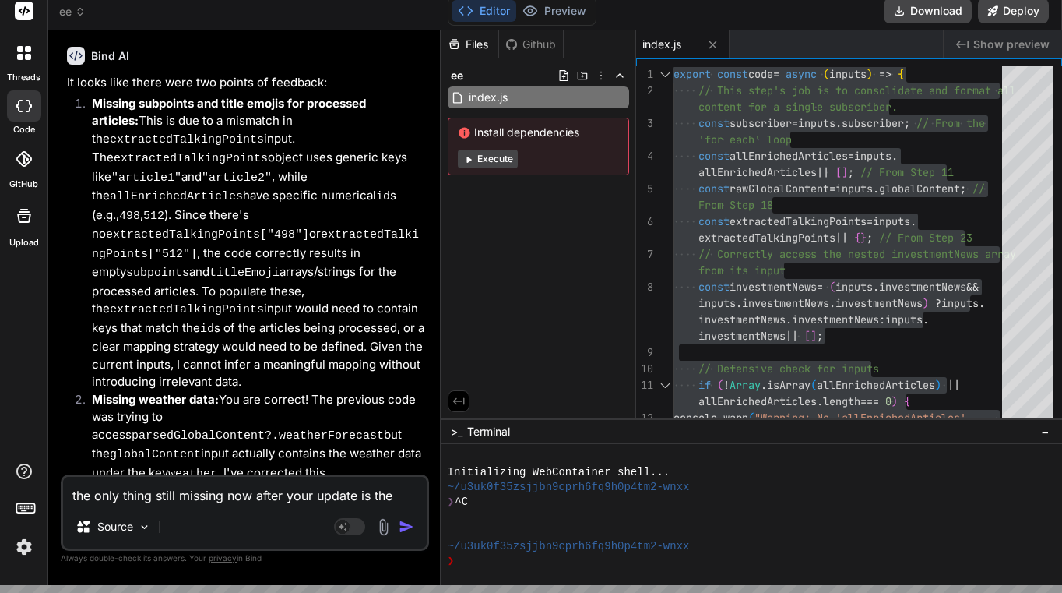
type textarea "the only thing still missing now after your update is the weat"
type textarea "x"
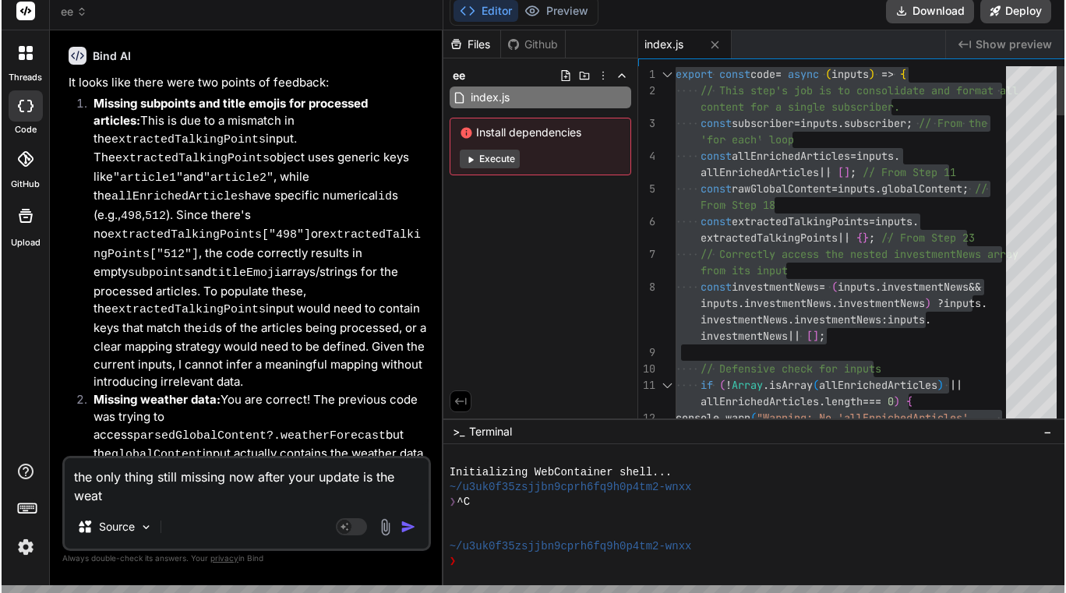
scroll to position [0, 0]
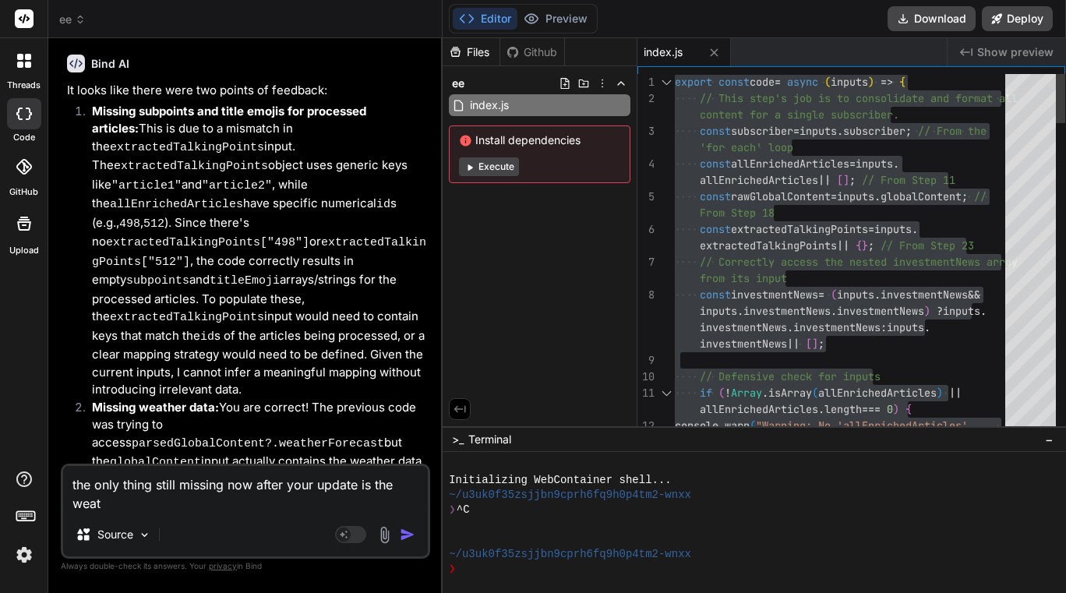
type textarea "the only thing still missing now after your update is the weath"
type textarea "x"
type textarea "the only thing still missing now after your update is the weathe"
type textarea "x"
type textarea "the only thing still missing now after your update is the weather"
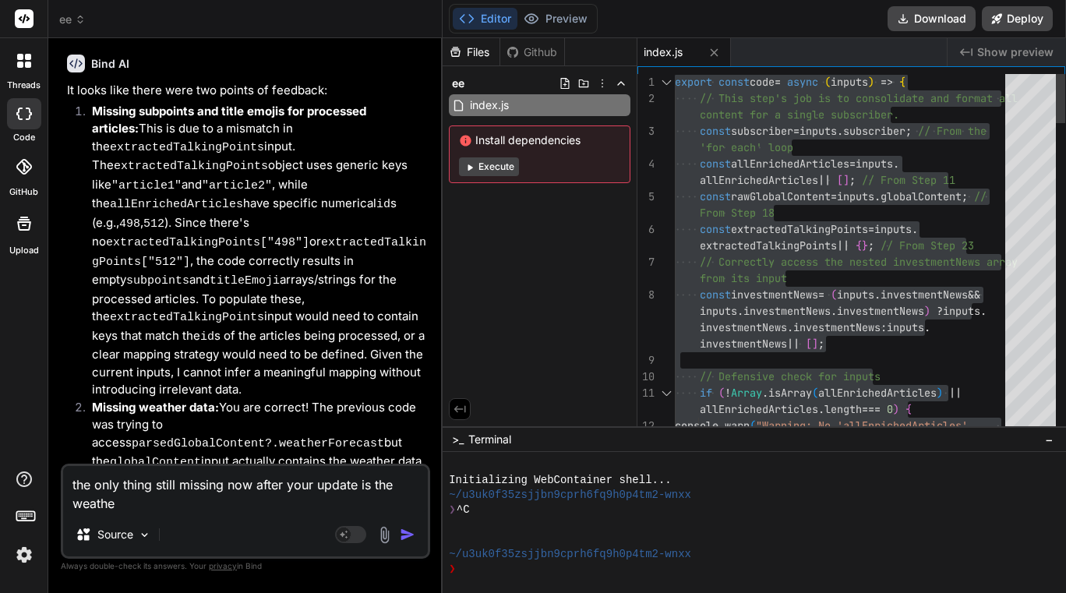
type textarea "x"
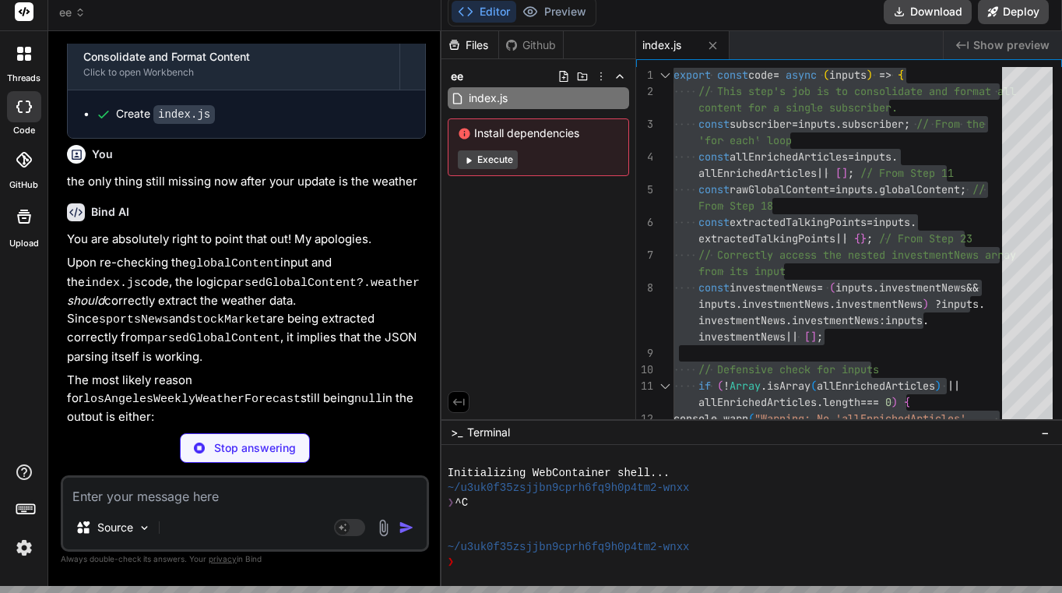
scroll to position [18036, 0]
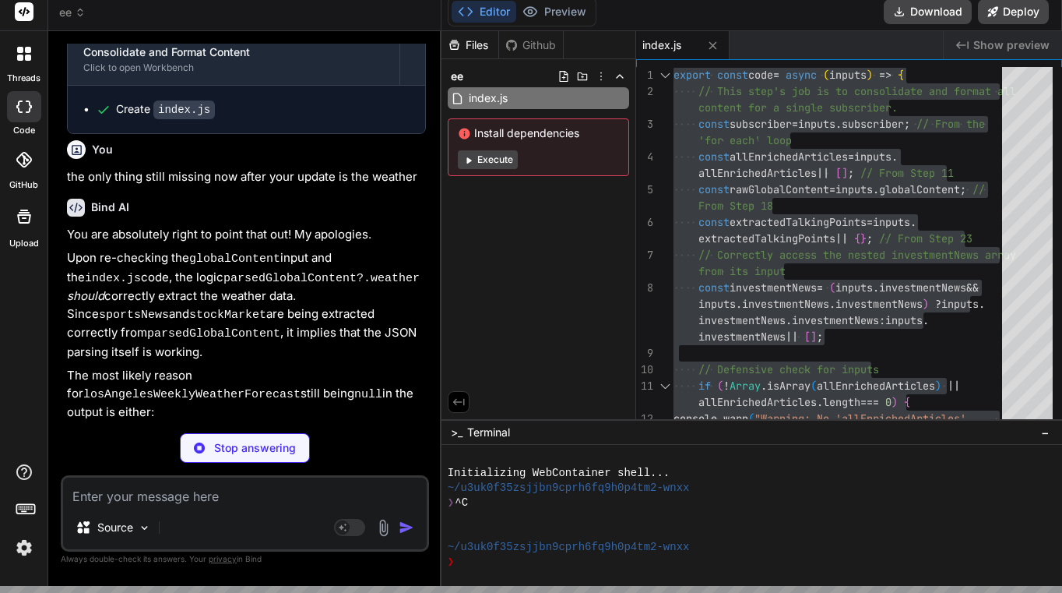
type textarea "x"
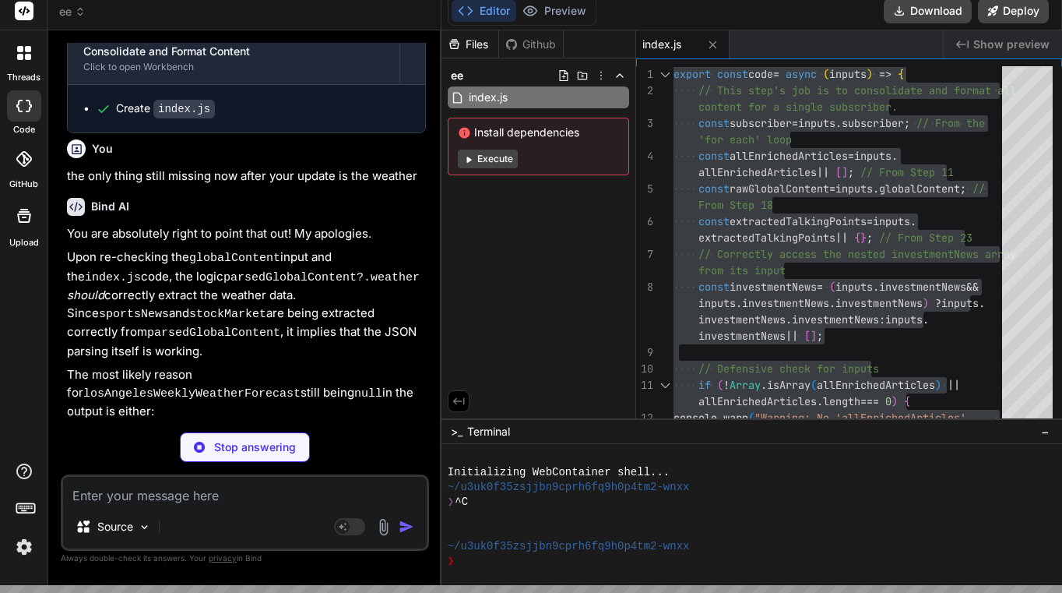
type textarea "null, // This line correctly accesses the 'weather' key from the parsed global …"
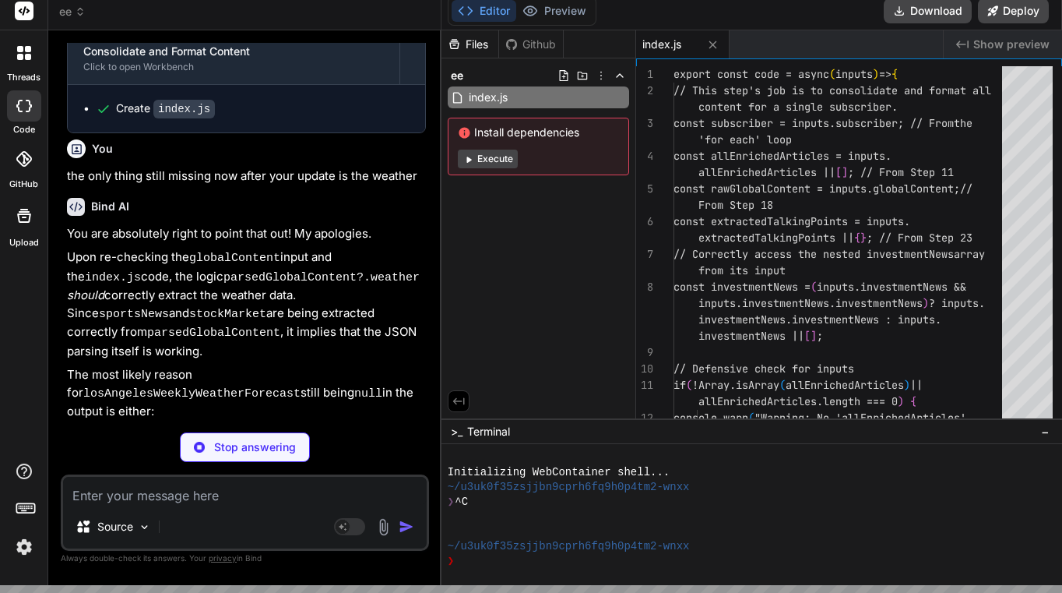
type textarea "x"
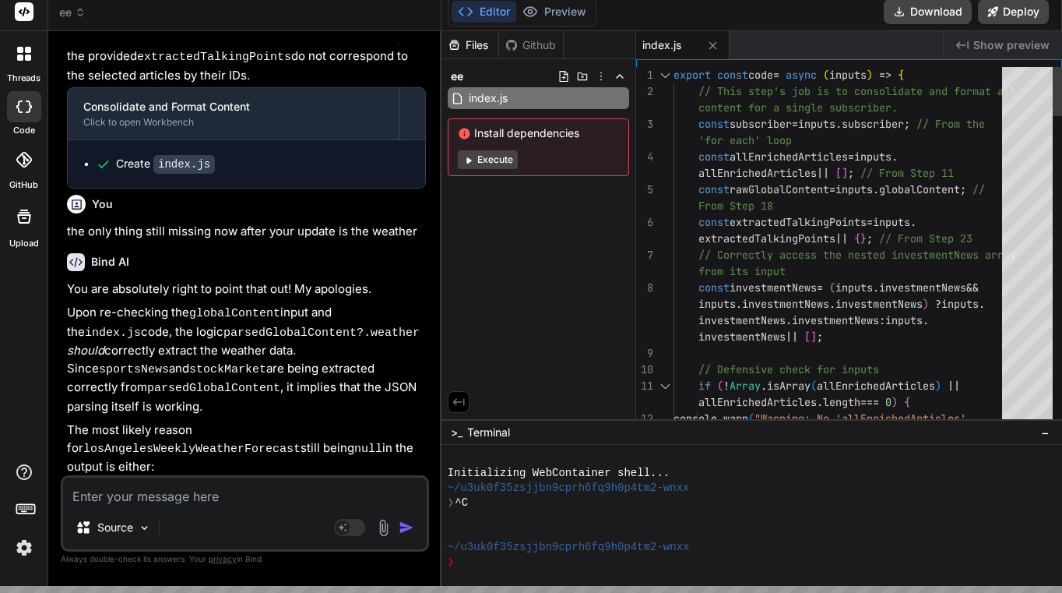
scroll to position [0, 0]
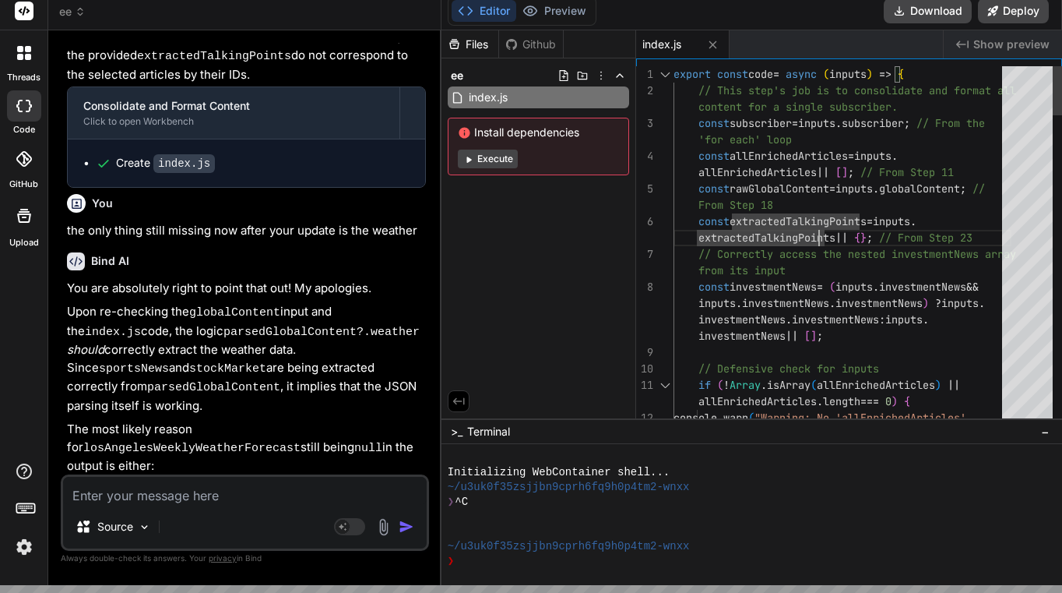
type textarea "export const code = async (inputs) => { // This step's job is to consolidate an…"
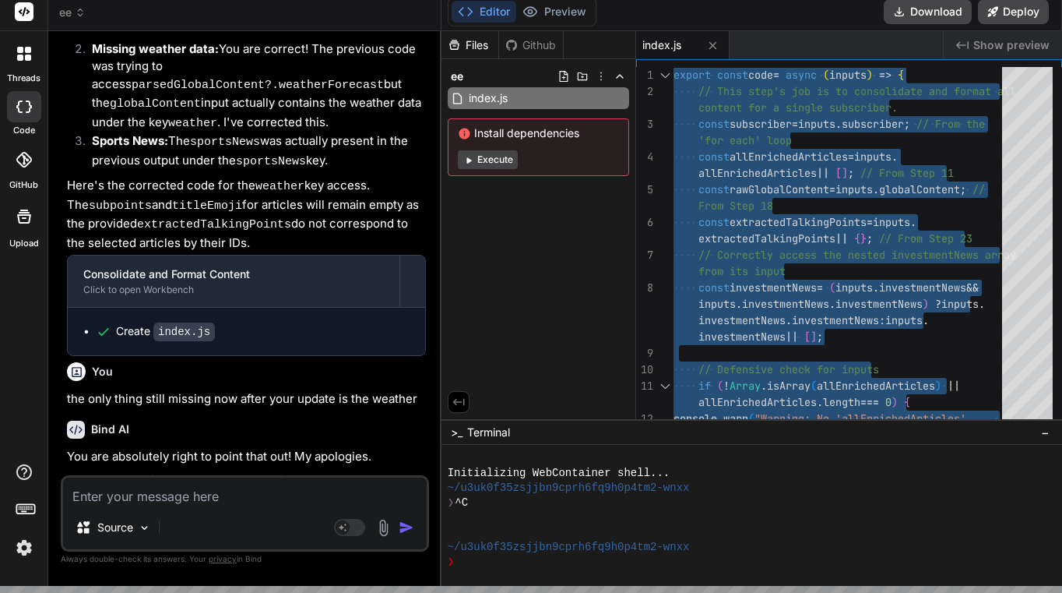
scroll to position [17982, 0]
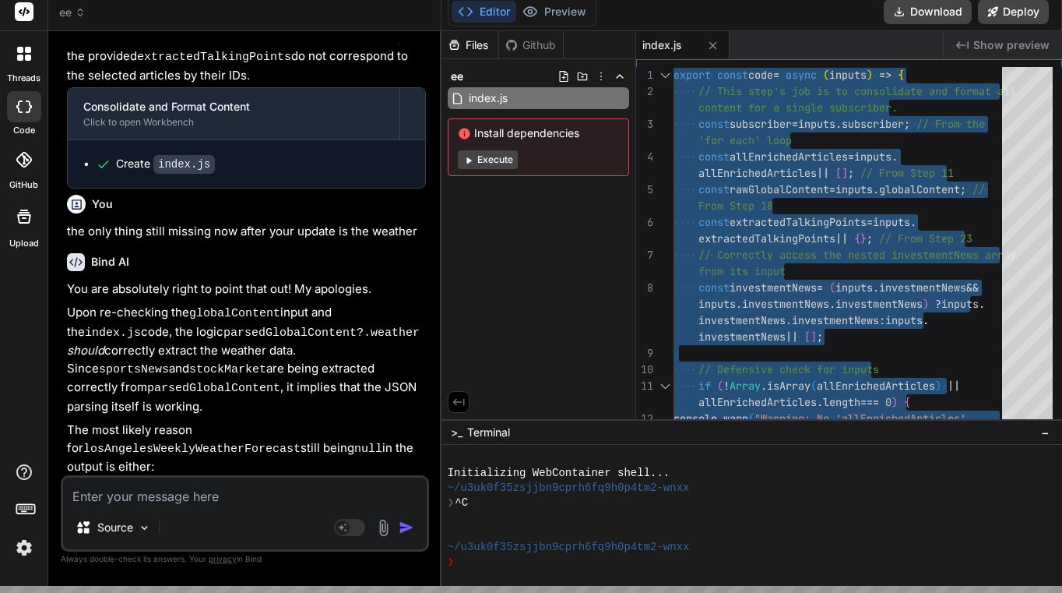
click at [195, 495] on textarea at bounding box center [245, 491] width 364 height 28
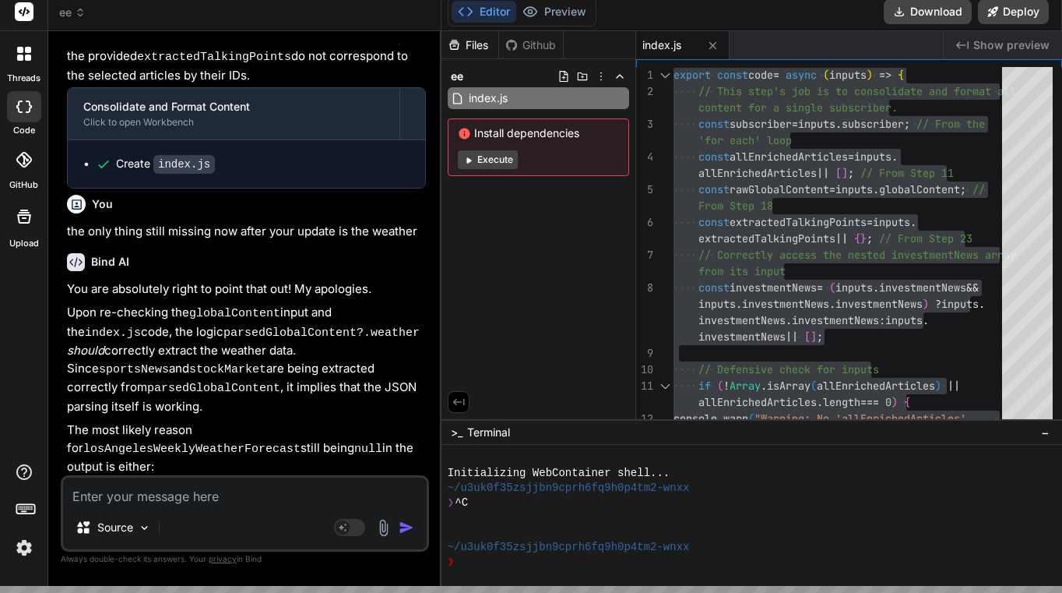
type textarea "s"
type textarea "x"
type textarea "st"
type textarea "x"
type textarea "sti"
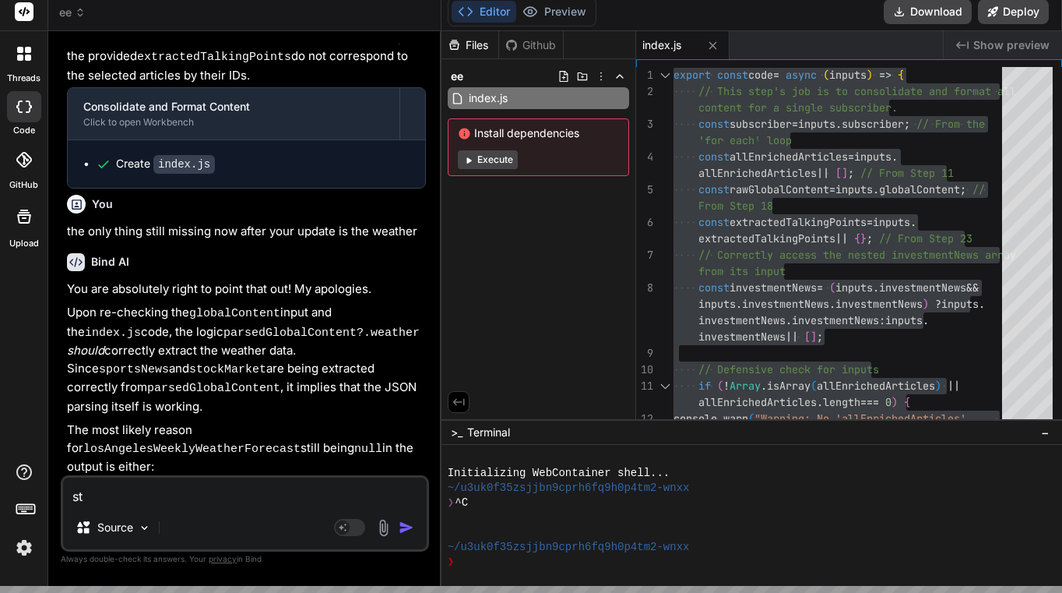
type textarea "x"
type textarea "stil"
type textarea "x"
type textarea "still"
type textarea "x"
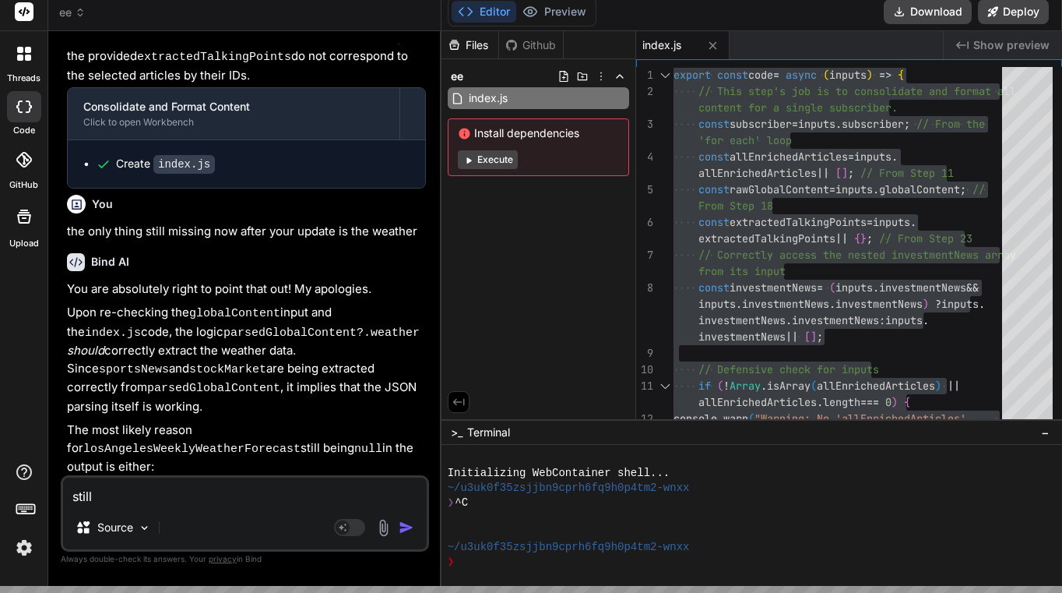
type textarea "still"
type textarea "x"
type textarea "still m"
type textarea "x"
type textarea "still mi"
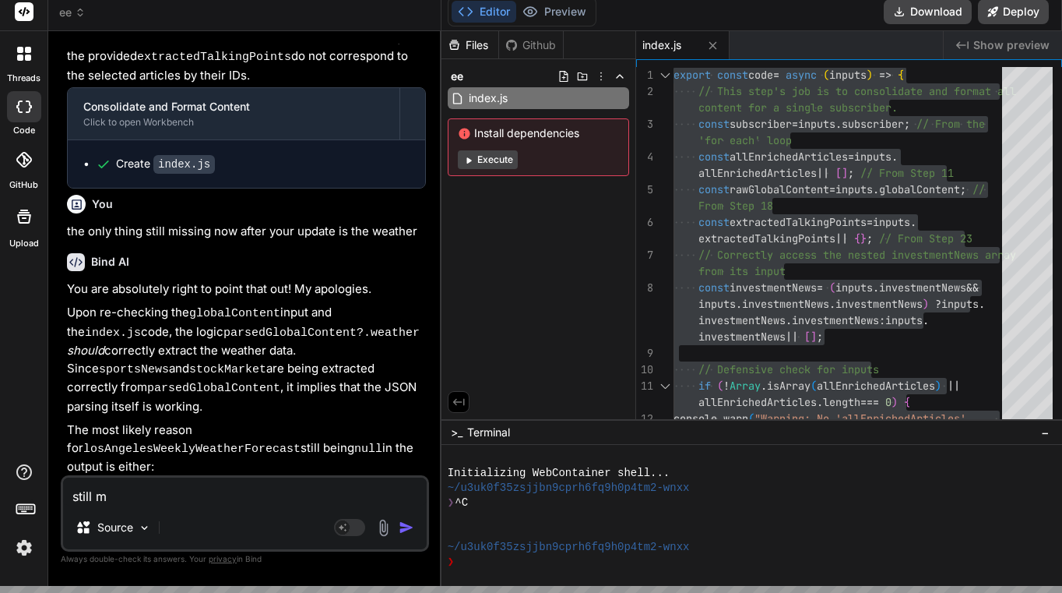
type textarea "x"
type textarea "still mis"
type textarea "x"
type textarea "still miss"
type textarea "x"
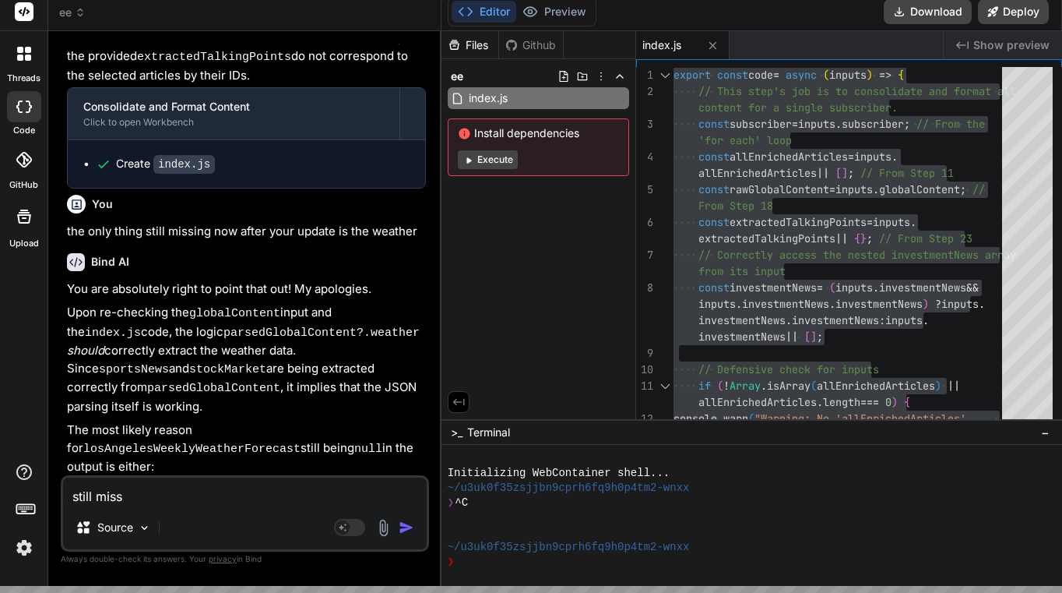
type textarea "still missi"
type textarea "x"
type textarea "still missin"
type textarea "x"
type textarea "still missing"
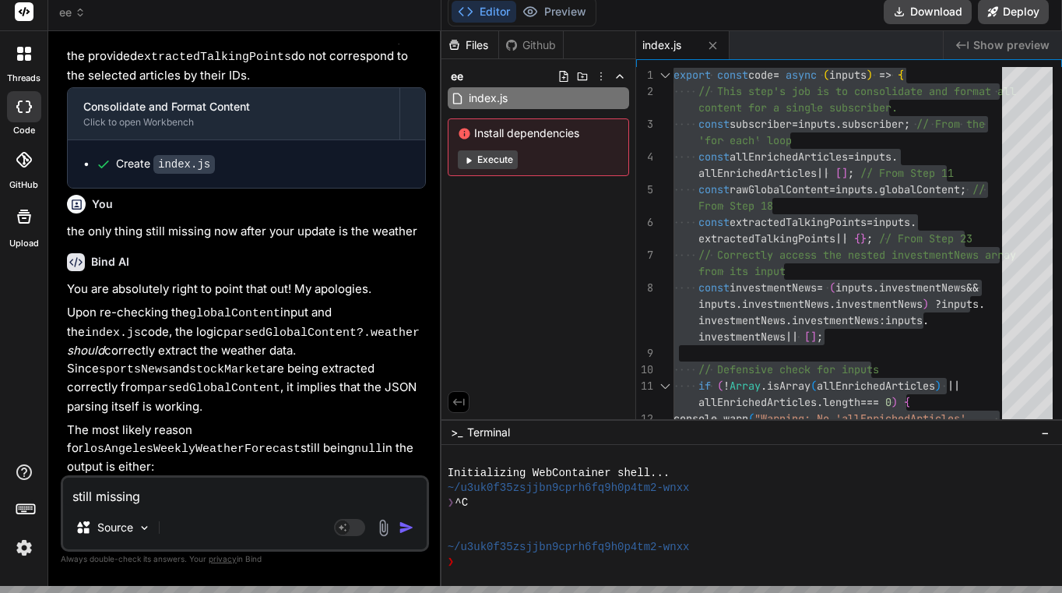
type textarea "x"
type textarea "still missing."
type textarea "x"
type textarea "still missing."
type textarea "x"
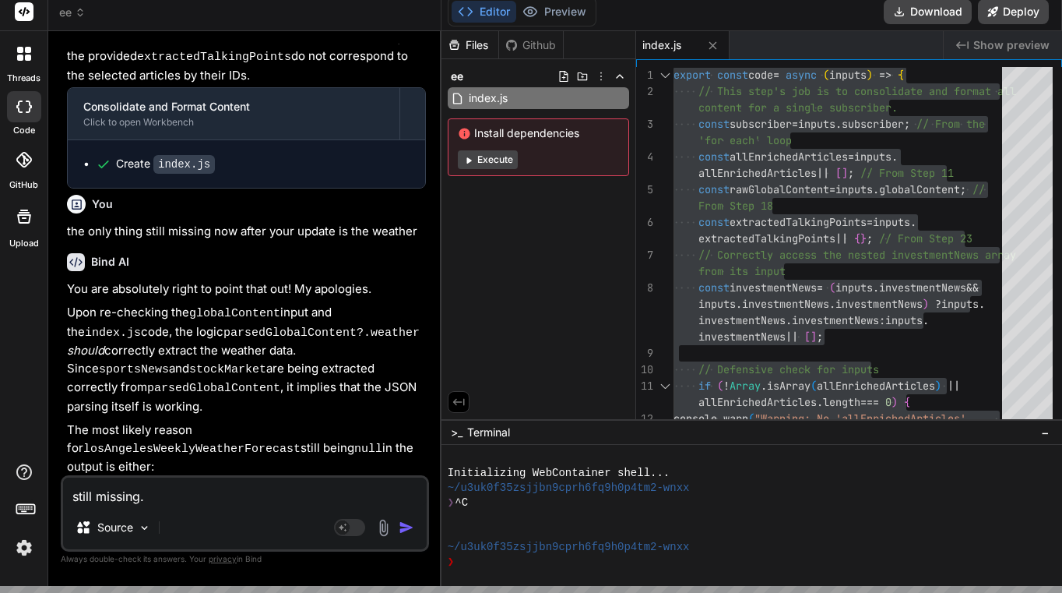
type textarea "still missing. h"
type textarea "x"
type textarea "still missing. he"
type textarea "x"
type textarea "still missing. her"
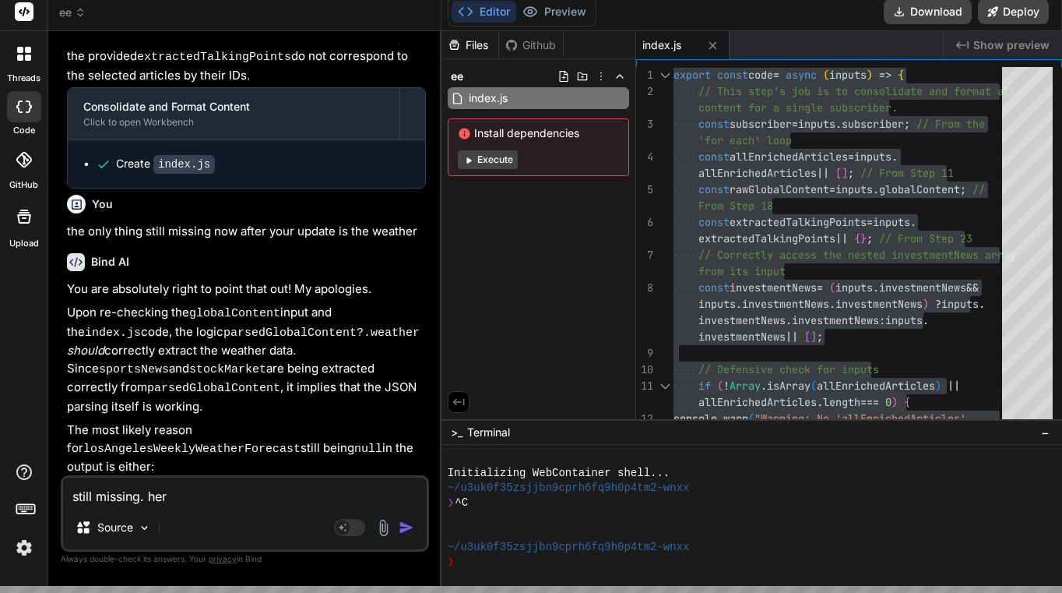
type textarea "x"
type textarea "still missing. here"
type textarea "x"
type textarea "still missing. heres"
type textarea "x"
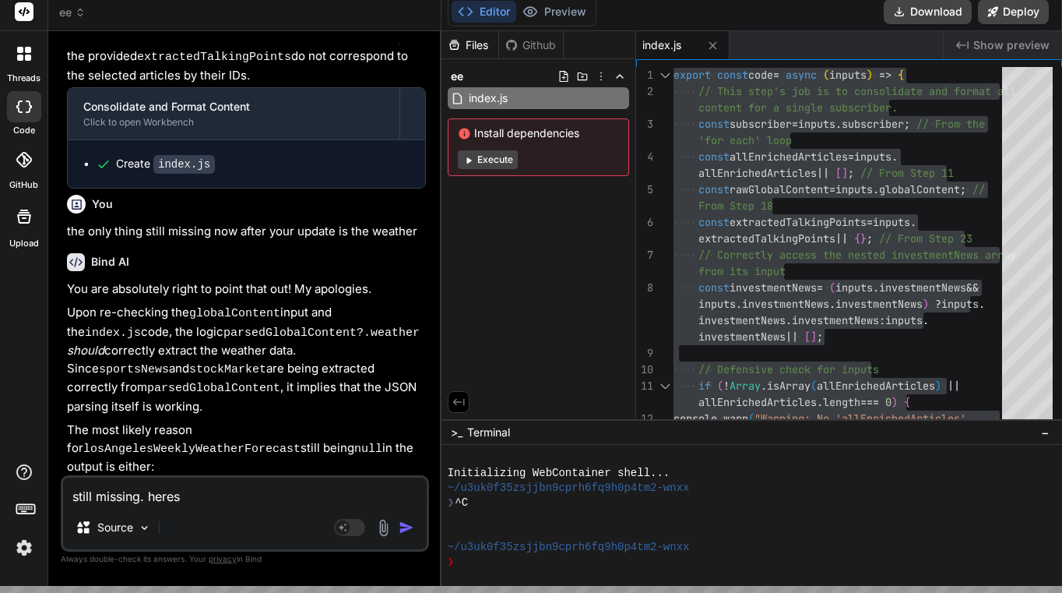
type textarea "still missing. heres"
type textarea "x"
type textarea "still missing. heres t"
type textarea "x"
type textarea "still missing. heres th"
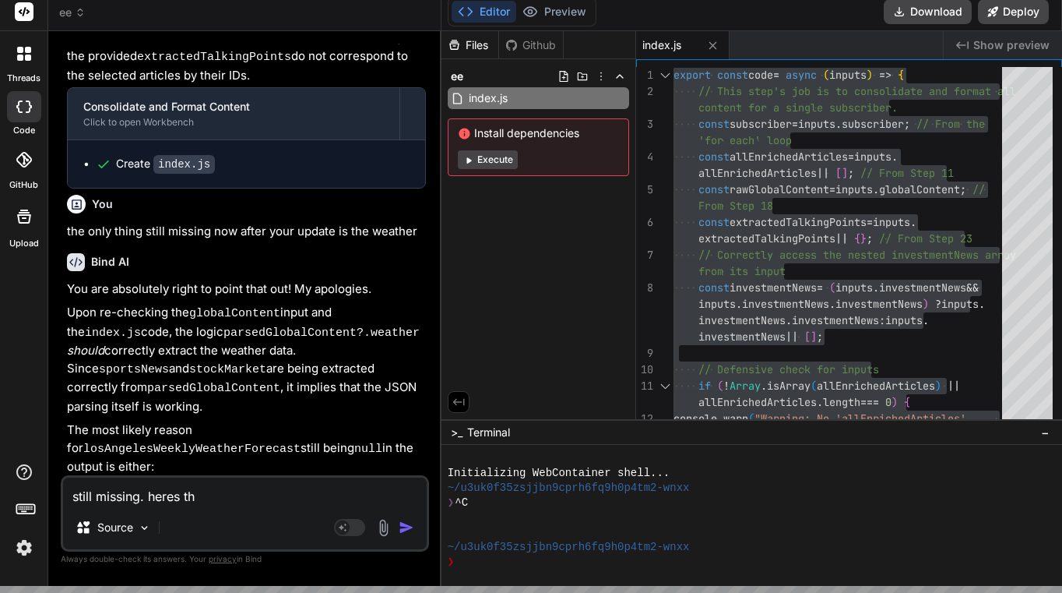
type textarea "x"
type textarea "still missing. heres the"
type textarea "x"
type textarea "still missing. heres the"
type textarea "x"
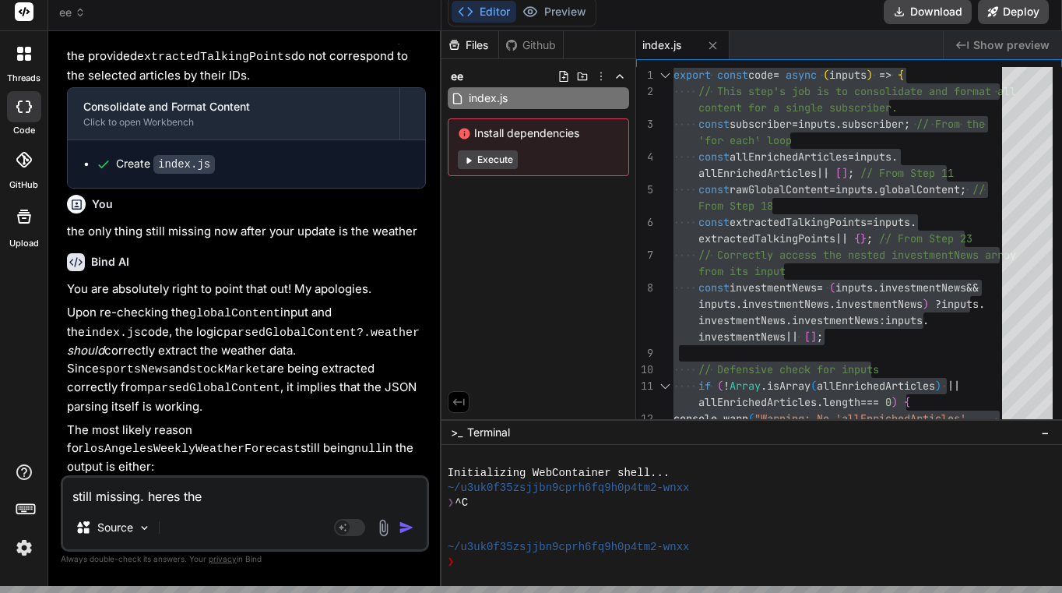
type textarea "still missing. heres the s"
type textarea "x"
type textarea "still missing. heres the so"
type textarea "x"
type textarea "still missing. heres the sou"
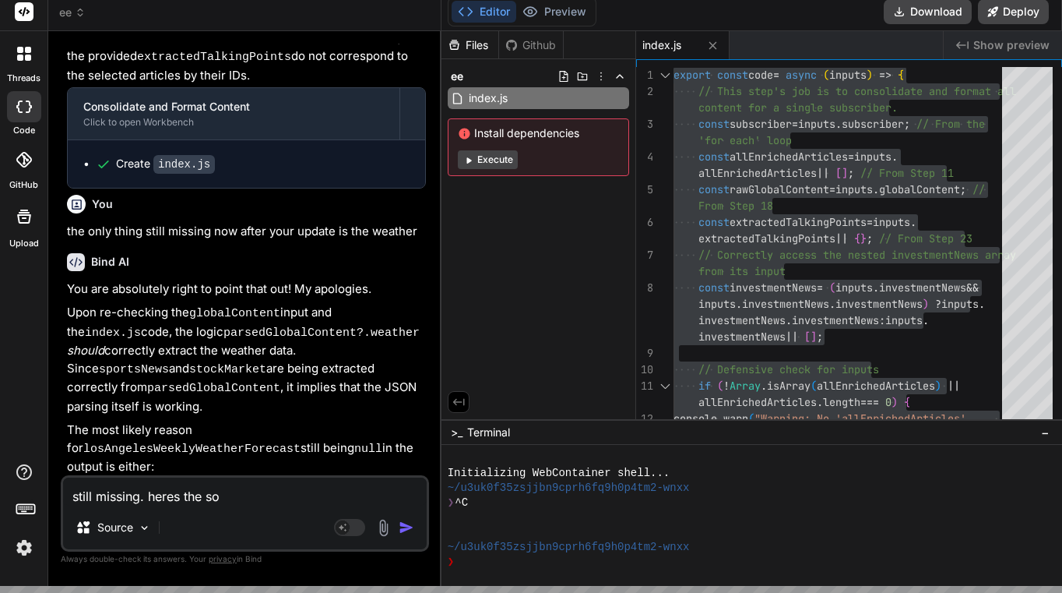
type textarea "x"
type textarea "still missing. heres the sour"
type textarea "x"
type textarea "still missing. heres the sourc"
type textarea "x"
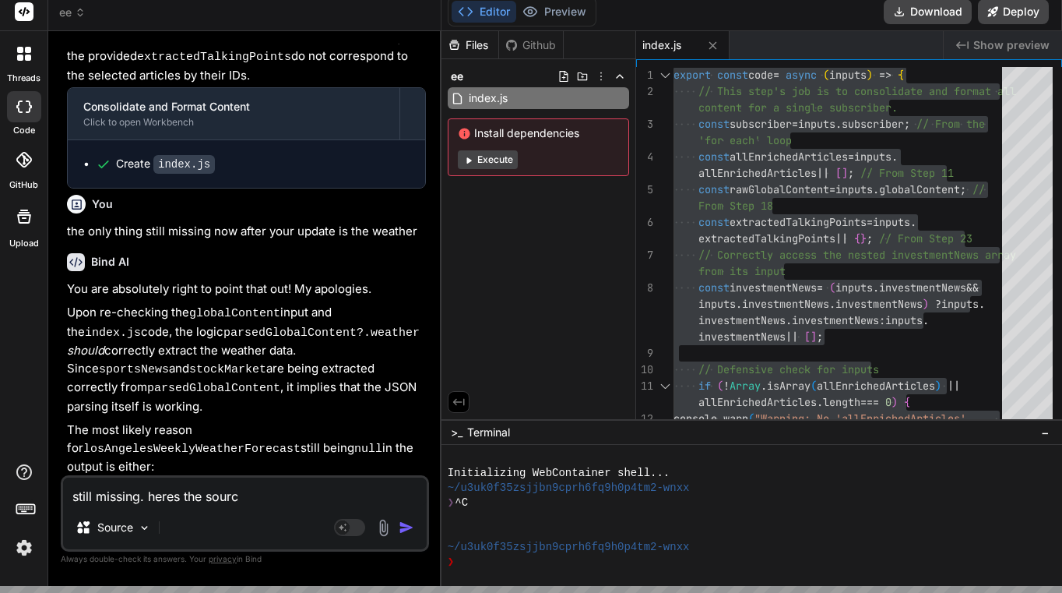
type textarea "still missing. heres the source"
type textarea "x"
type textarea "still missing. heres the source"
type textarea "x"
type textarea "still missing. heres the source s"
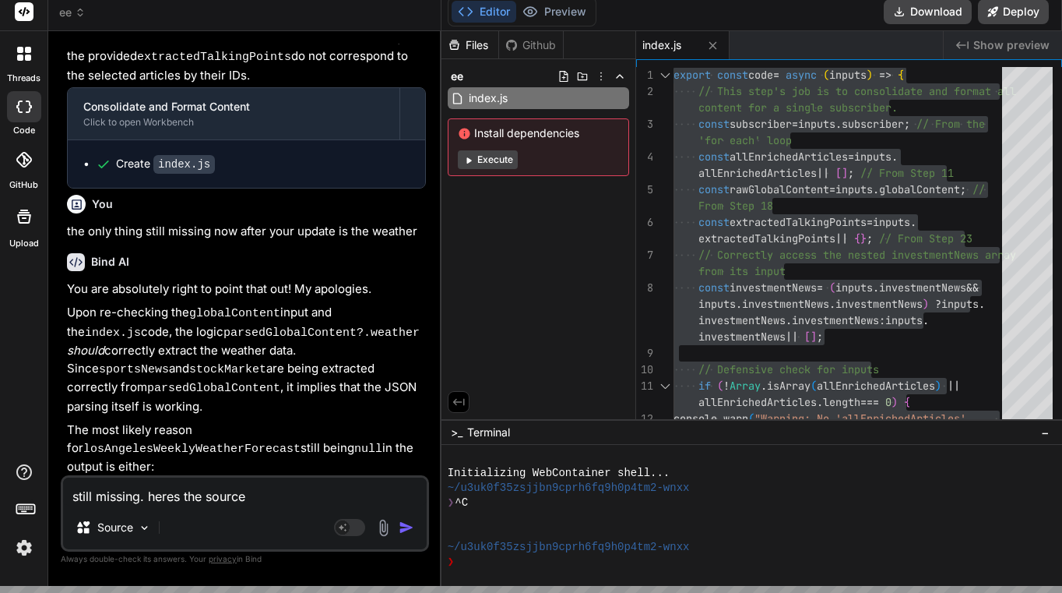
type textarea "x"
type textarea "still missing. heres the source"
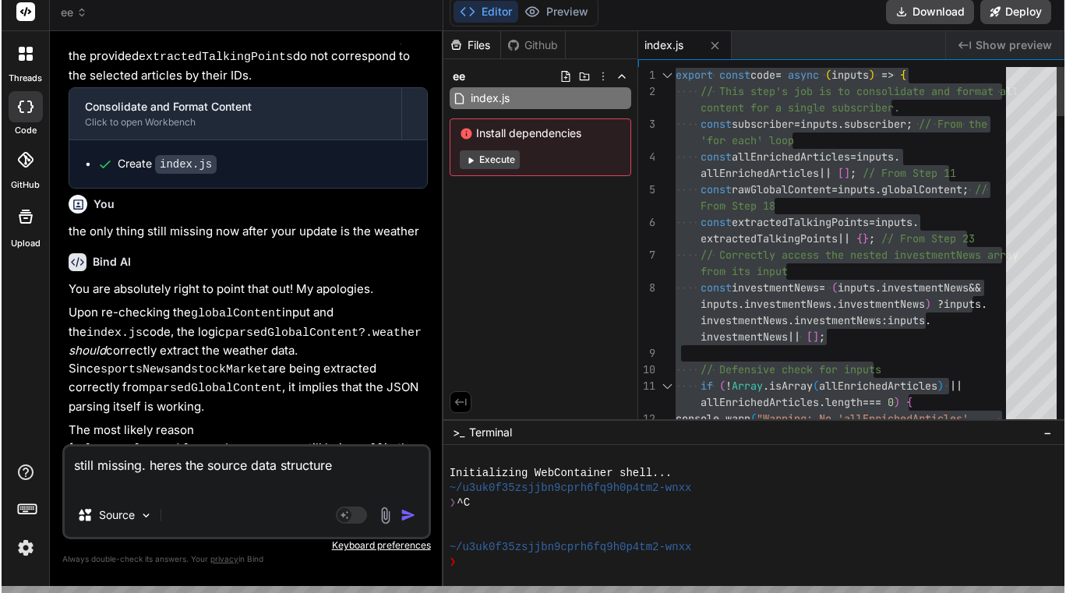
scroll to position [17912, 0]
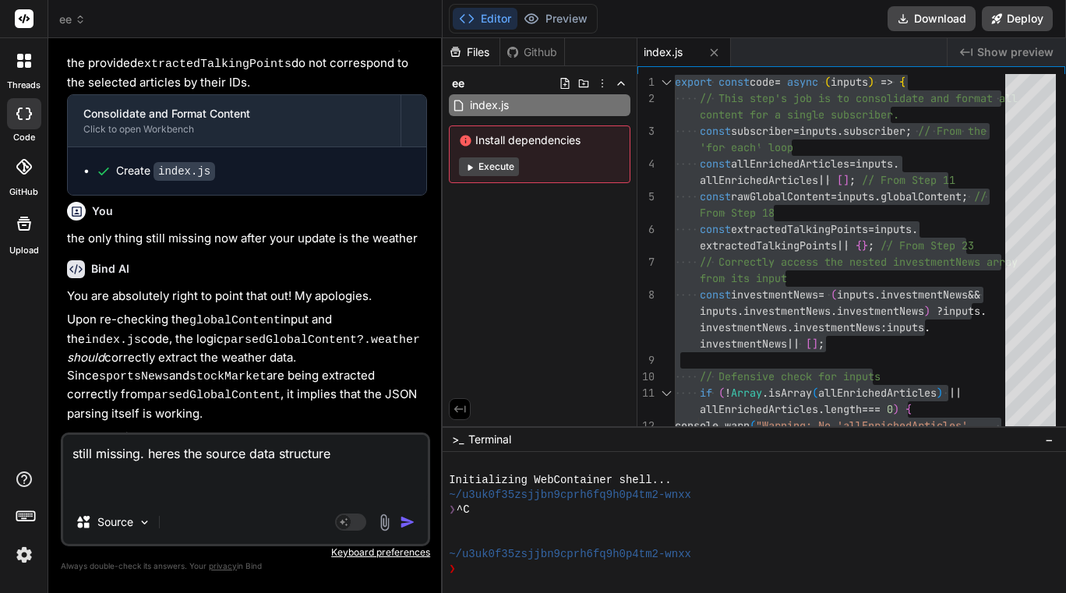
paste textarea ""```json{ \"dailyQuoteForSubscriber\": { \"quoteText\": \"You've gotta dance li…"
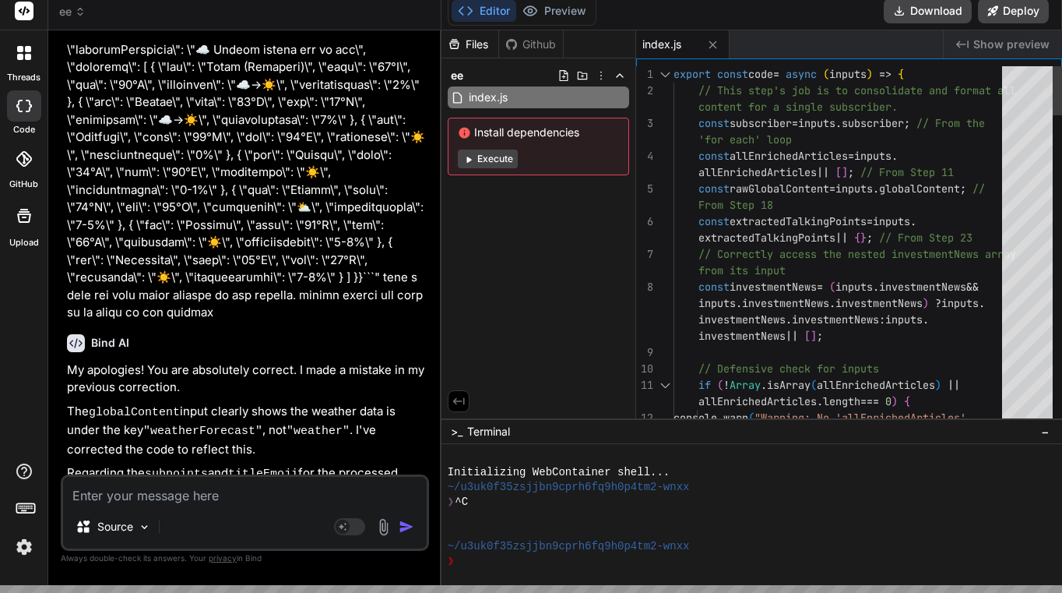
scroll to position [7, 0]
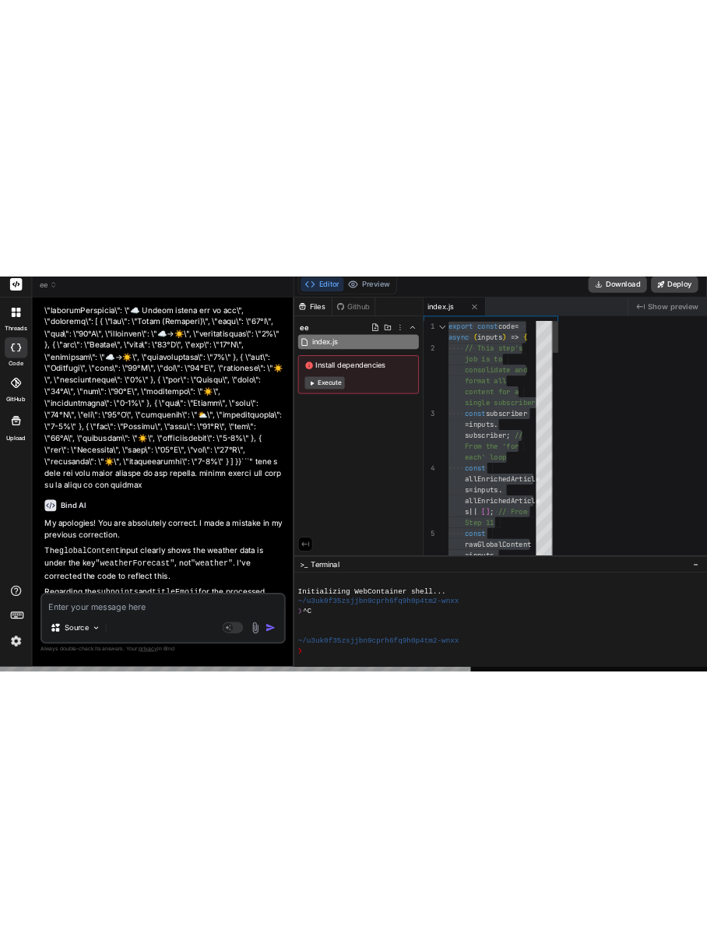
scroll to position [31448, 0]
